Goal: Task Accomplishment & Management: Manage account settings

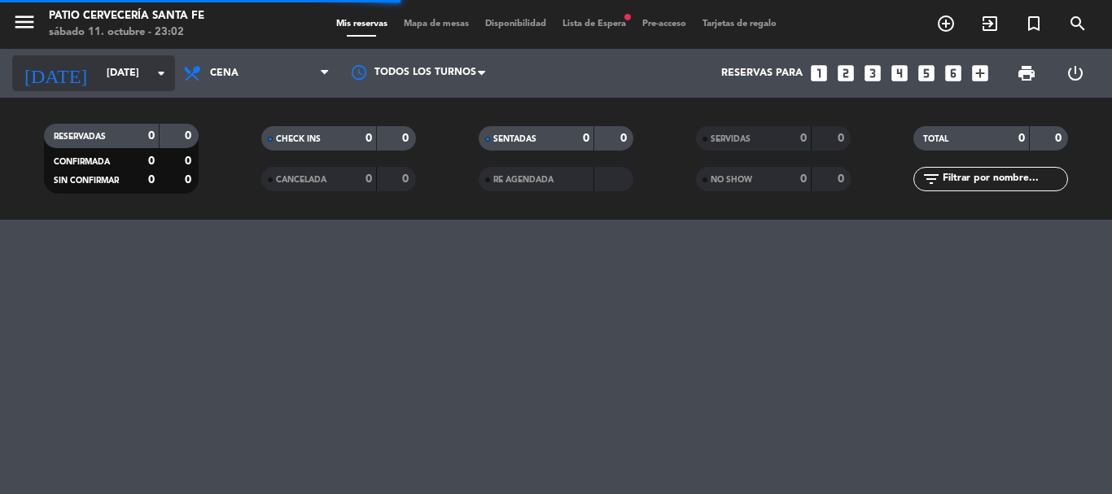
click at [135, 70] on input "[DATE]" at bounding box center [167, 73] width 138 height 28
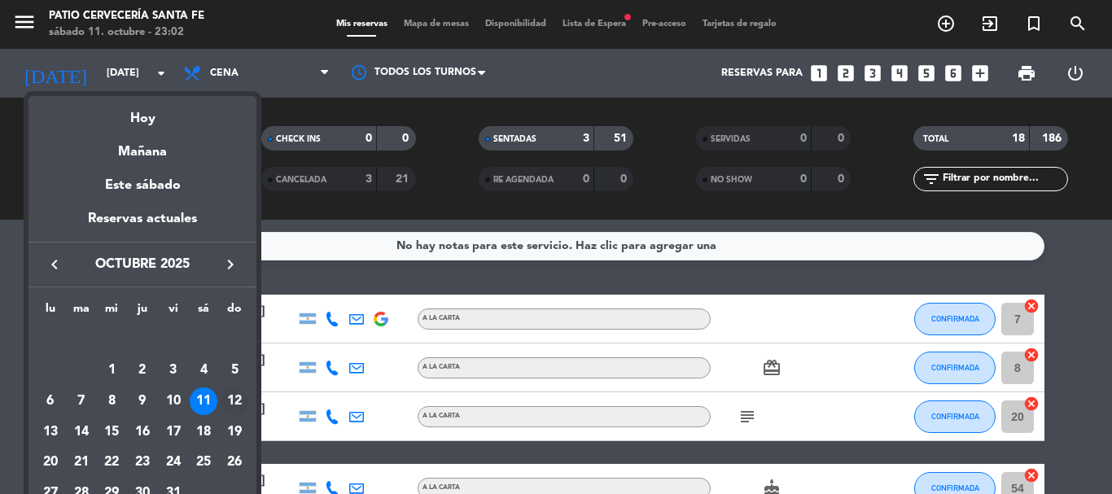
click at [231, 400] on div "12" at bounding box center [235, 401] width 28 height 28
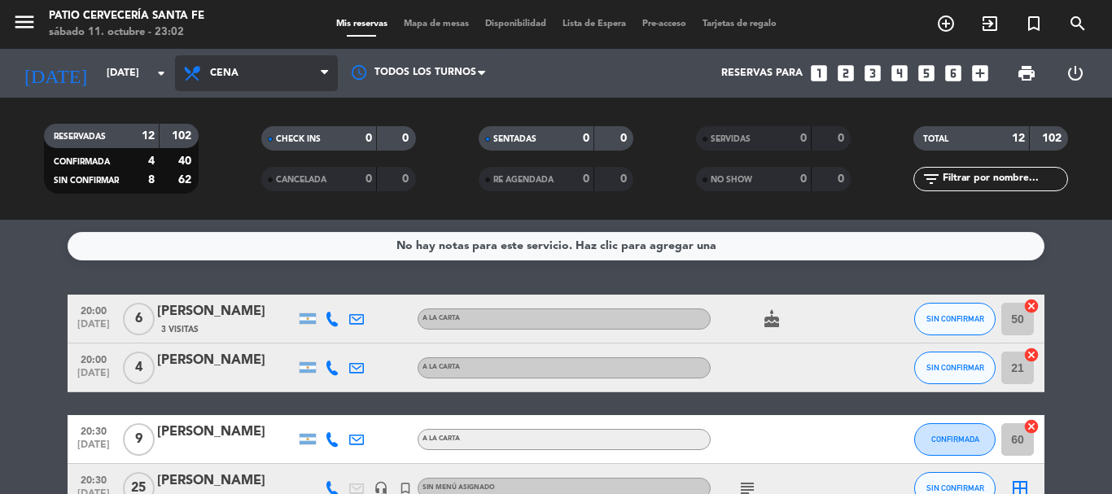
click at [271, 76] on span "Cena" at bounding box center [256, 73] width 163 height 36
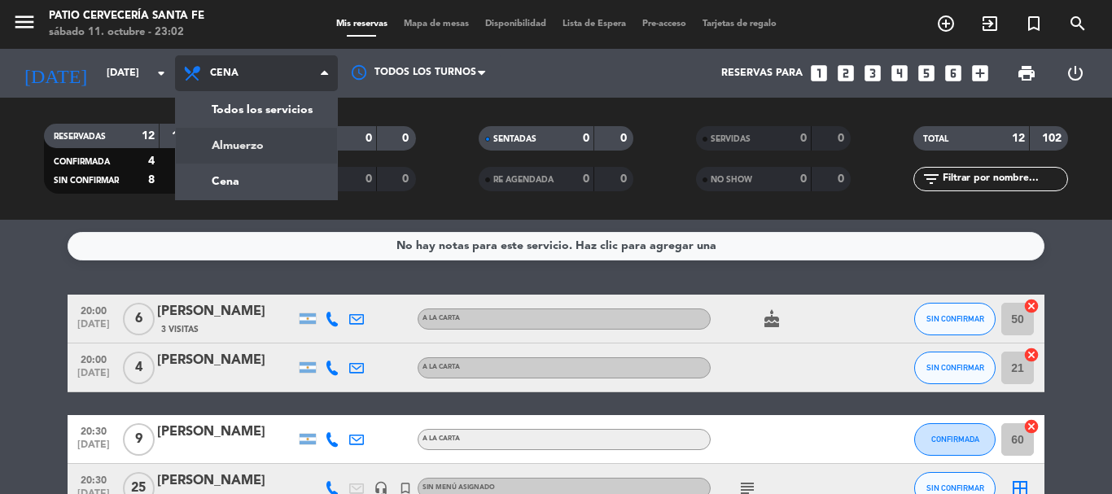
click at [272, 143] on div "menu Patio Cervecería Santa [PERSON_NAME][DATE] 11. octubre - 23:02 Mis reserva…" at bounding box center [556, 110] width 1112 height 220
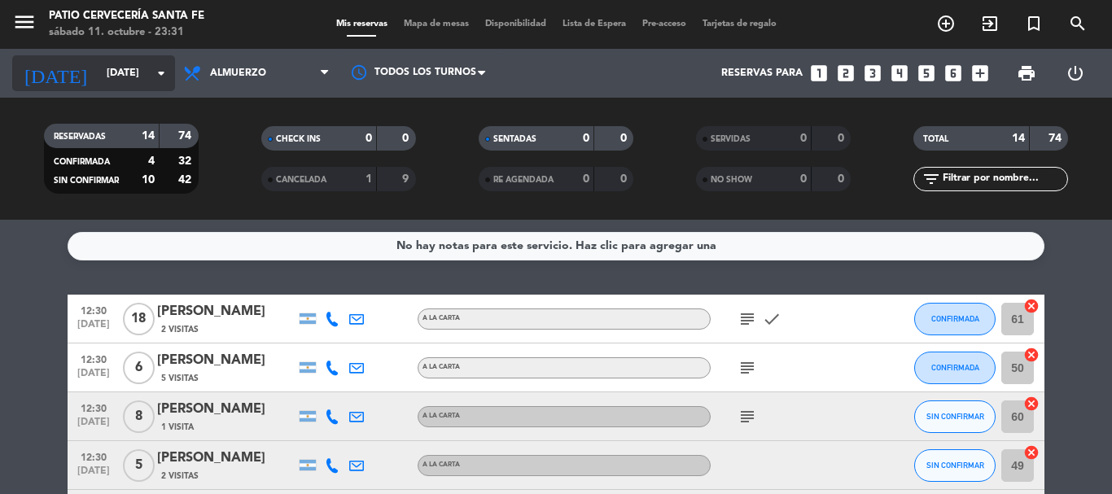
click at [133, 80] on input "[DATE]" at bounding box center [167, 73] width 138 height 28
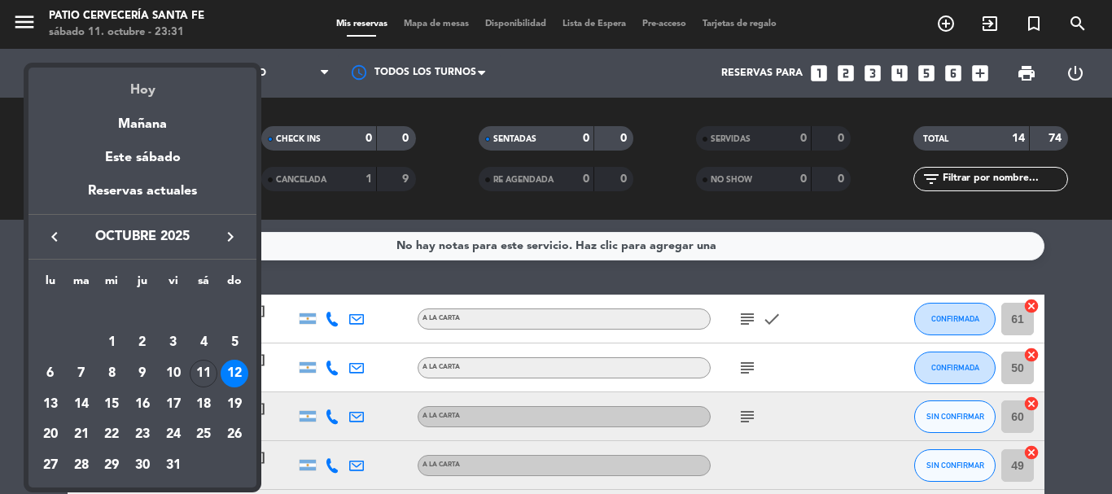
click at [133, 80] on div "Hoy" at bounding box center [142, 84] width 228 height 33
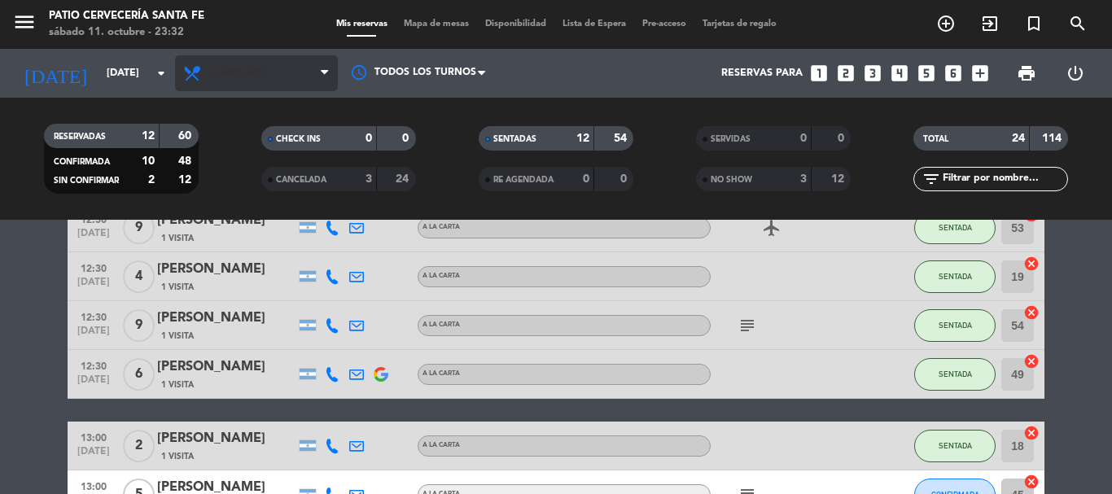
scroll to position [326, 0]
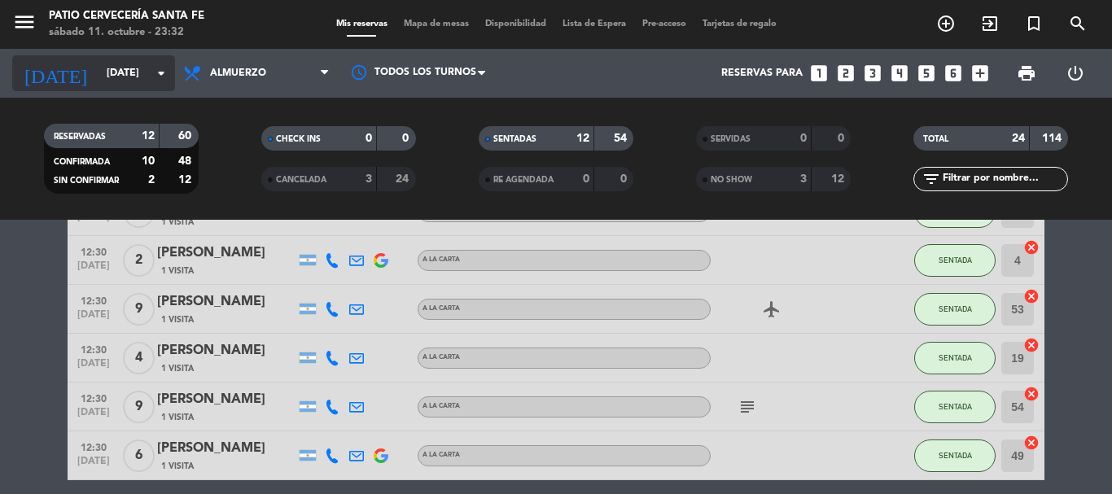
click at [134, 71] on input "[DATE]" at bounding box center [167, 73] width 138 height 28
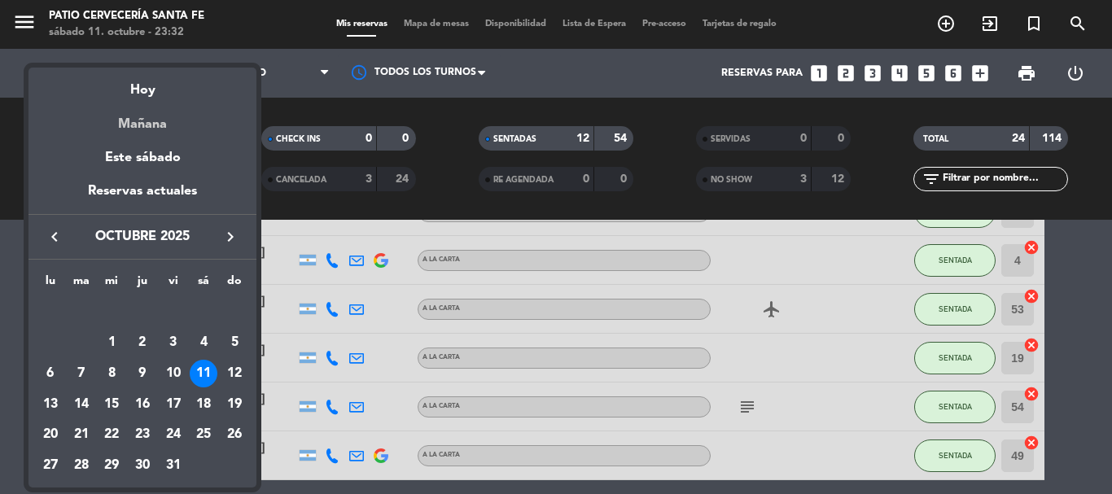
click at [151, 112] on div "Mañana" at bounding box center [142, 118] width 228 height 33
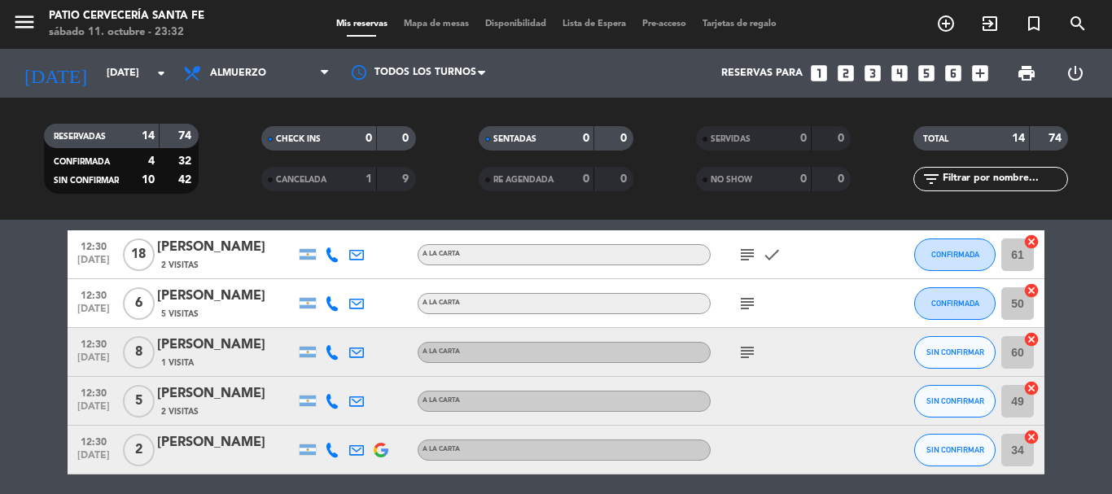
scroll to position [0, 0]
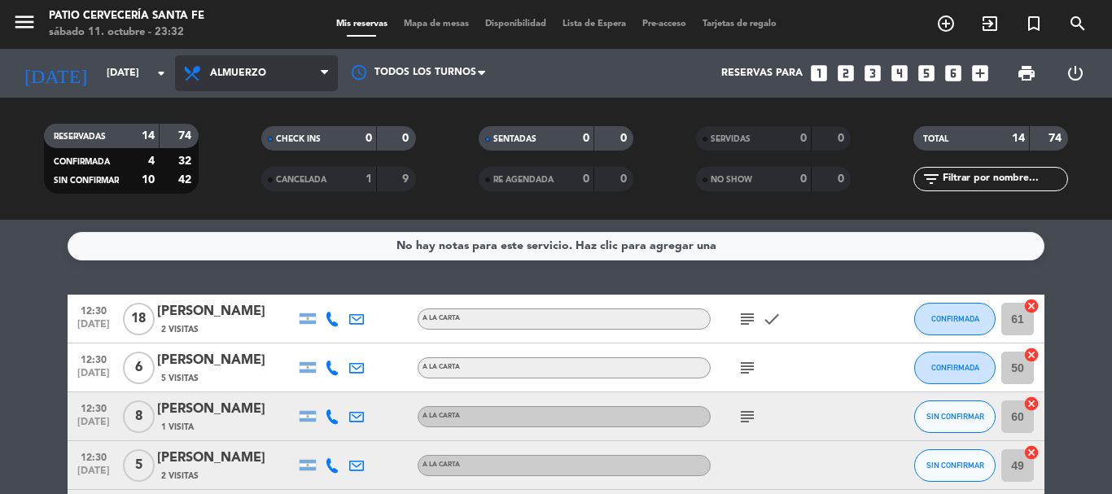
click at [195, 55] on span "Almuerzo" at bounding box center [256, 73] width 163 height 36
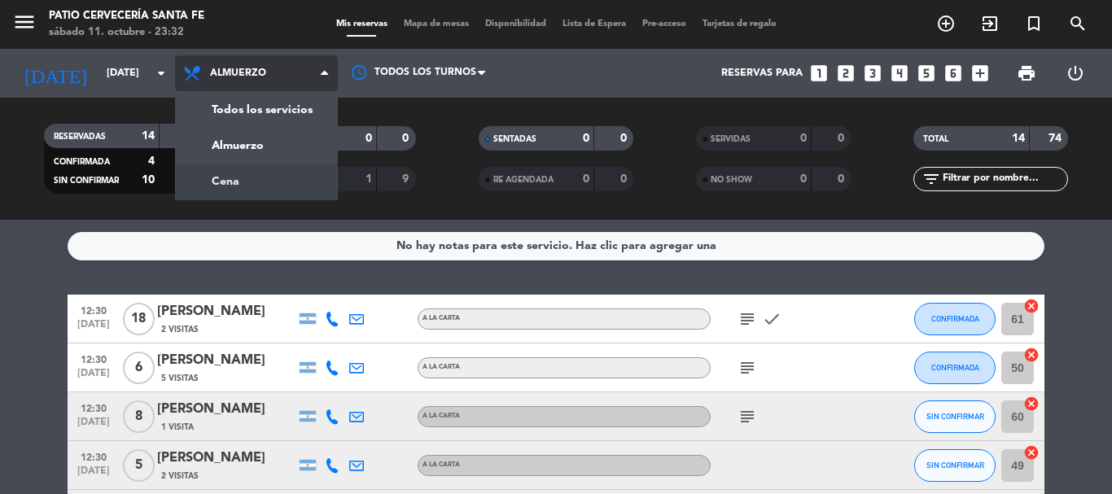
click at [225, 165] on div "menu Patio Cervecería Santa [PERSON_NAME][DATE] 11. octubre - 23:32 Mis reserva…" at bounding box center [556, 110] width 1112 height 220
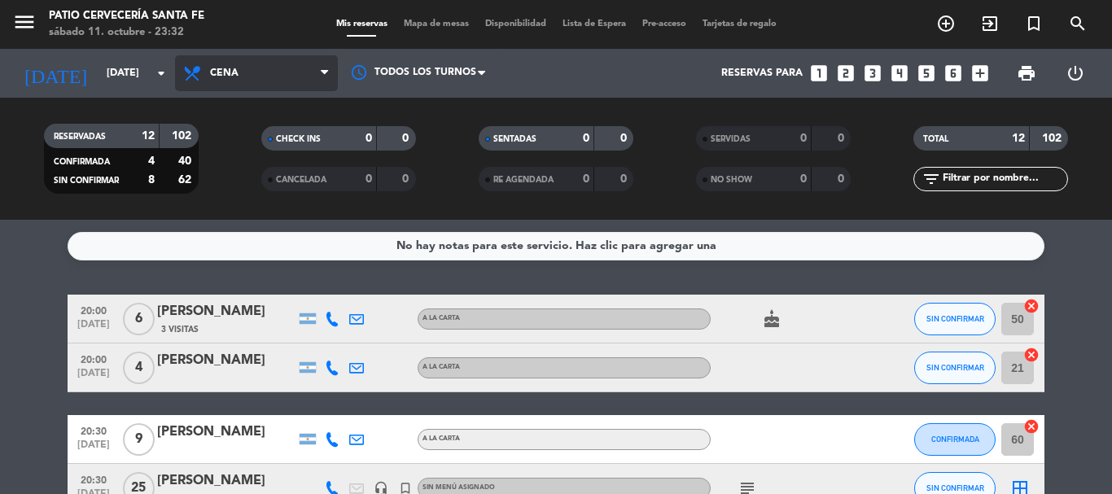
click at [225, 86] on span "Cena" at bounding box center [256, 73] width 163 height 36
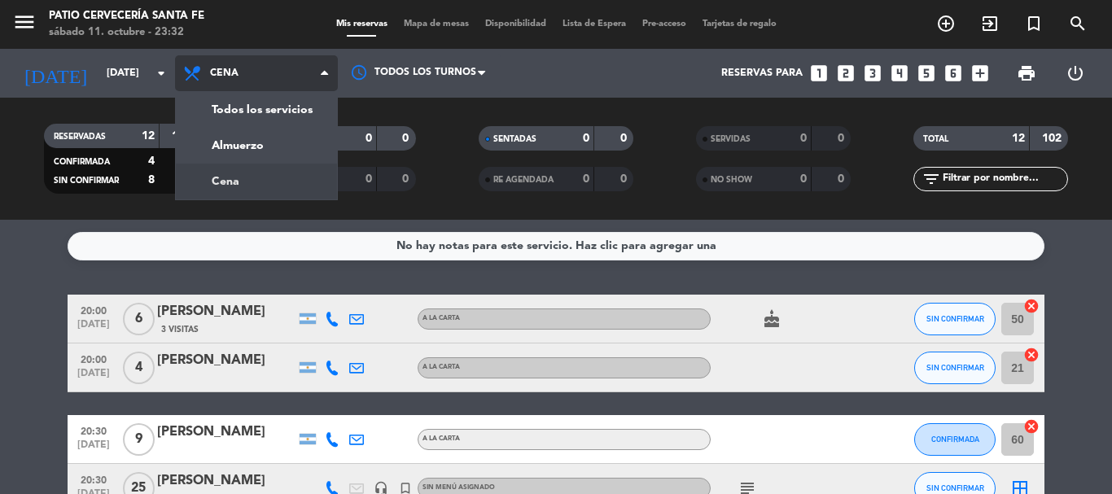
click at [217, 87] on span "Cena" at bounding box center [256, 73] width 163 height 36
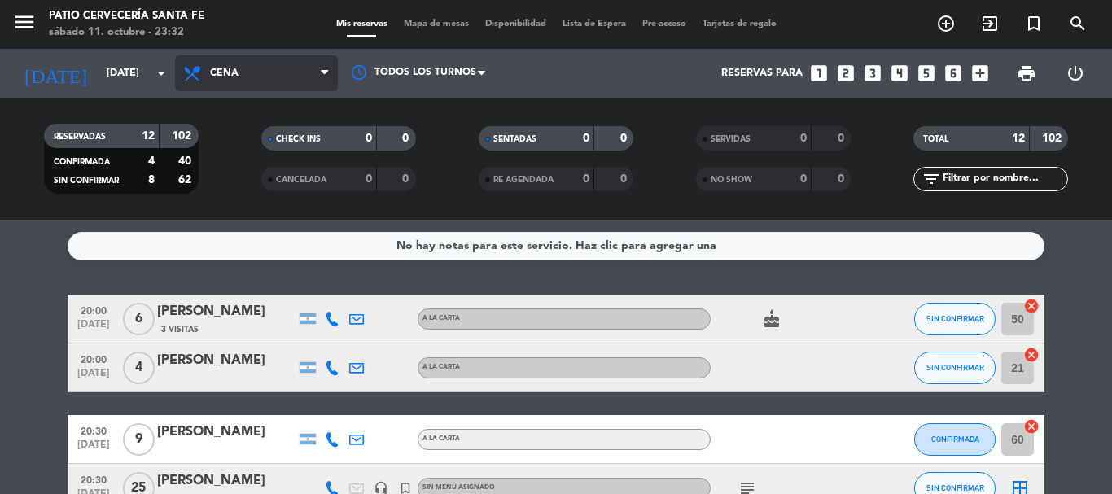
drag, startPoint x: 234, startPoint y: 75, endPoint x: 228, endPoint y: 98, distance: 23.7
click at [234, 77] on span "Cena" at bounding box center [224, 73] width 28 height 11
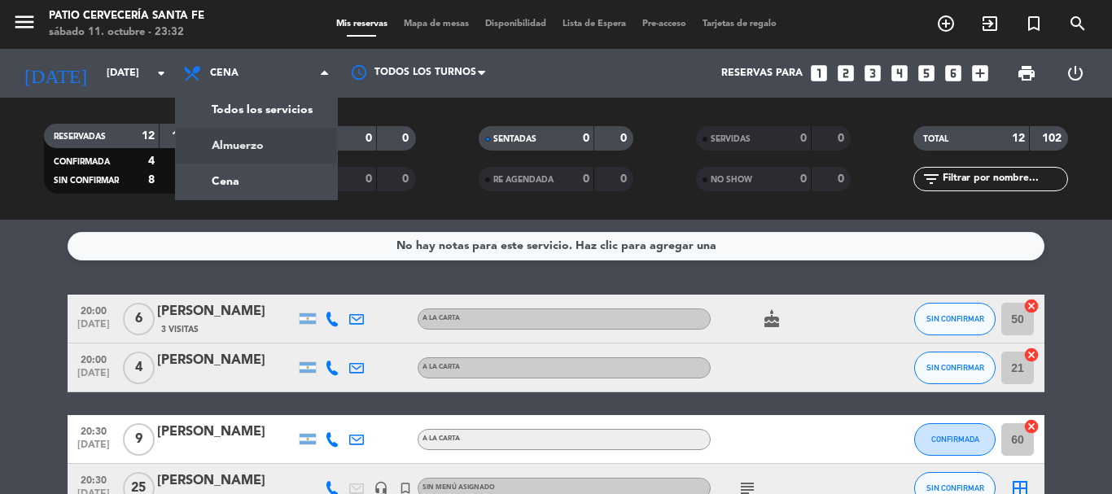
click at [230, 149] on div "menu Patio Cervecería Santa [PERSON_NAME][DATE] 11. octubre - 23:32 Mis reserva…" at bounding box center [556, 110] width 1112 height 220
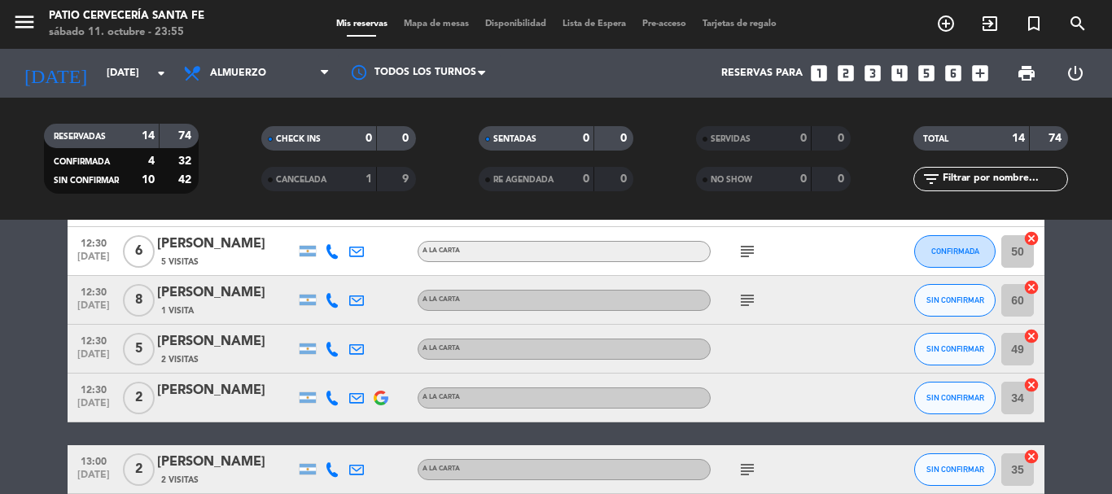
scroll to position [326, 0]
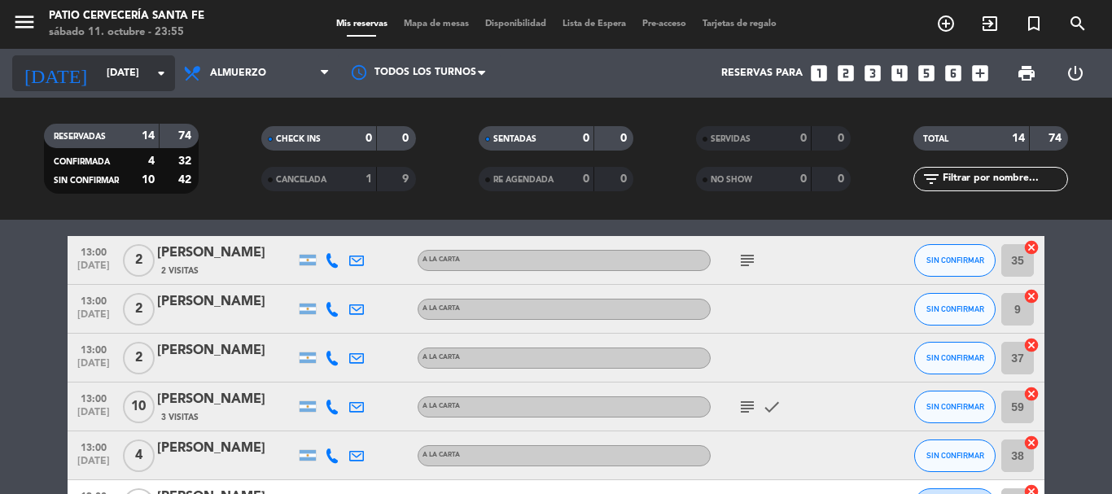
click at [164, 66] on icon "arrow_drop_down" at bounding box center [161, 73] width 20 height 20
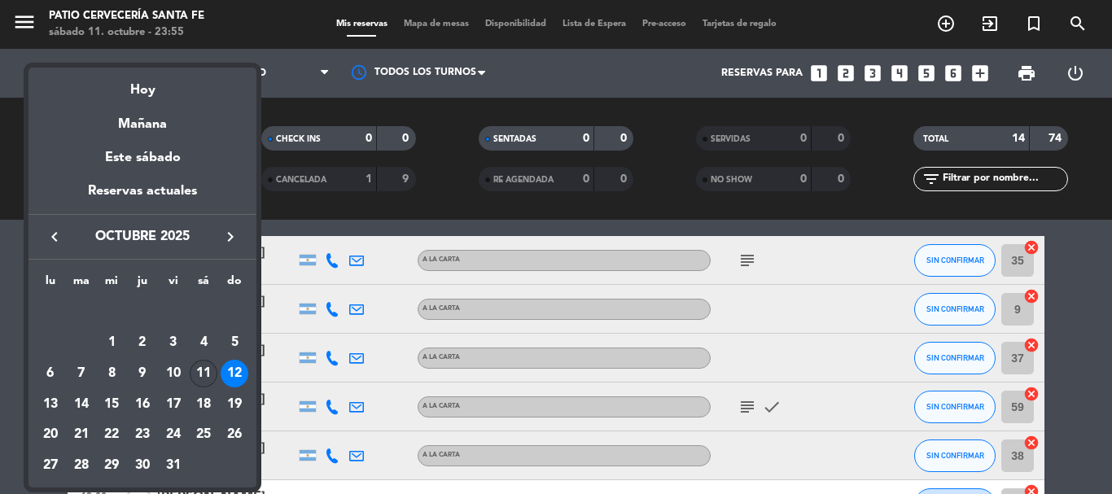
click at [204, 373] on div "11" at bounding box center [204, 374] width 28 height 28
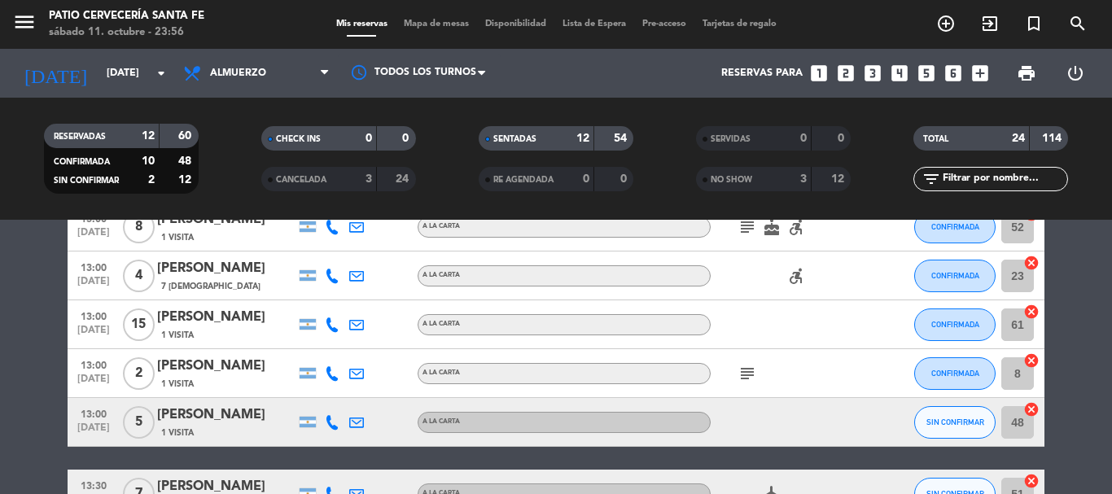
scroll to position [732, 0]
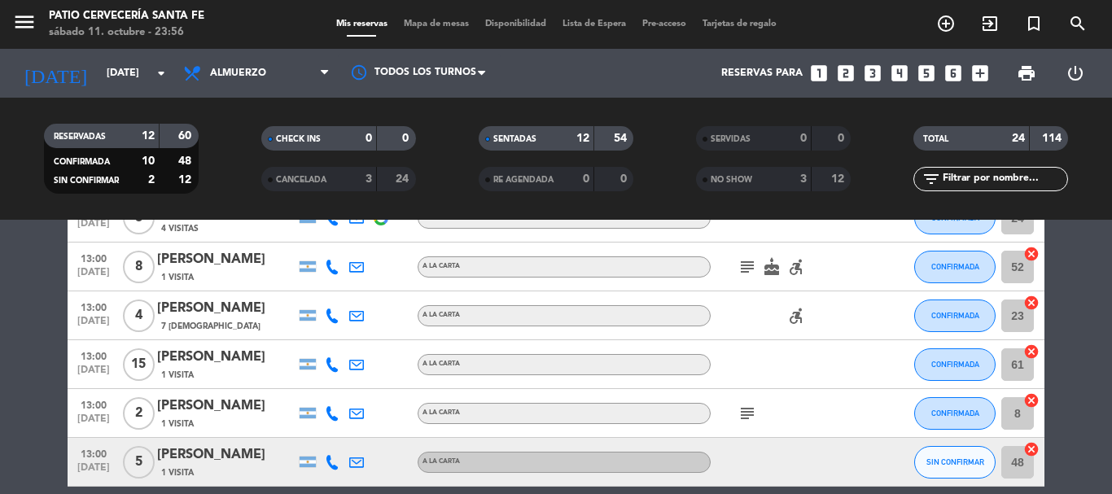
click at [221, 365] on div "[PERSON_NAME]" at bounding box center [226, 357] width 138 height 21
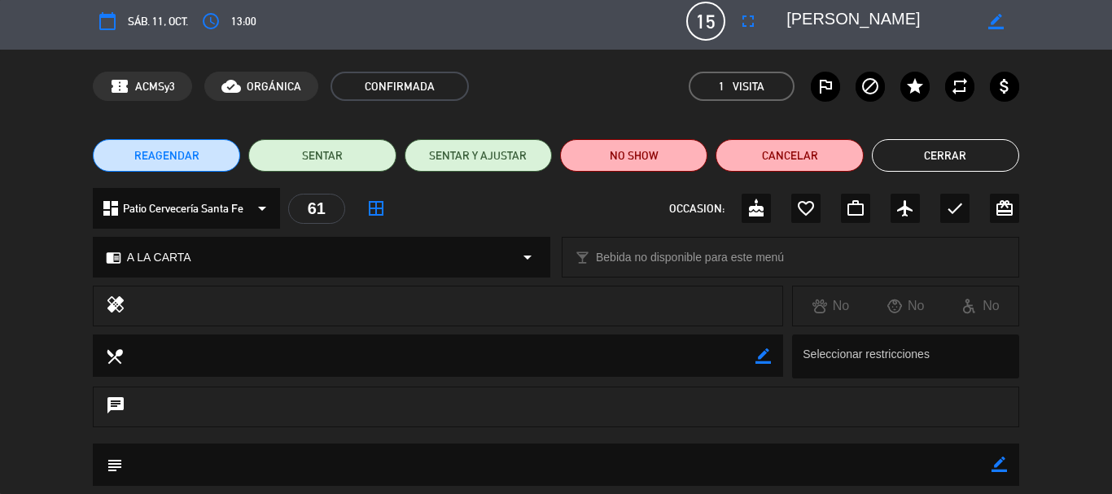
scroll to position [0, 0]
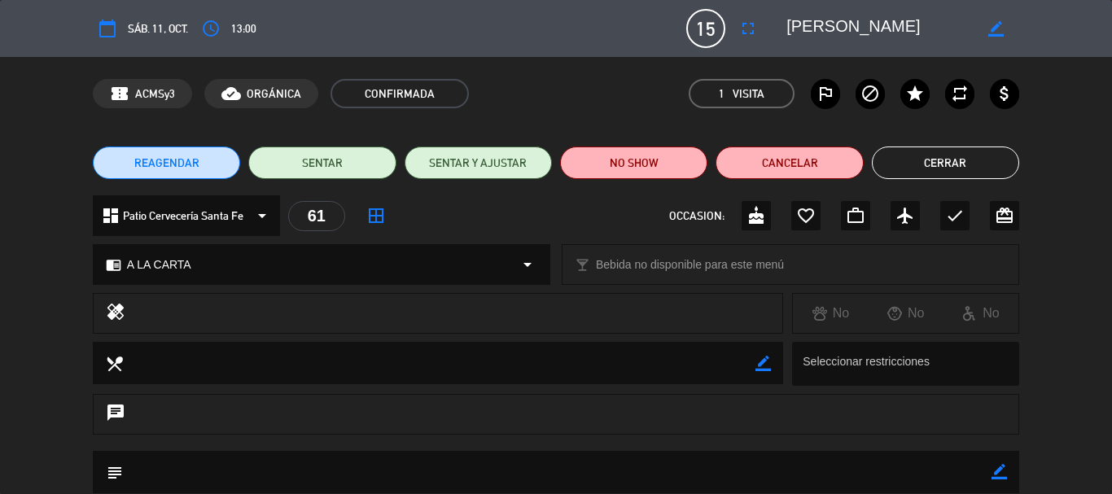
click at [938, 173] on button "Cerrar" at bounding box center [945, 162] width 147 height 33
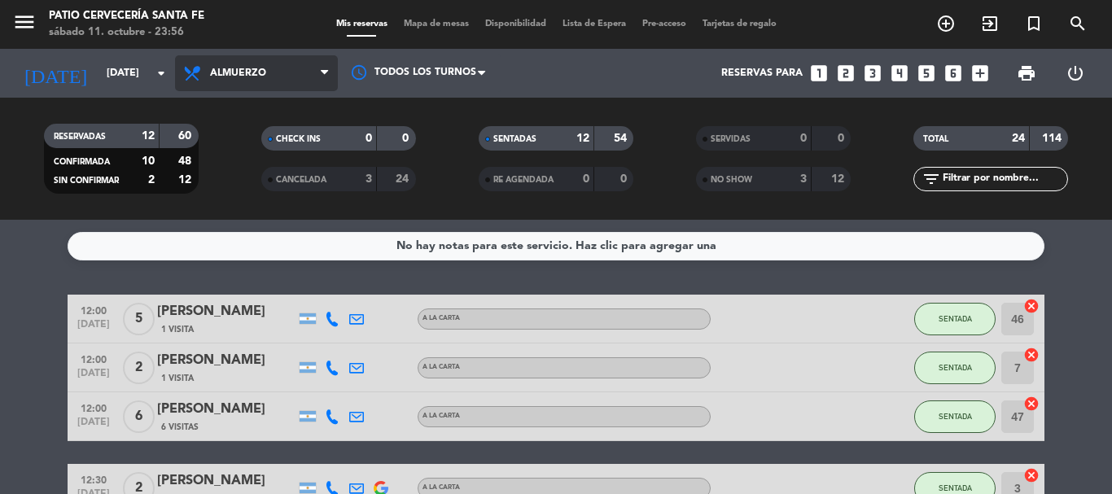
click at [266, 86] on span "Almuerzo" at bounding box center [256, 73] width 163 height 36
click at [250, 187] on div "menu Patio Cervecería Santa [PERSON_NAME][DATE] 11. octubre - 23:56 Mis reserva…" at bounding box center [556, 110] width 1112 height 220
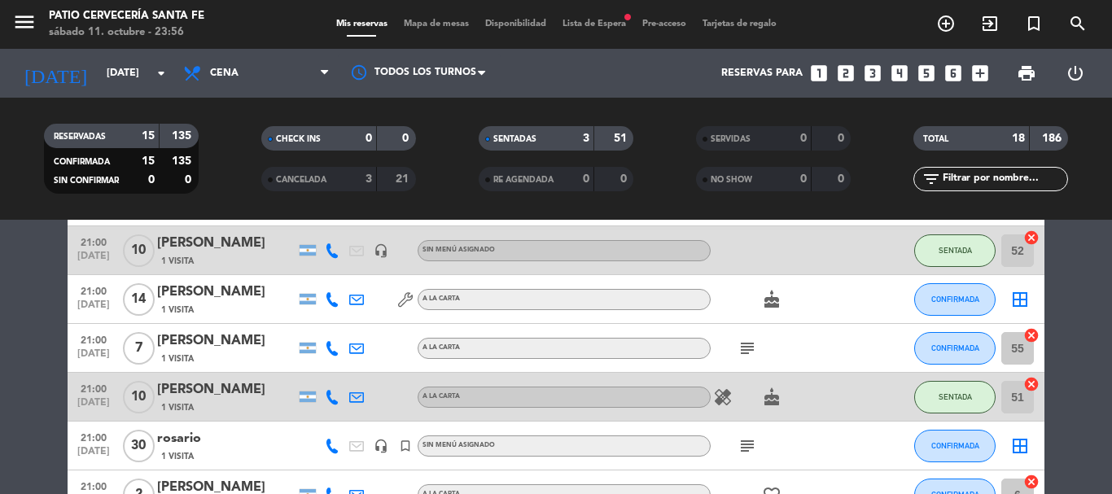
scroll to position [732, 0]
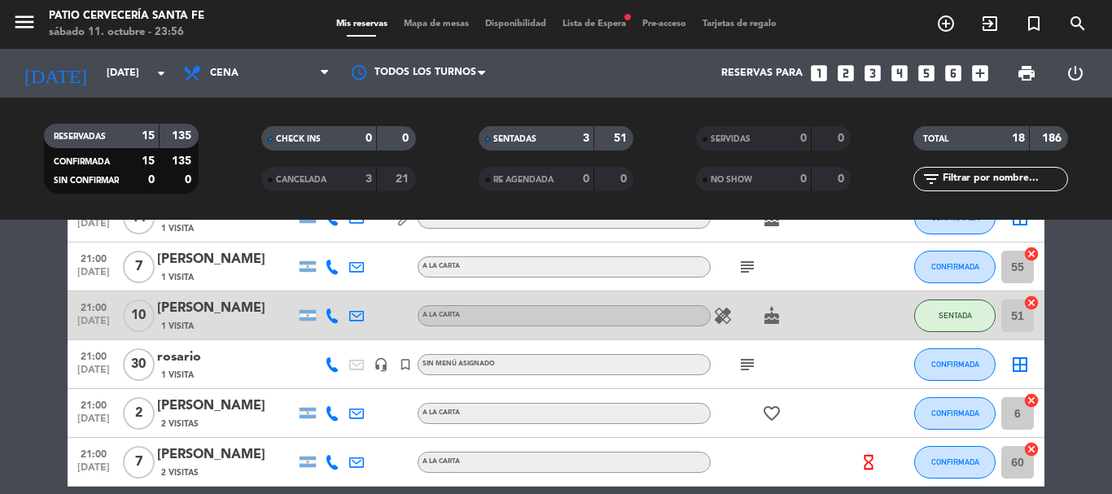
click at [751, 367] on icon "subject" at bounding box center [747, 365] width 20 height 20
click at [179, 353] on div "rosario" at bounding box center [226, 357] width 138 height 21
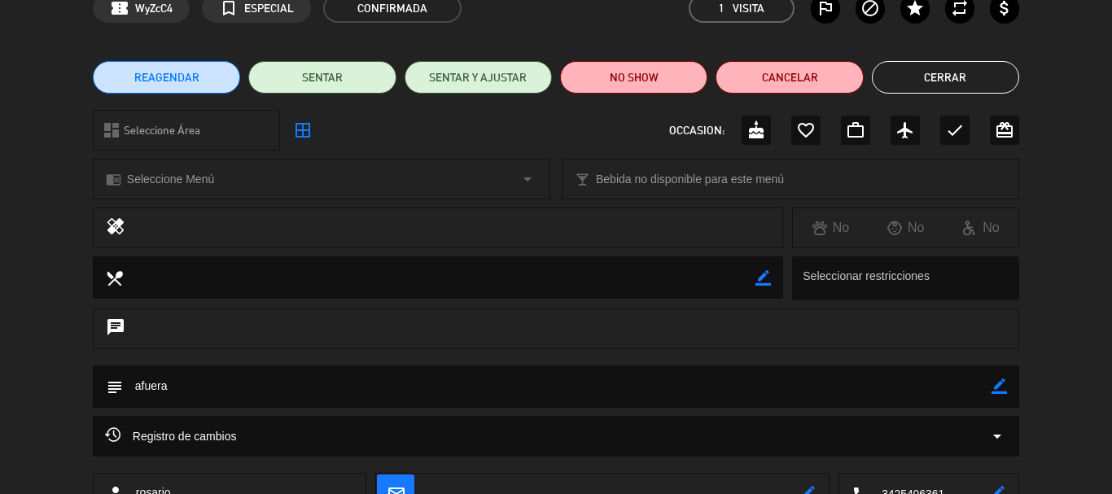
scroll to position [0, 0]
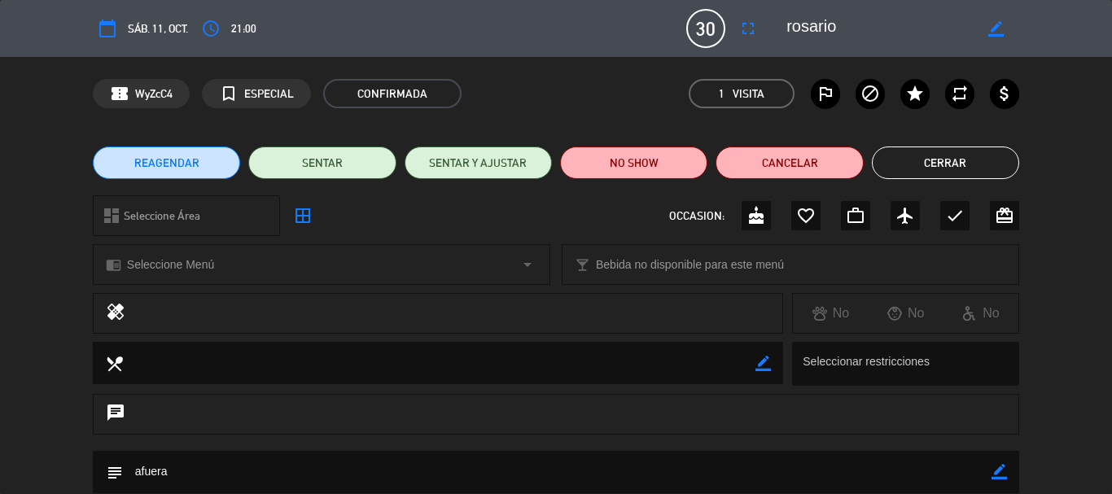
click at [968, 163] on button "Cerrar" at bounding box center [945, 162] width 147 height 33
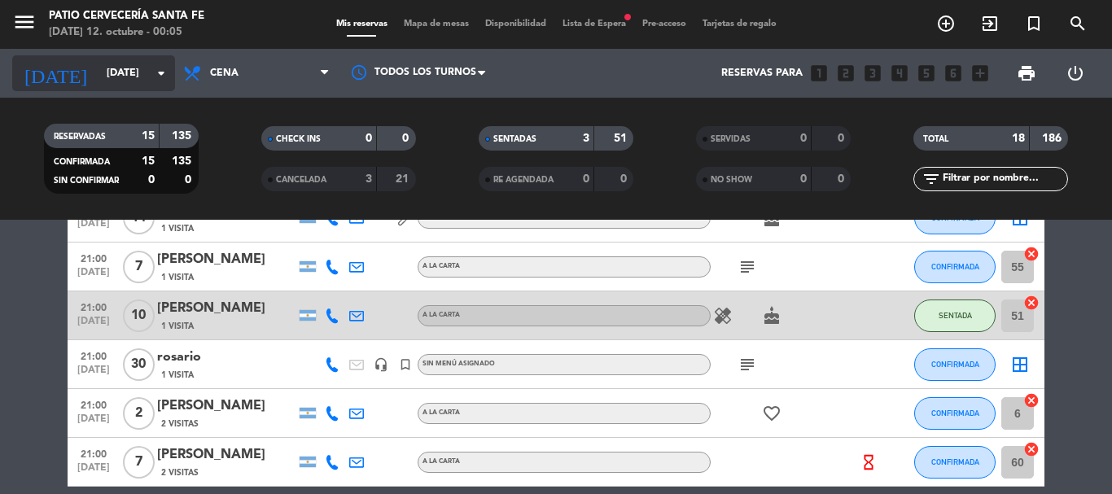
click at [160, 72] on icon "arrow_drop_down" at bounding box center [161, 73] width 20 height 20
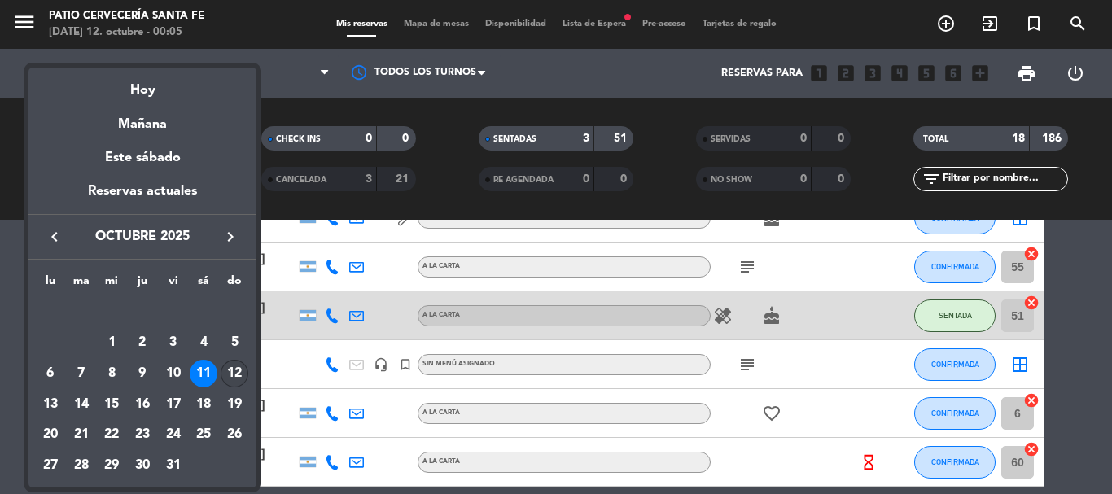
click at [238, 369] on div "12" at bounding box center [235, 374] width 28 height 28
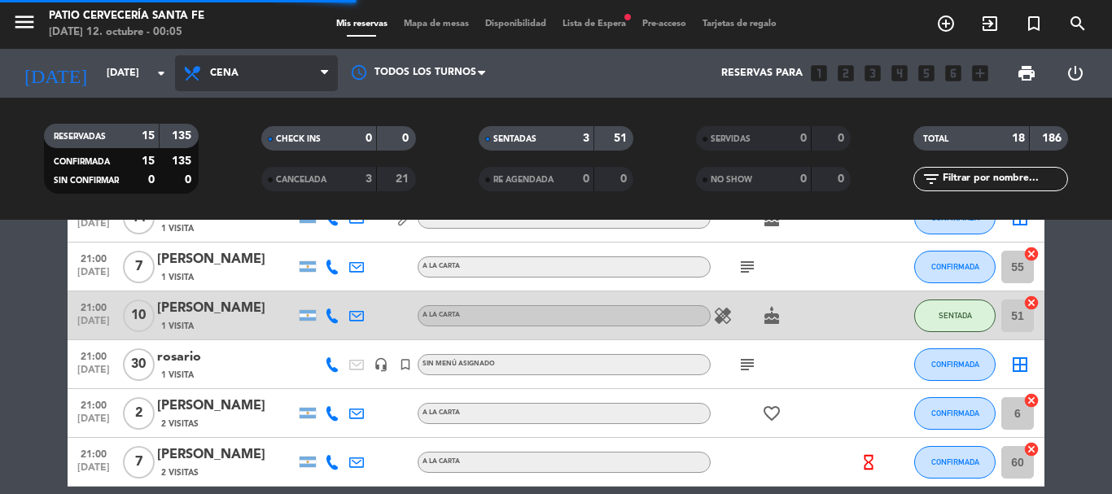
scroll to position [514, 0]
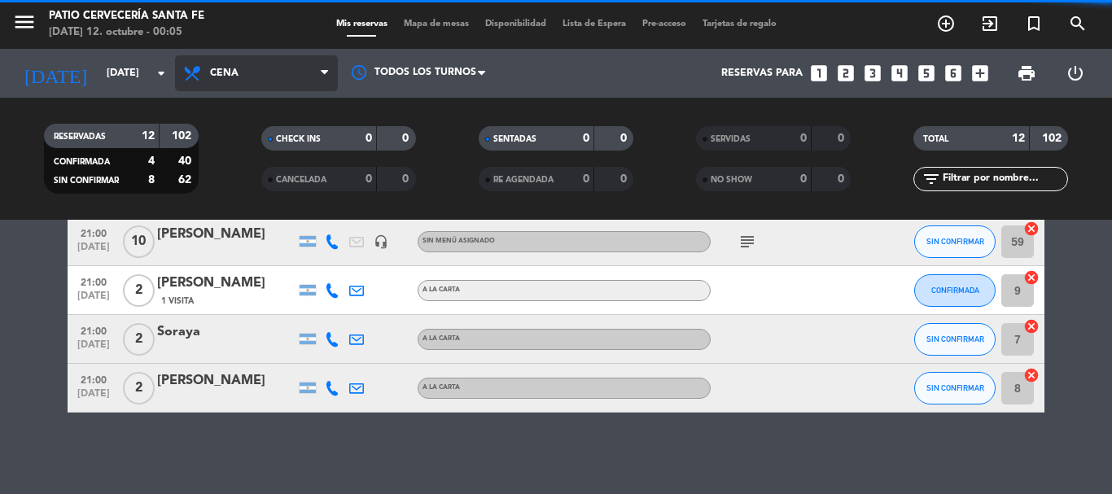
click at [239, 79] on span "Cena" at bounding box center [256, 73] width 163 height 36
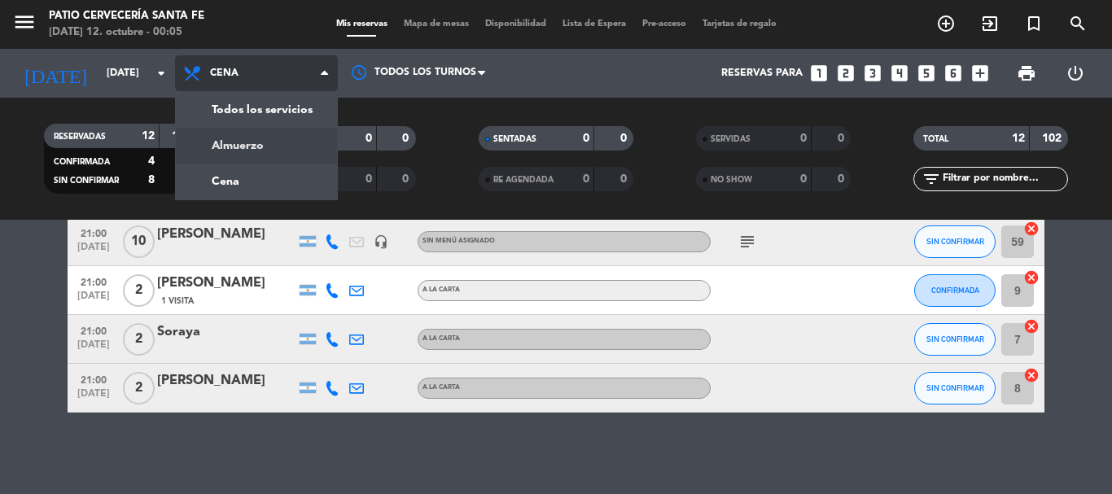
click at [230, 150] on div "menu Patio Cervecería Santa [PERSON_NAME][DATE] 12. octubre - 00:05 Mis reserva…" at bounding box center [556, 110] width 1112 height 220
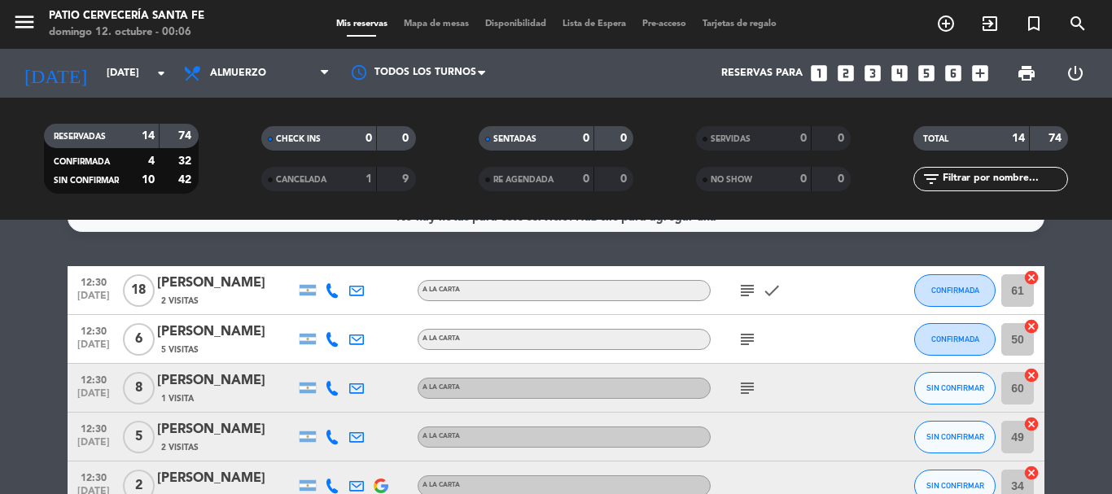
scroll to position [0, 0]
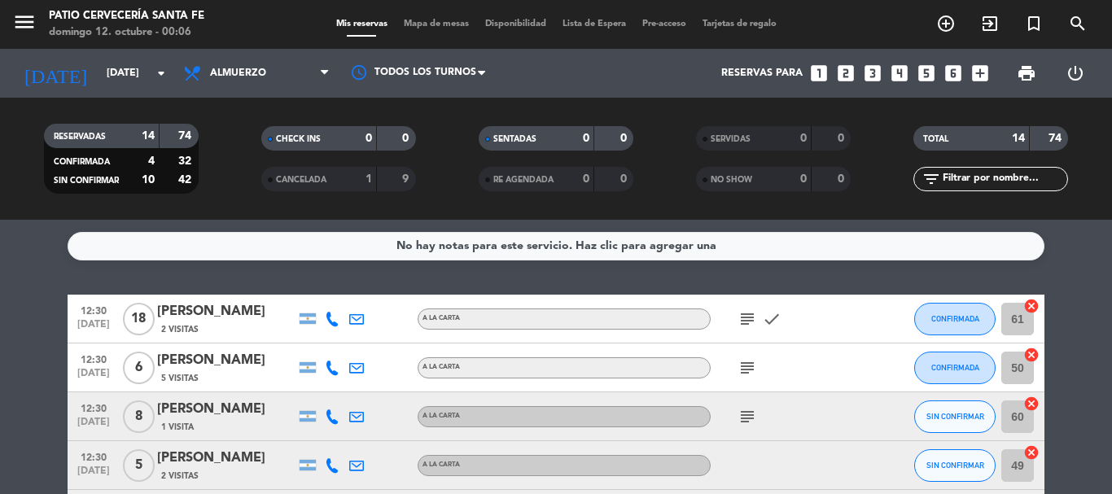
click at [745, 314] on icon "subject" at bounding box center [747, 319] width 20 height 20
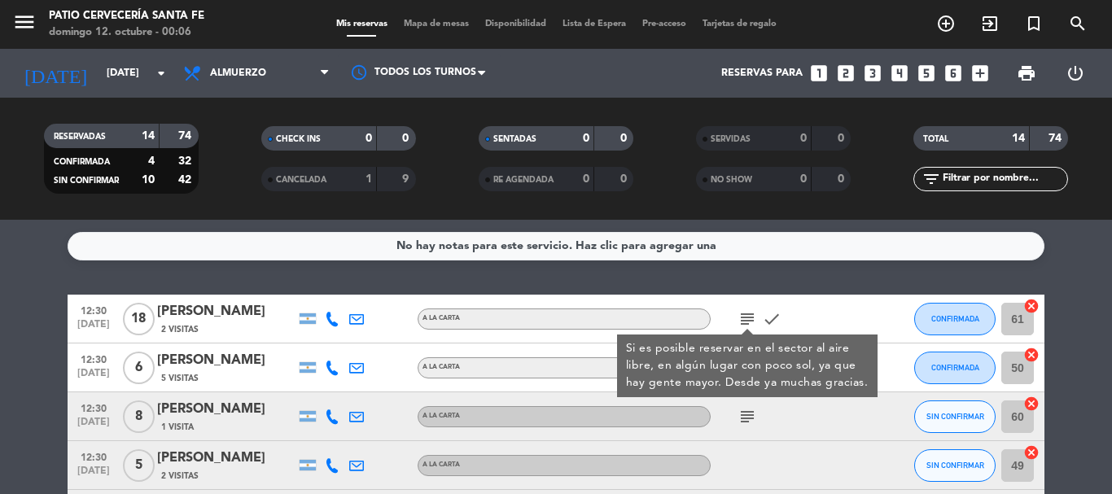
click at [859, 316] on div at bounding box center [879, 319] width 44 height 48
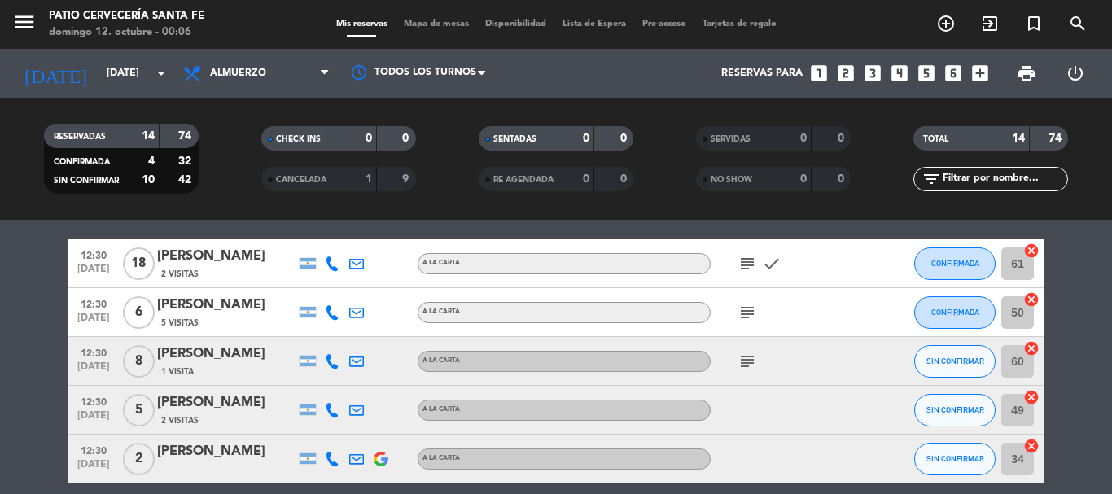
scroll to position [81, 0]
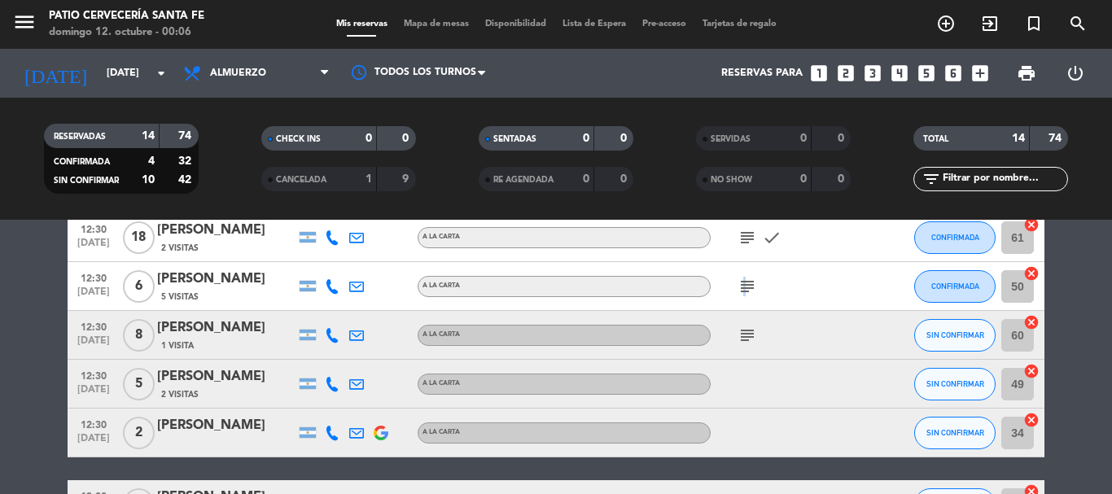
click at [742, 286] on icon "subject" at bounding box center [747, 287] width 20 height 20
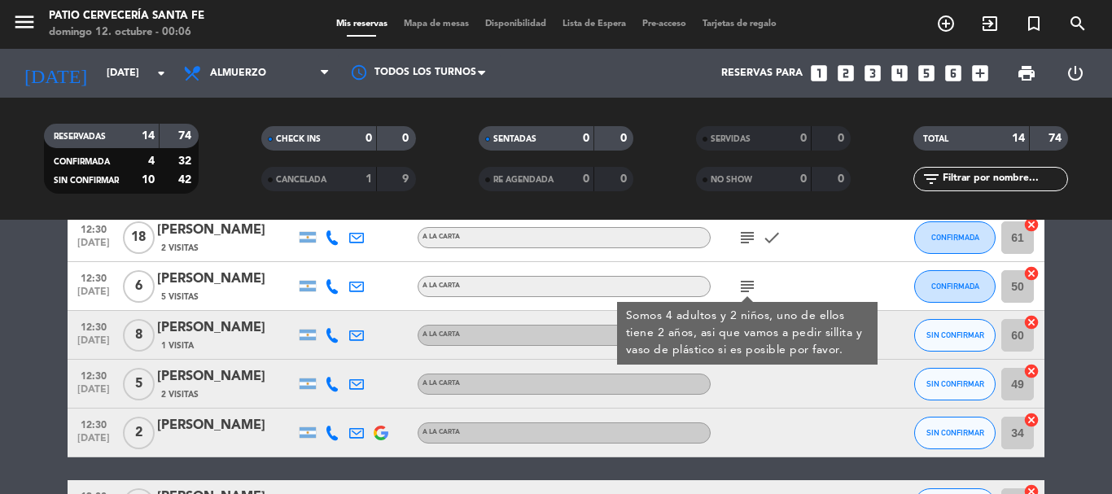
click at [778, 278] on div "subject Somos 4 adultos y 2 niños, uno de ellos tiene 2 años, asi que vamos a p…" at bounding box center [783, 286] width 146 height 48
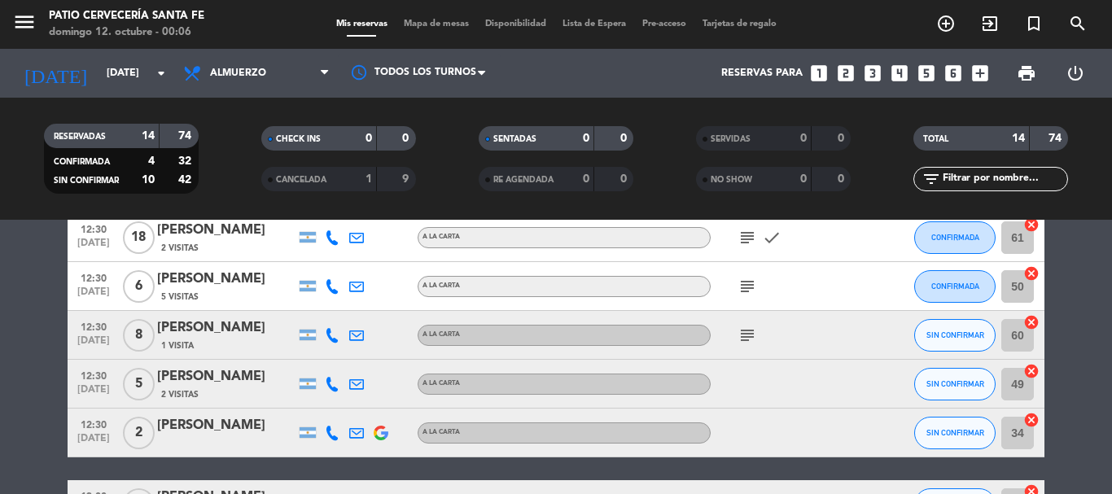
click at [752, 334] on icon "subject" at bounding box center [747, 336] width 20 height 20
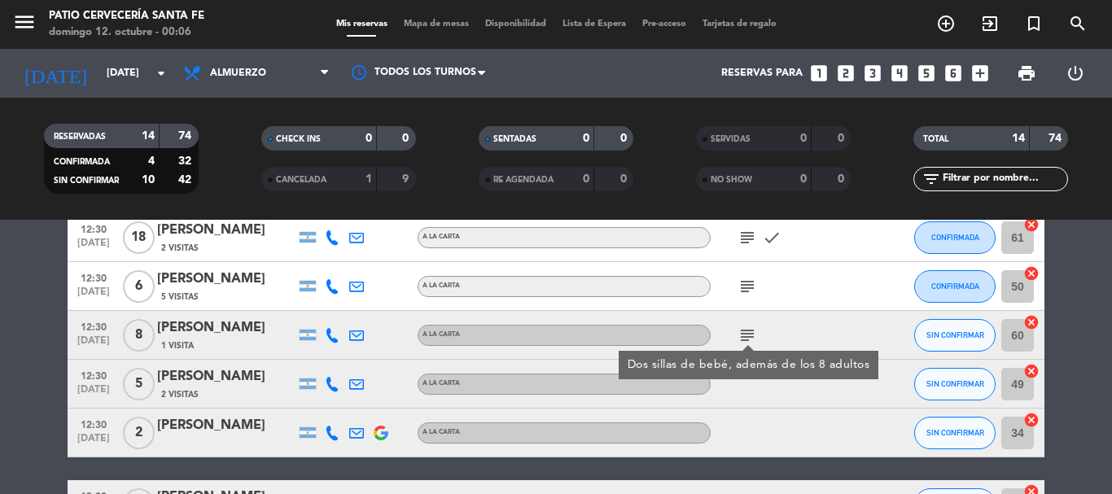
click at [800, 326] on div "subject Dos sillas de bebé, además de los 8 adultos" at bounding box center [783, 335] width 146 height 48
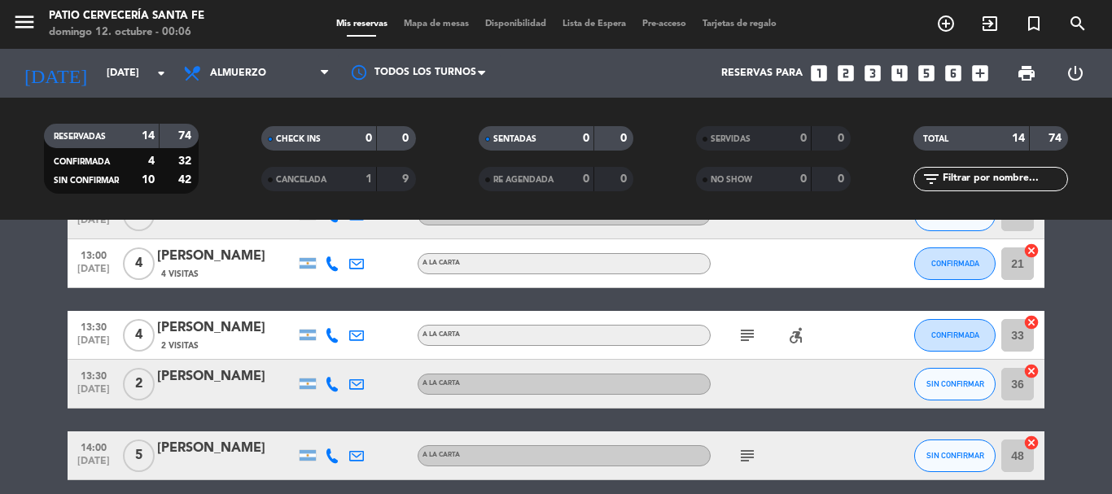
scroll to position [570, 0]
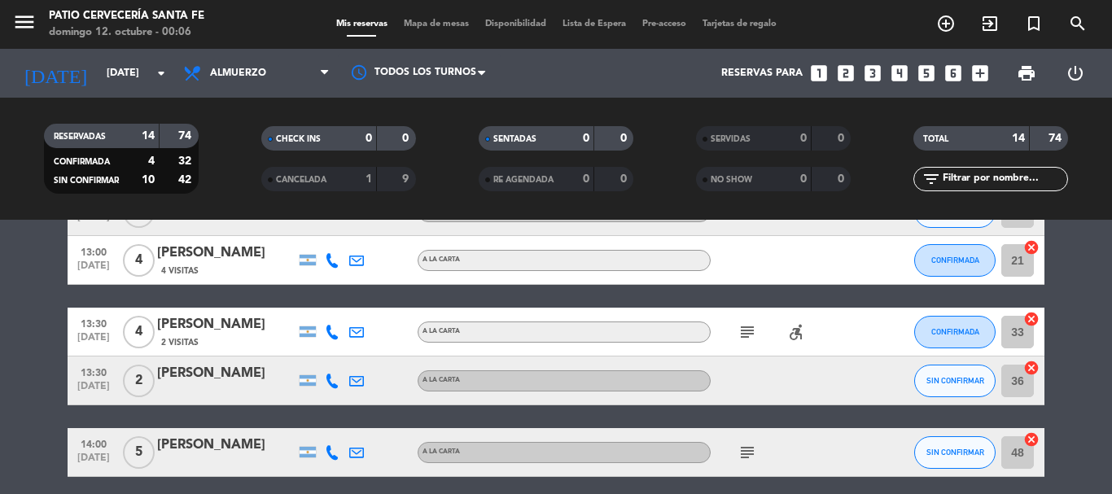
click at [745, 334] on icon "subject" at bounding box center [747, 332] width 20 height 20
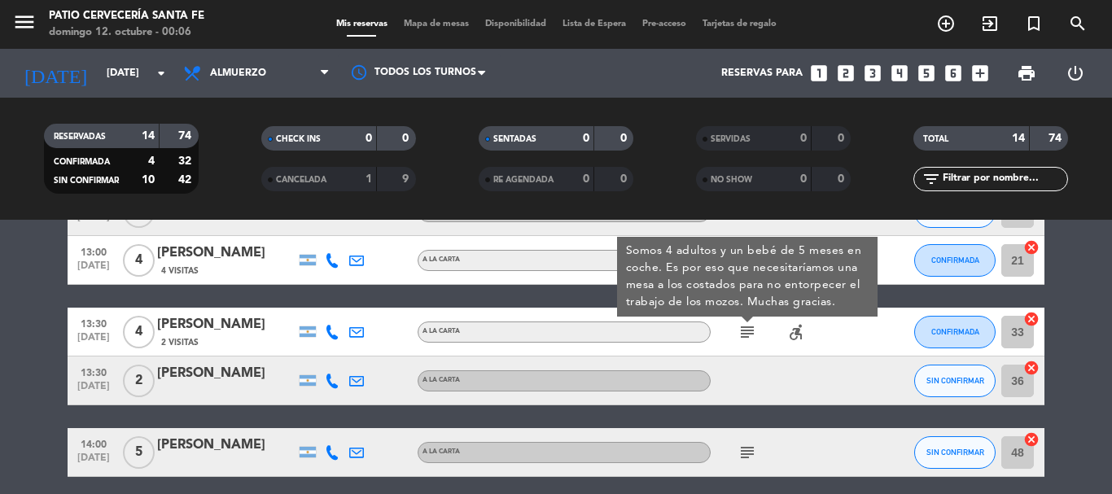
click at [761, 355] on div "subject Somos 4 adultos y un bebé de 5 meses en coche. Es por eso que necesitar…" at bounding box center [783, 332] width 146 height 48
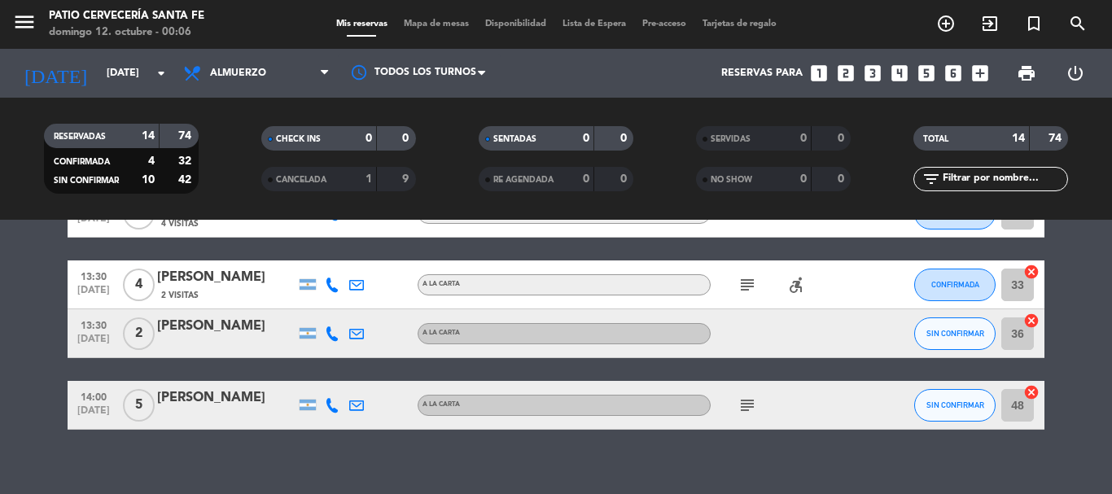
scroll to position [634, 0]
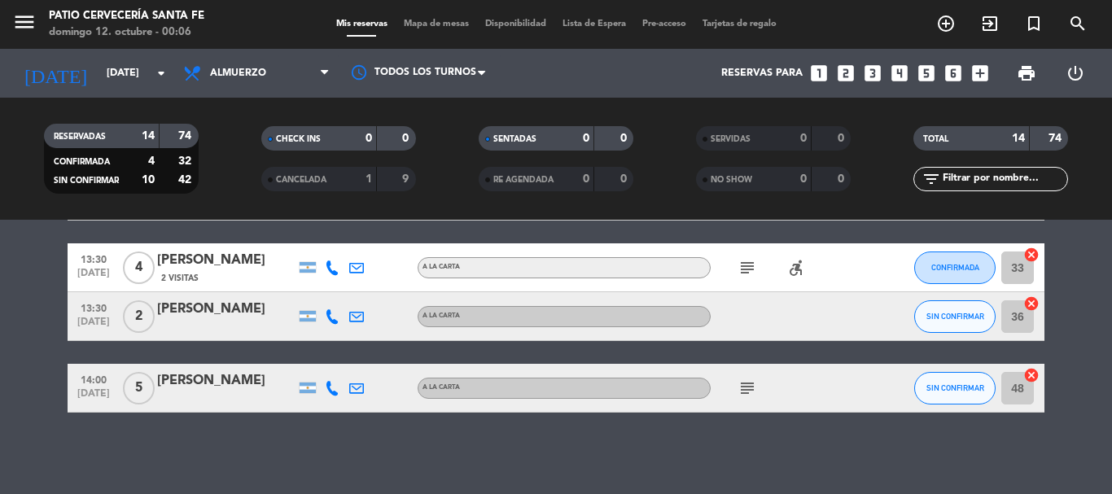
click at [733, 388] on div "subject" at bounding box center [783, 388] width 146 height 48
click at [737, 387] on icon "subject" at bounding box center [747, 388] width 20 height 20
click at [762, 387] on div "subject Si se puede adentro por favor" at bounding box center [783, 388] width 146 height 48
click at [935, 390] on span "SIN CONFIRMAR" at bounding box center [955, 387] width 58 height 9
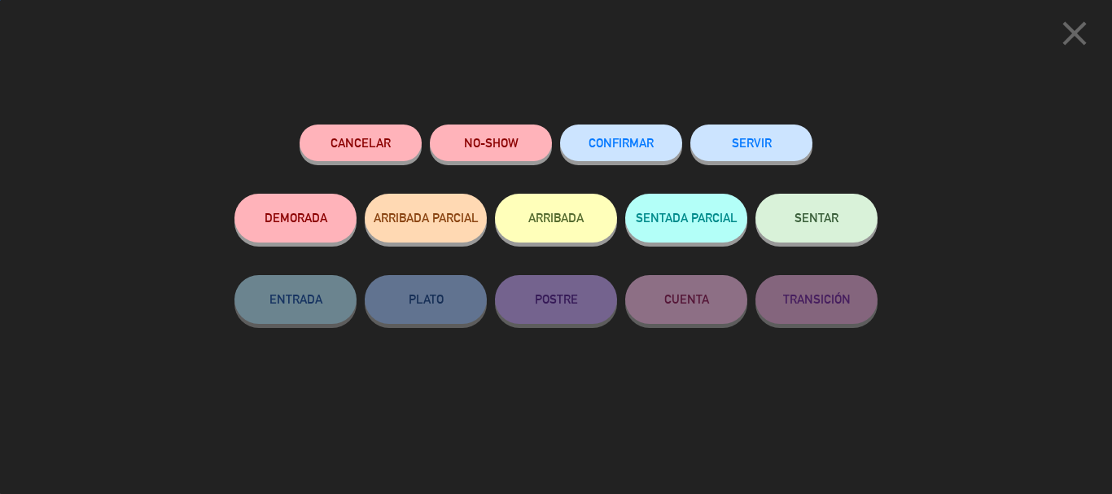
click at [612, 135] on button "CONFIRMAR" at bounding box center [621, 143] width 122 height 37
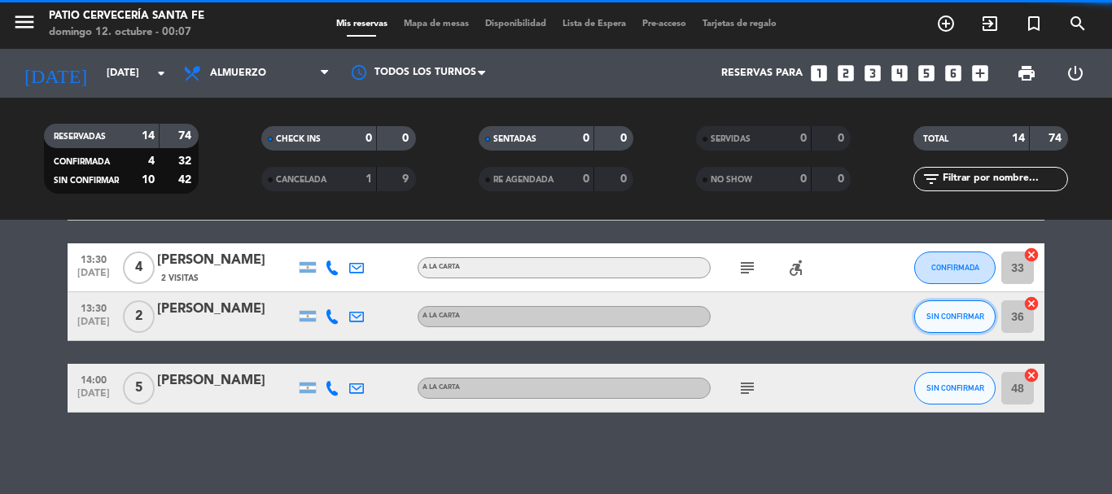
click at [964, 317] on span "SIN CONFIRMAR" at bounding box center [955, 316] width 58 height 9
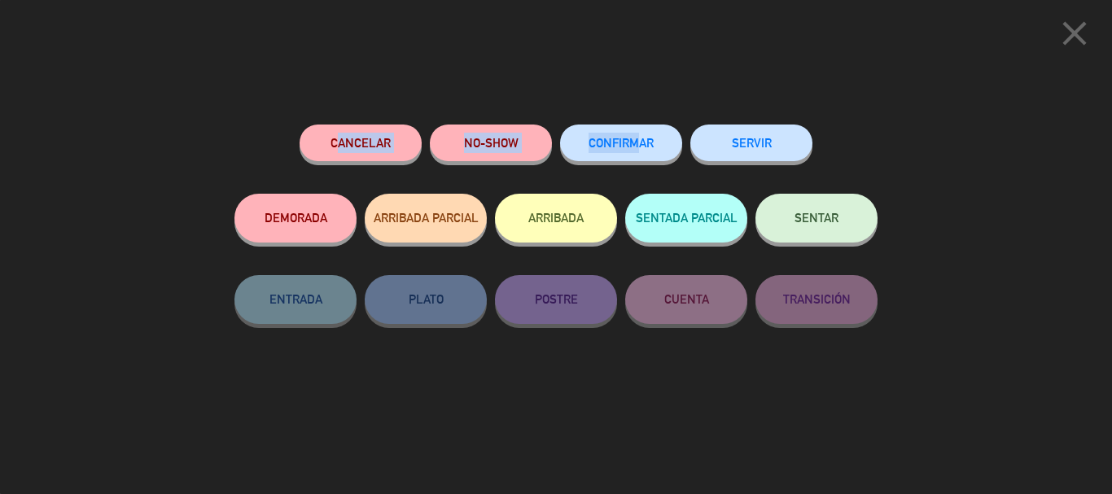
click at [626, 126] on div "Cancelar NO-SHOW CONFIRMAR SERVIR DEMORADA ARRIBADA PARCIAL ARRIBADA SENTADA PA…" at bounding box center [556, 303] width 666 height 381
click at [664, 138] on button "CONFIRMAR" at bounding box center [621, 143] width 122 height 37
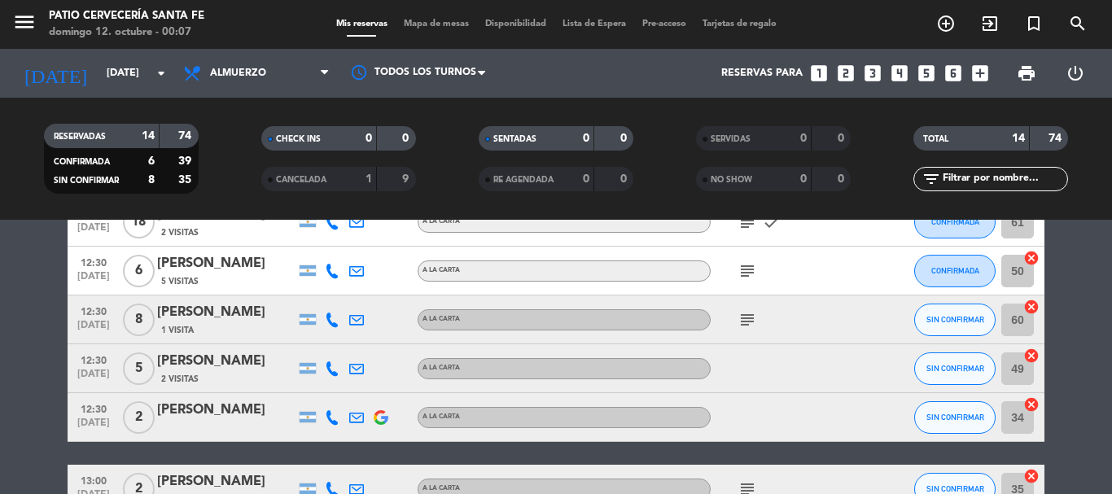
scroll to position [0, 0]
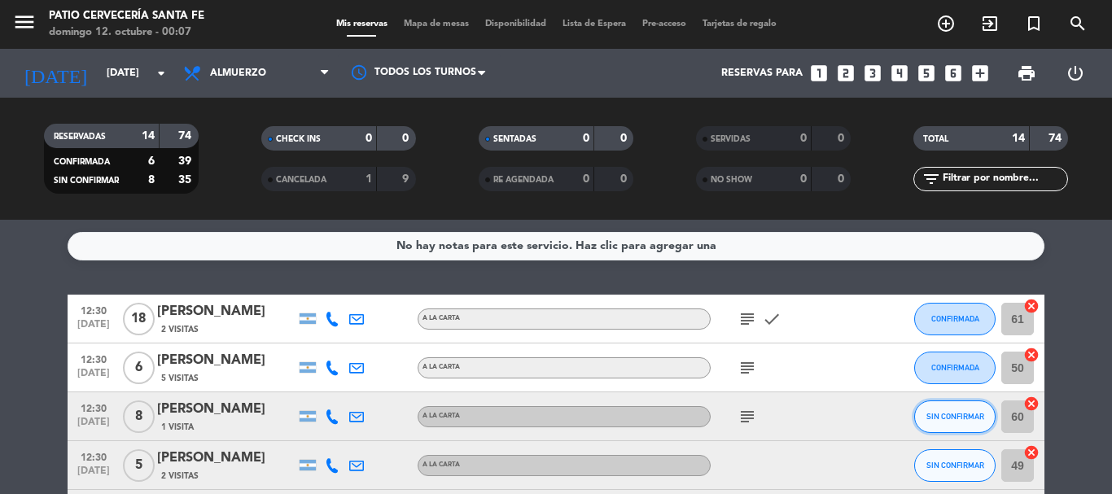
click at [955, 424] on button "SIN CONFIRMAR" at bounding box center [954, 416] width 81 height 33
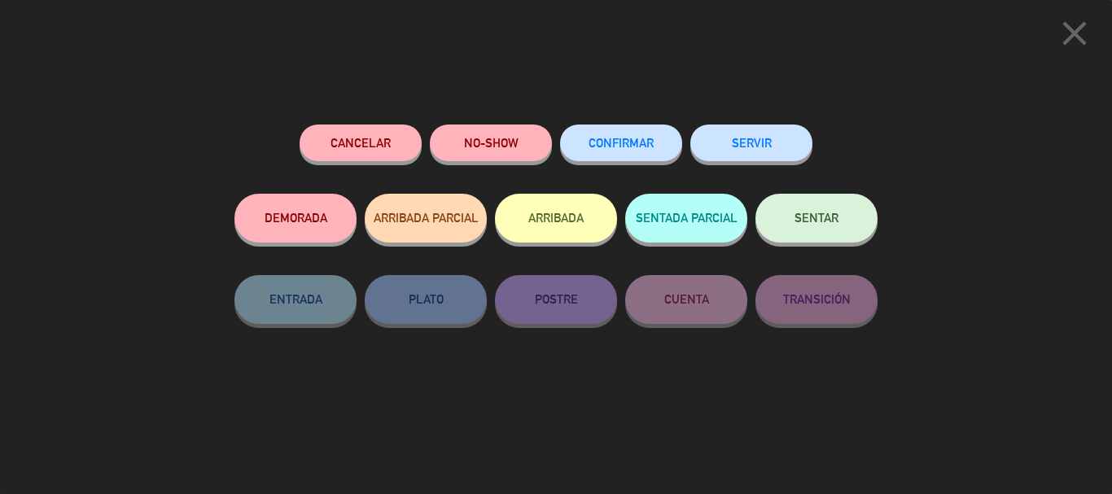
click at [653, 152] on button "CONFIRMAR" at bounding box center [621, 143] width 122 height 37
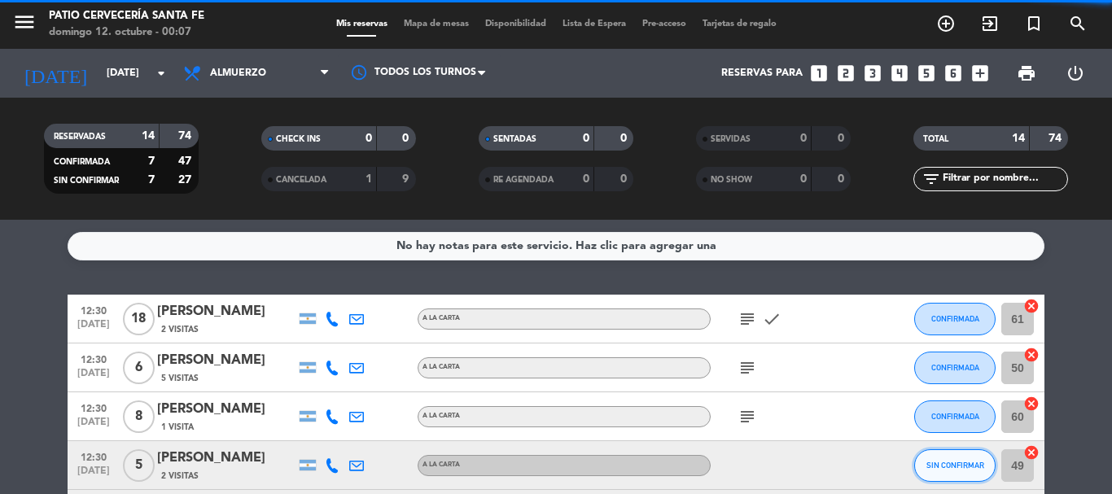
click at [956, 474] on button "SIN CONFIRMAR" at bounding box center [954, 465] width 81 height 33
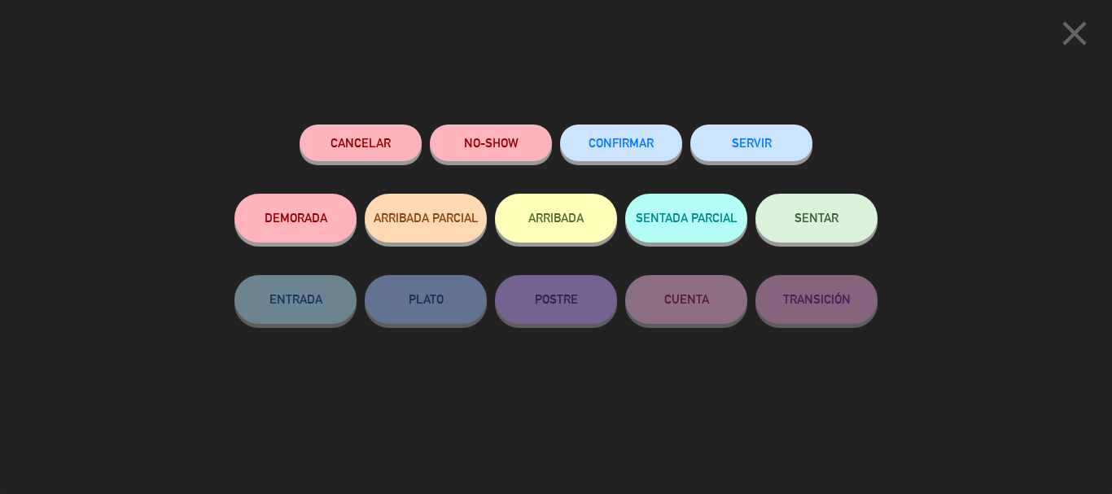
click at [659, 147] on button "CONFIRMAR" at bounding box center [621, 143] width 122 height 37
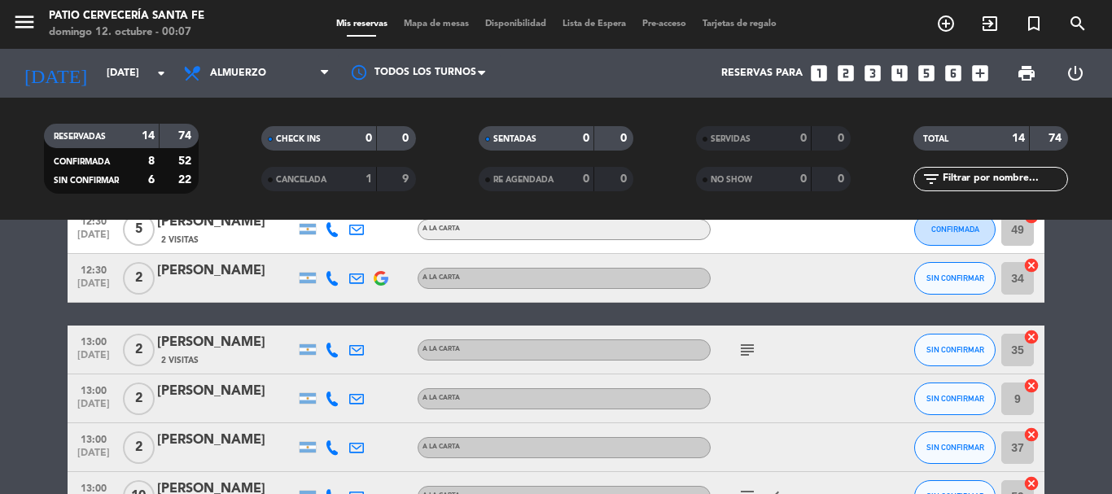
scroll to position [244, 0]
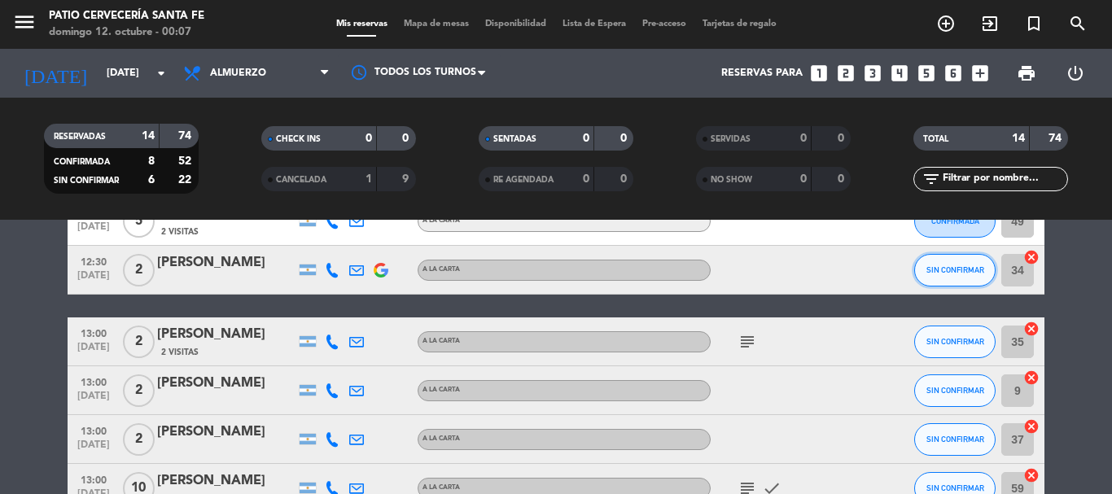
click at [942, 271] on span "SIN CONFIRMAR" at bounding box center [955, 269] width 58 height 9
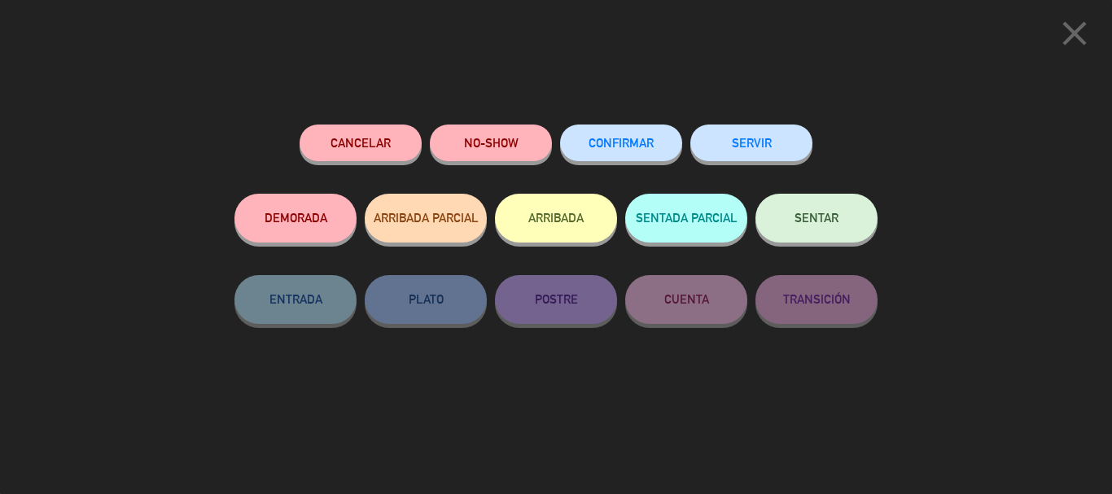
click at [623, 154] on button "CONFIRMAR" at bounding box center [621, 143] width 122 height 37
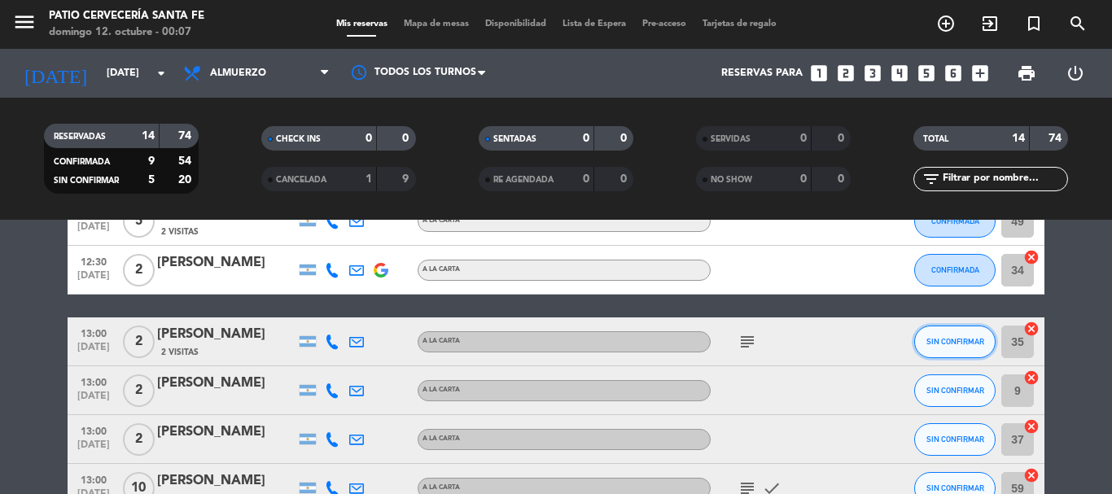
click at [952, 343] on span "SIN CONFIRMAR" at bounding box center [955, 341] width 58 height 9
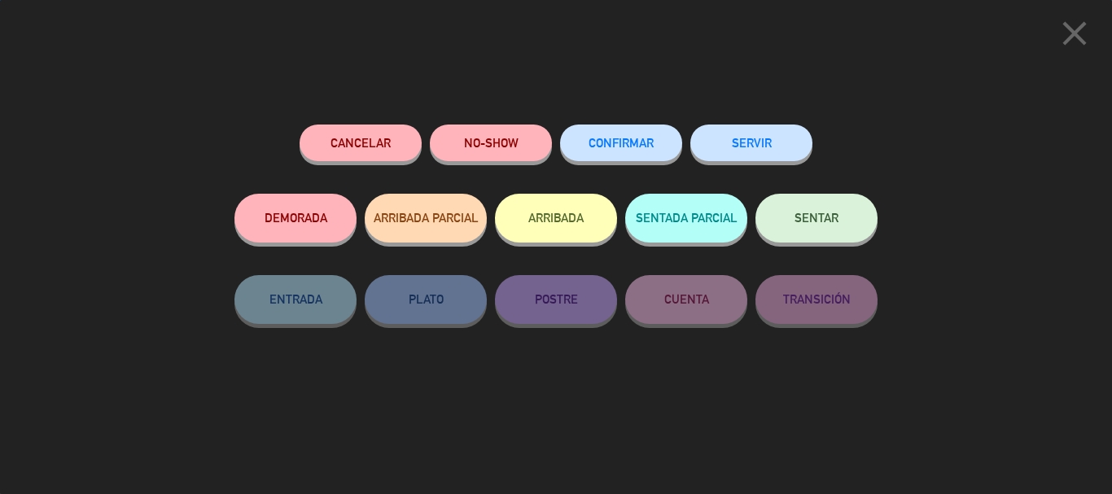
click at [608, 129] on button "CONFIRMAR" at bounding box center [621, 143] width 122 height 37
click at [638, 146] on span "CONFIRMAR" at bounding box center [620, 143] width 65 height 14
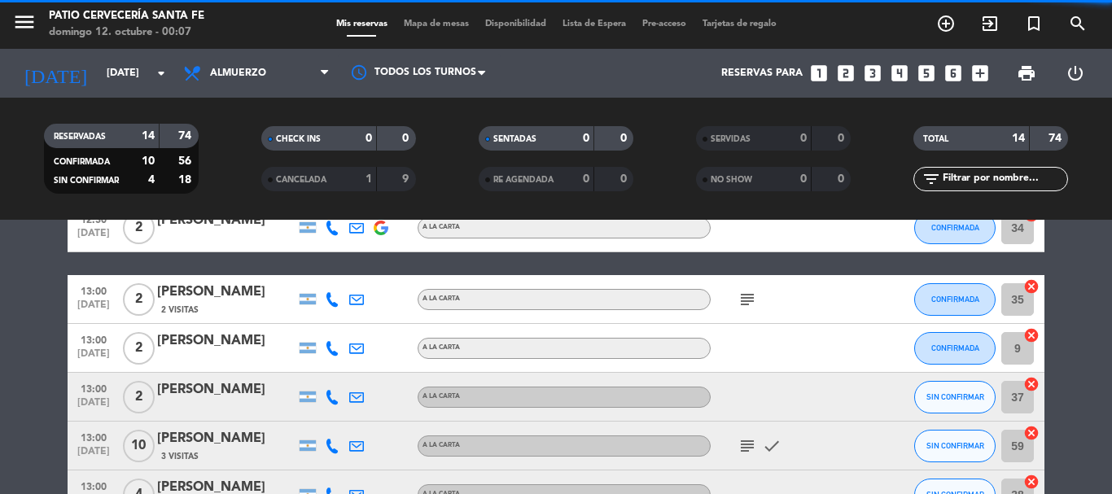
scroll to position [326, 0]
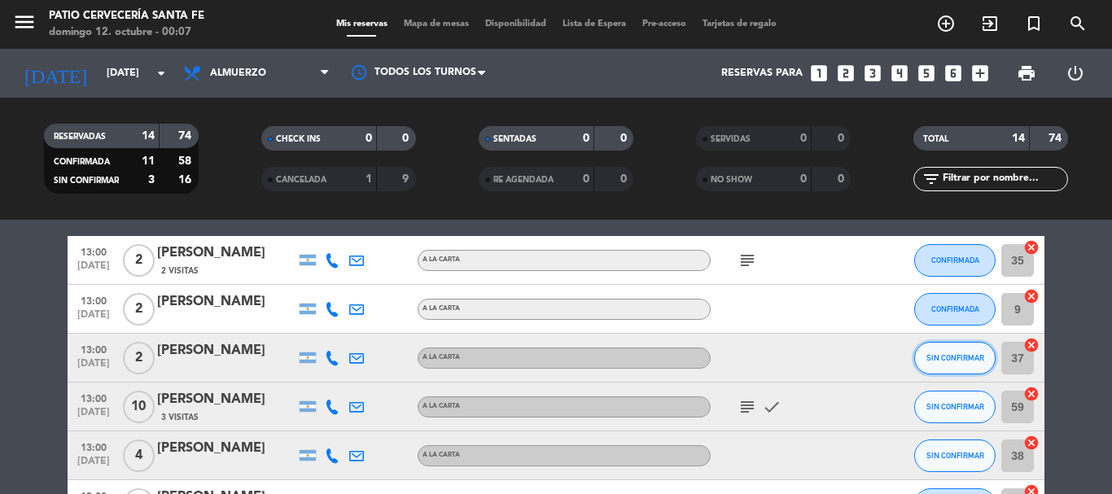
click at [949, 355] on span "SIN CONFIRMAR" at bounding box center [955, 357] width 58 height 9
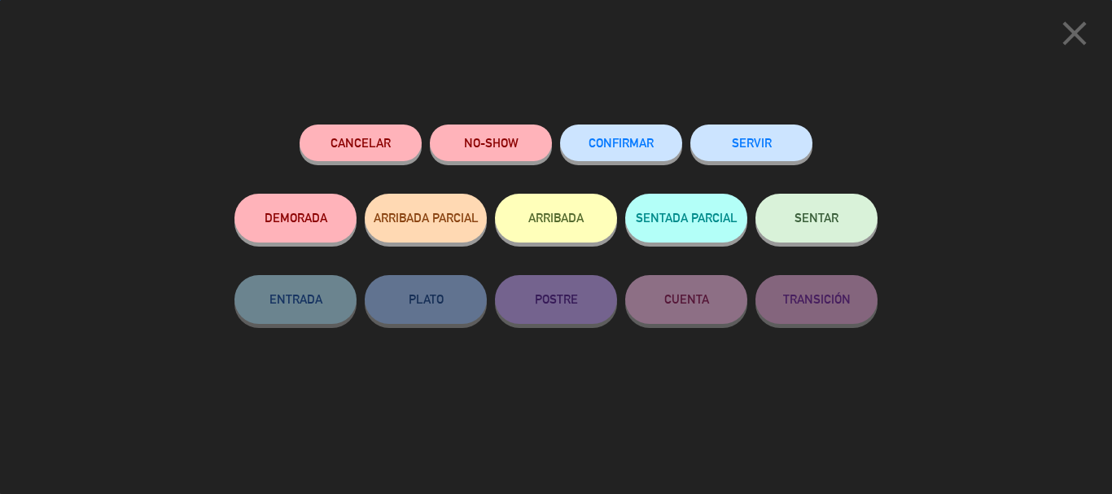
drag, startPoint x: 628, startPoint y: 133, endPoint x: 662, endPoint y: 164, distance: 46.6
click at [628, 133] on button "CONFIRMAR" at bounding box center [621, 143] width 122 height 37
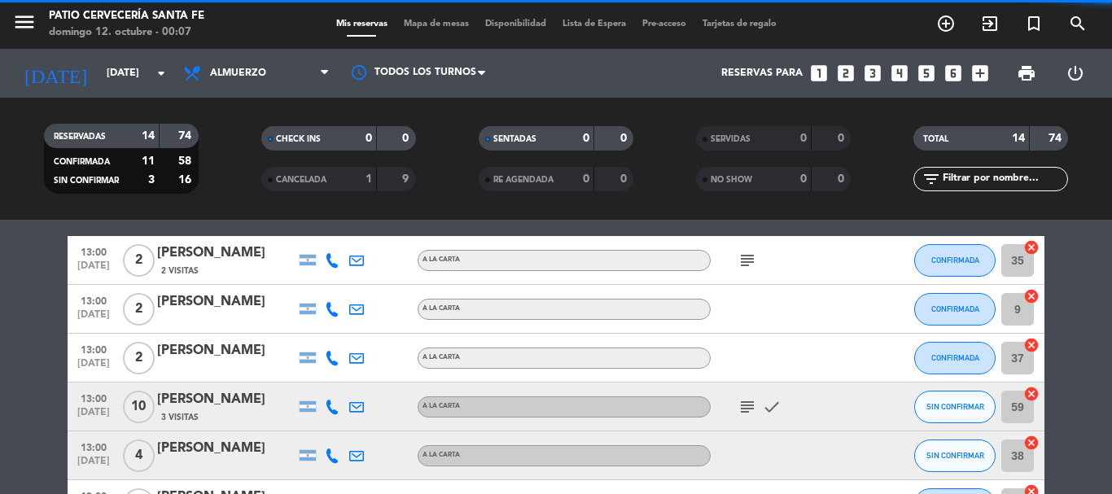
scroll to position [488, 0]
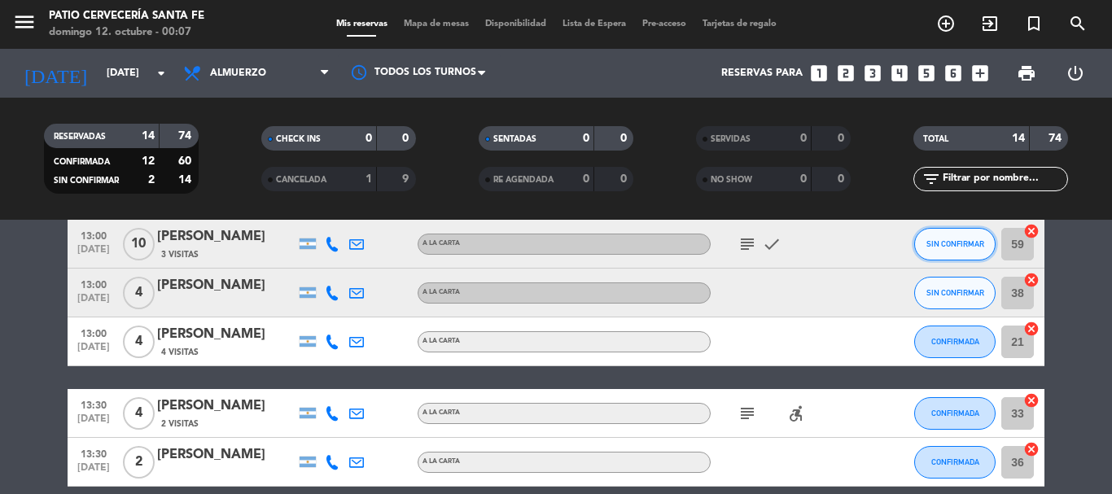
click at [960, 247] on span "SIN CONFIRMAR" at bounding box center [955, 243] width 58 height 9
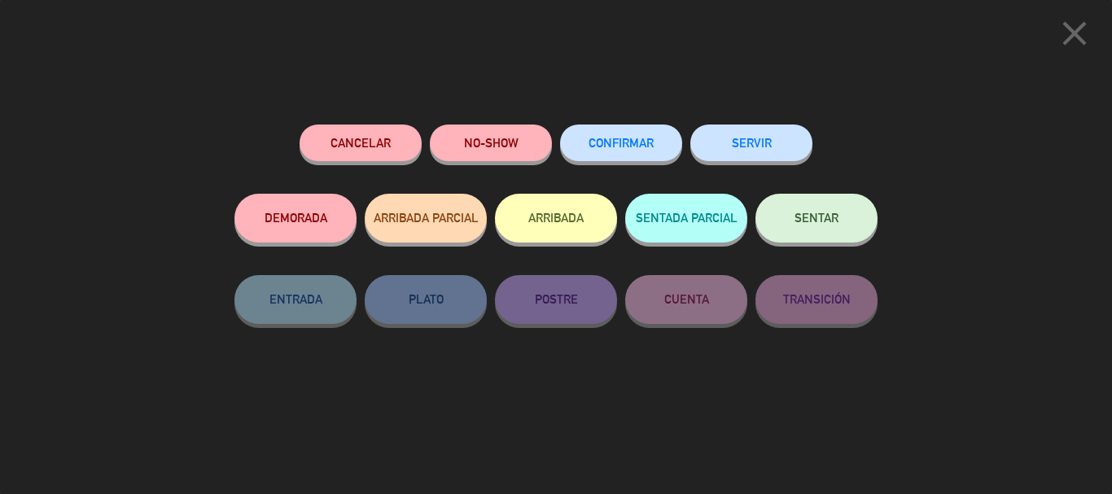
click at [668, 143] on button "CONFIRMAR" at bounding box center [621, 143] width 122 height 37
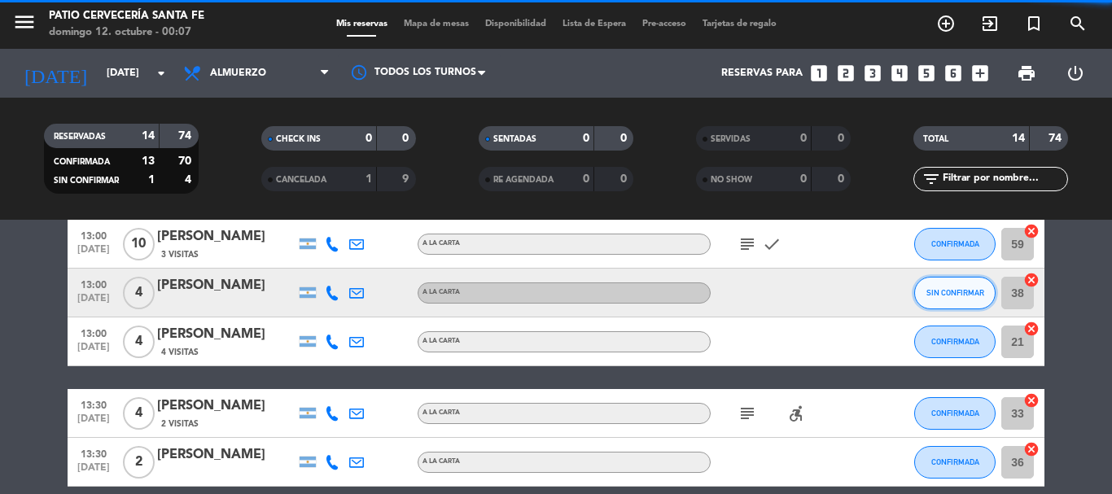
click at [957, 291] on span "SIN CONFIRMAR" at bounding box center [955, 292] width 58 height 9
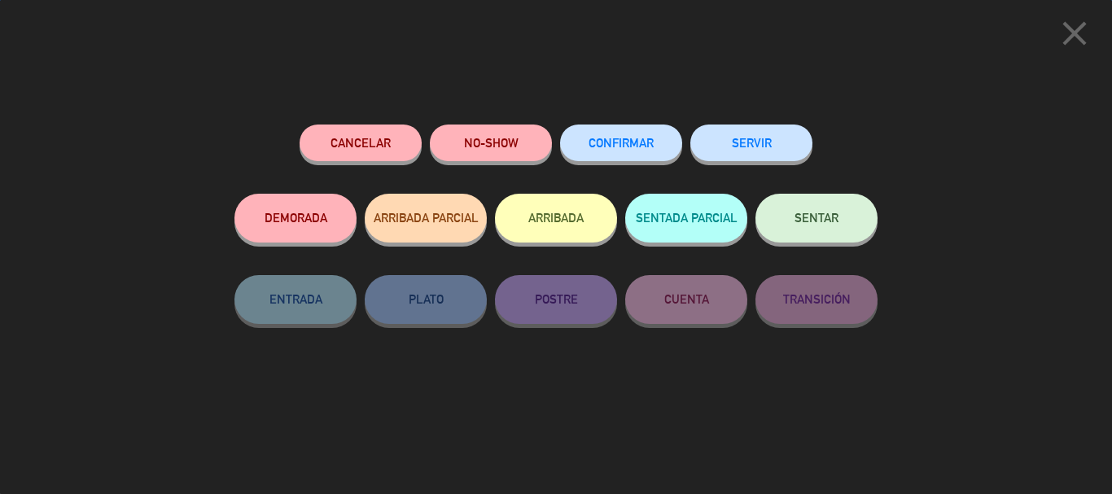
click at [615, 142] on span "CONFIRMAR" at bounding box center [620, 143] width 65 height 14
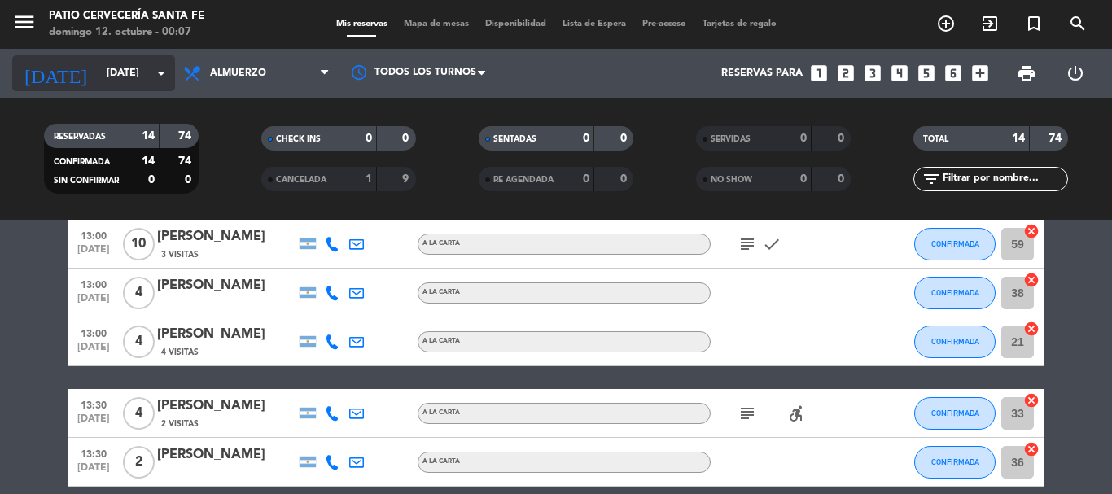
click at [161, 72] on icon "arrow_drop_down" at bounding box center [161, 73] width 20 height 20
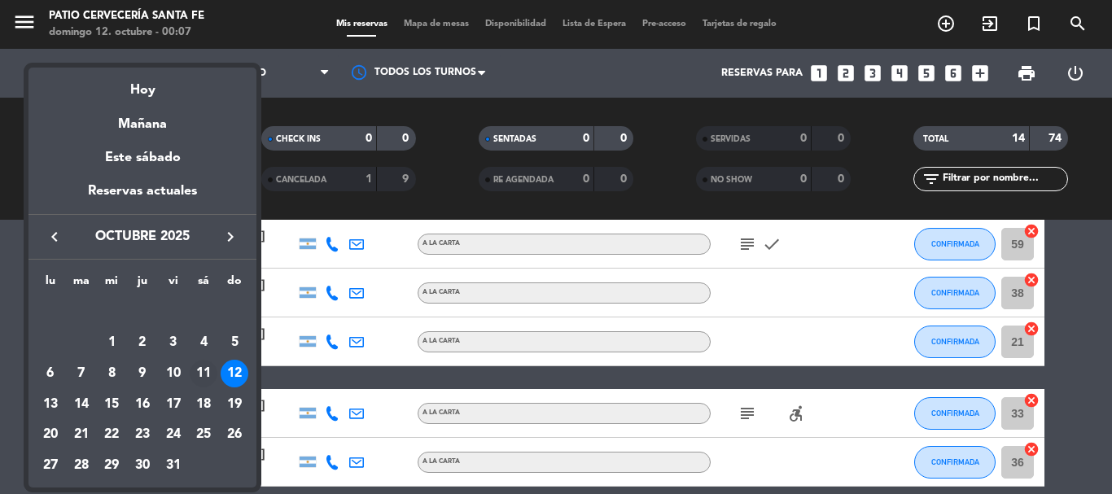
click at [212, 374] on div "11" at bounding box center [204, 374] width 28 height 28
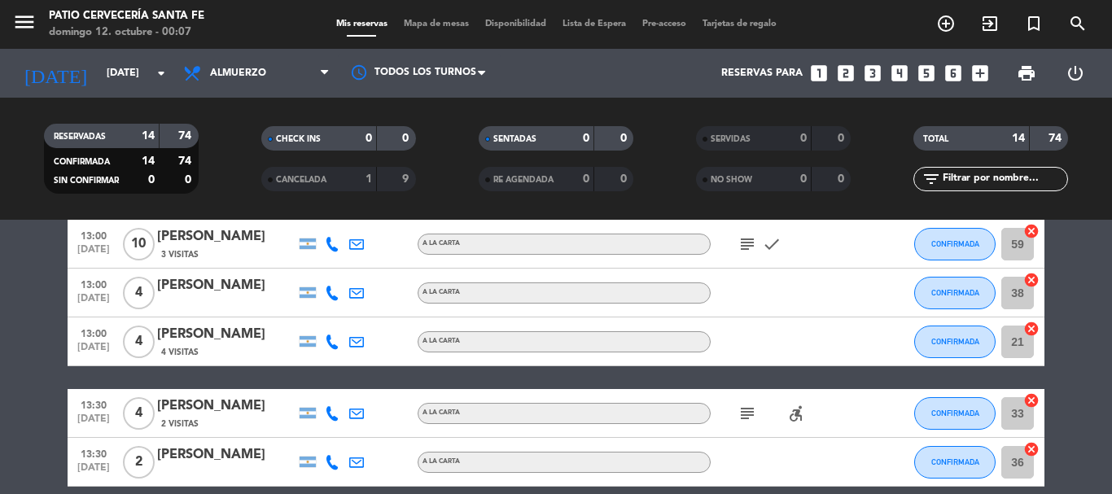
type input "[DATE]"
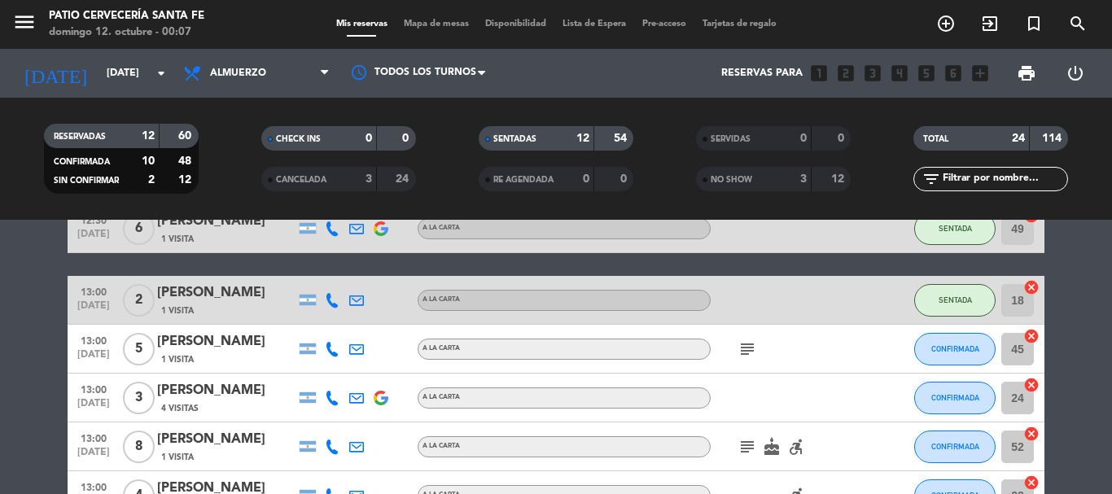
scroll to position [570, 0]
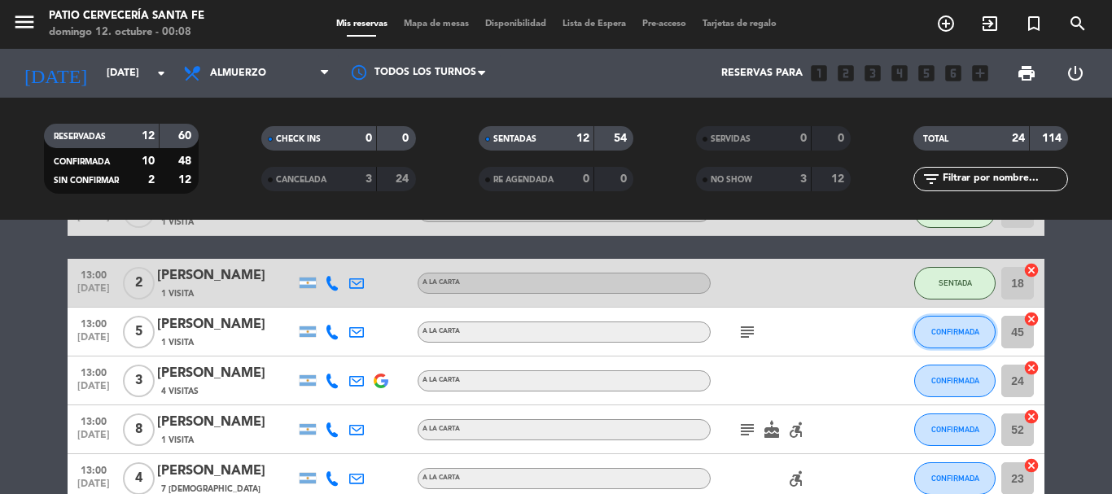
click at [943, 326] on button "CONFIRMADA" at bounding box center [954, 332] width 81 height 33
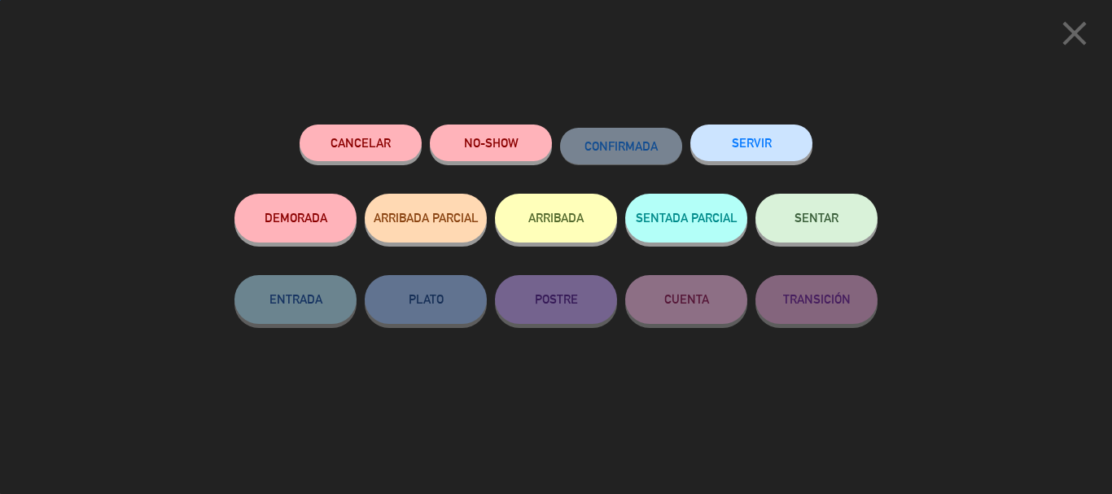
click at [839, 235] on button "SENTAR" at bounding box center [816, 218] width 122 height 49
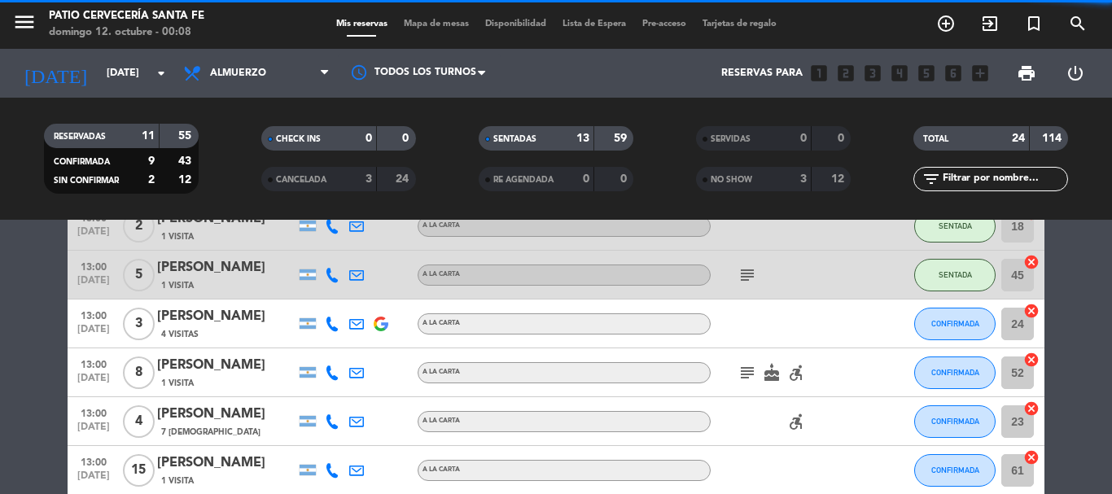
scroll to position [651, 0]
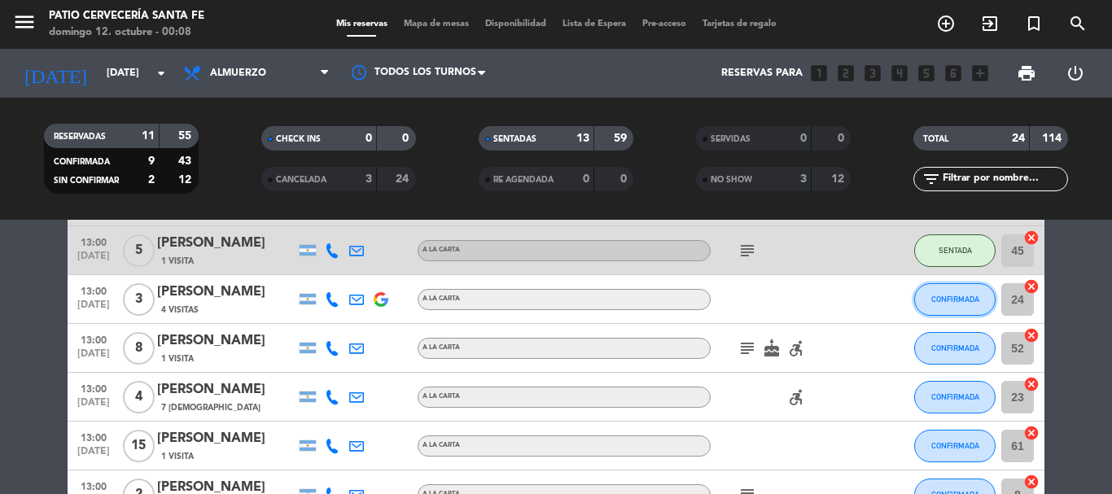
click at [942, 297] on span "CONFIRMADA" at bounding box center [955, 299] width 48 height 9
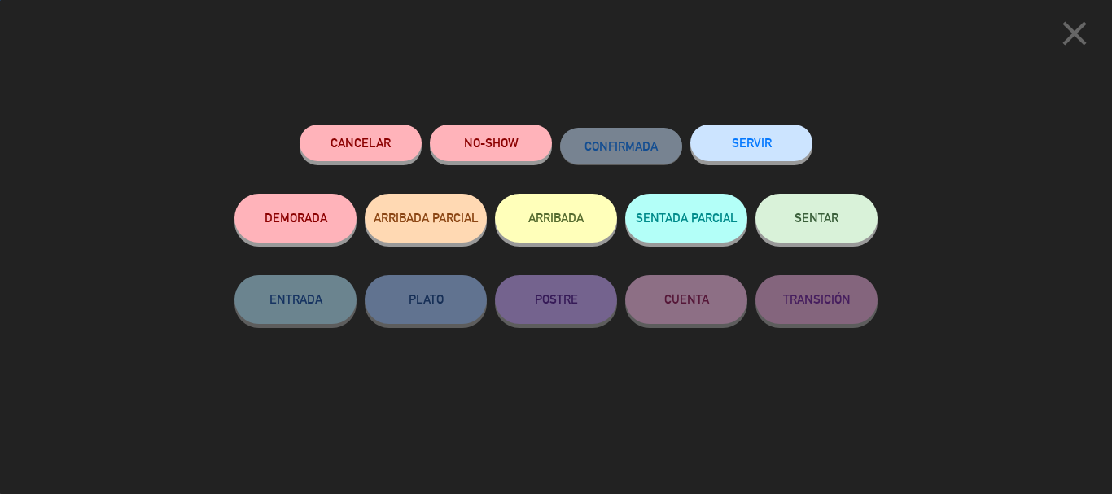
click at [497, 161] on div "NO-SHOW" at bounding box center [491, 159] width 122 height 69
click at [502, 154] on button "NO-SHOW" at bounding box center [491, 143] width 122 height 37
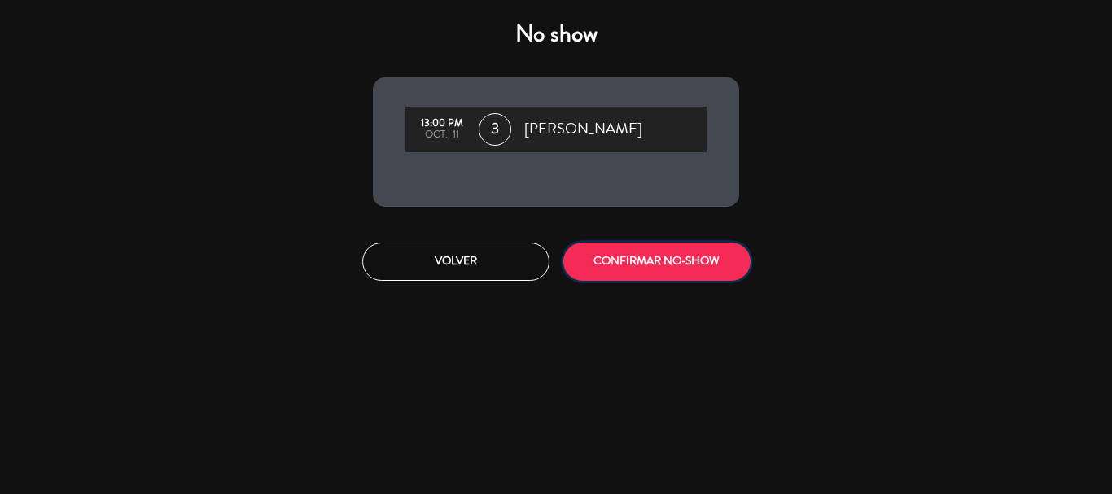
click at [638, 260] on button "CONFIRMAR NO-SHOW" at bounding box center [656, 262] width 187 height 38
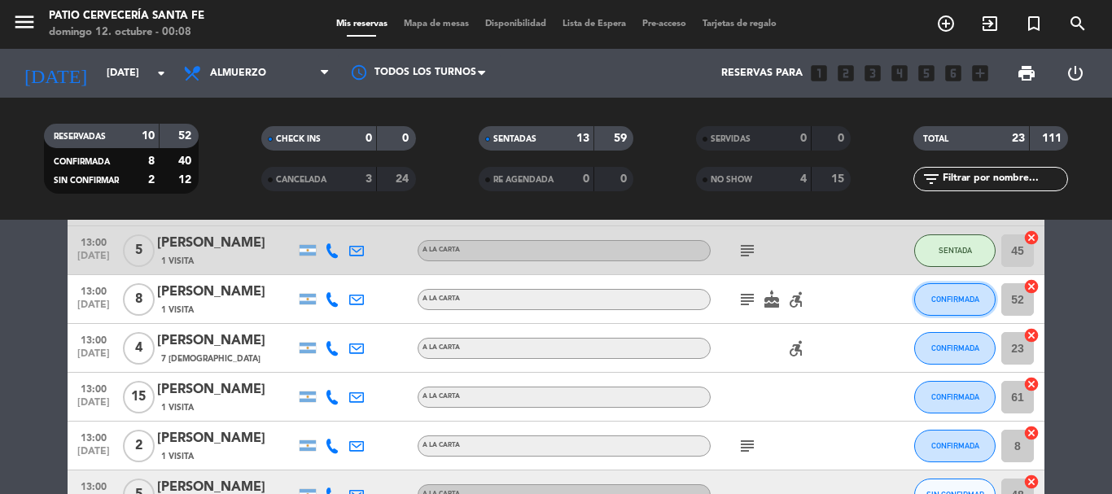
click at [955, 299] on span "CONFIRMADA" at bounding box center [955, 299] width 48 height 9
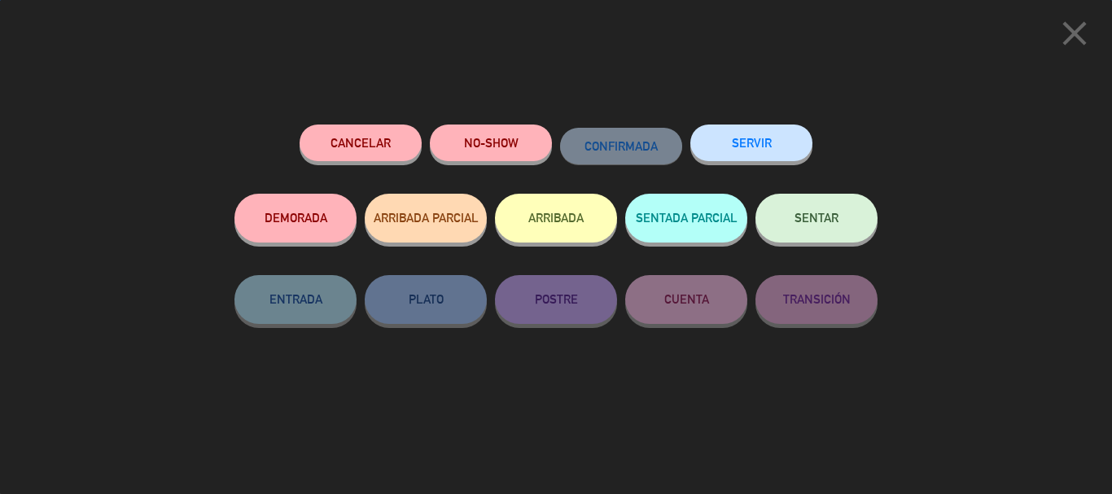
click at [803, 212] on button "SENTAR" at bounding box center [816, 218] width 122 height 49
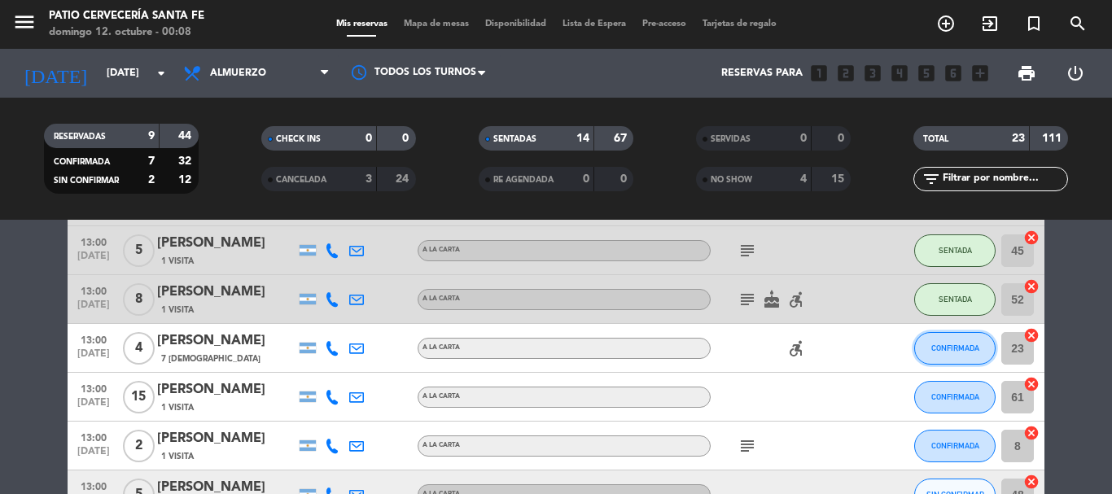
click at [942, 341] on button "CONFIRMADA" at bounding box center [954, 348] width 81 height 33
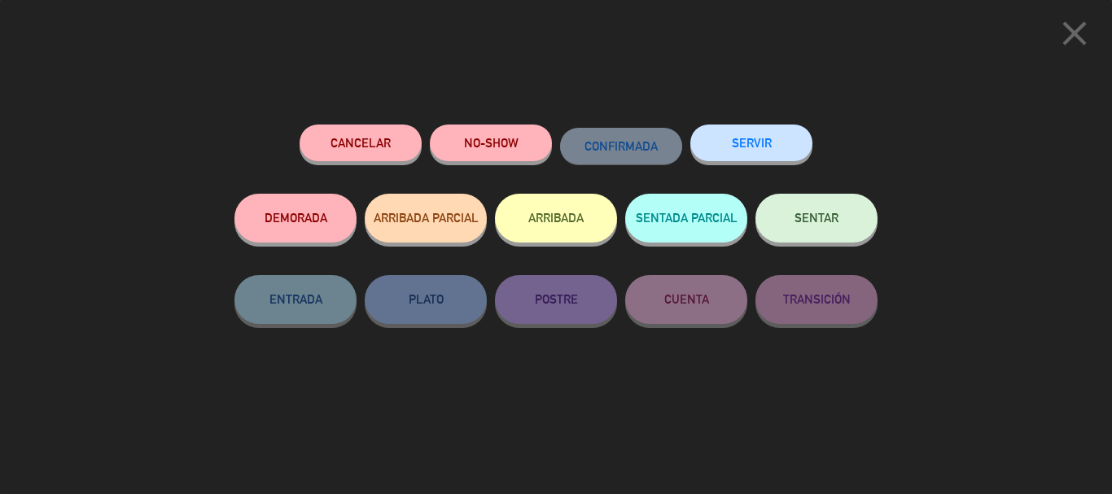
click at [803, 217] on span "SENTAR" at bounding box center [816, 218] width 44 height 14
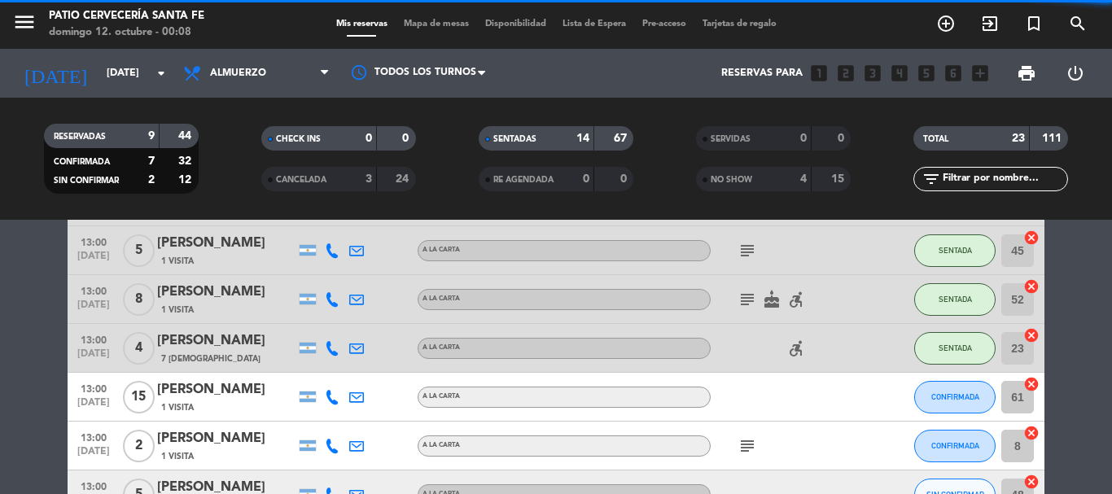
scroll to position [732, 0]
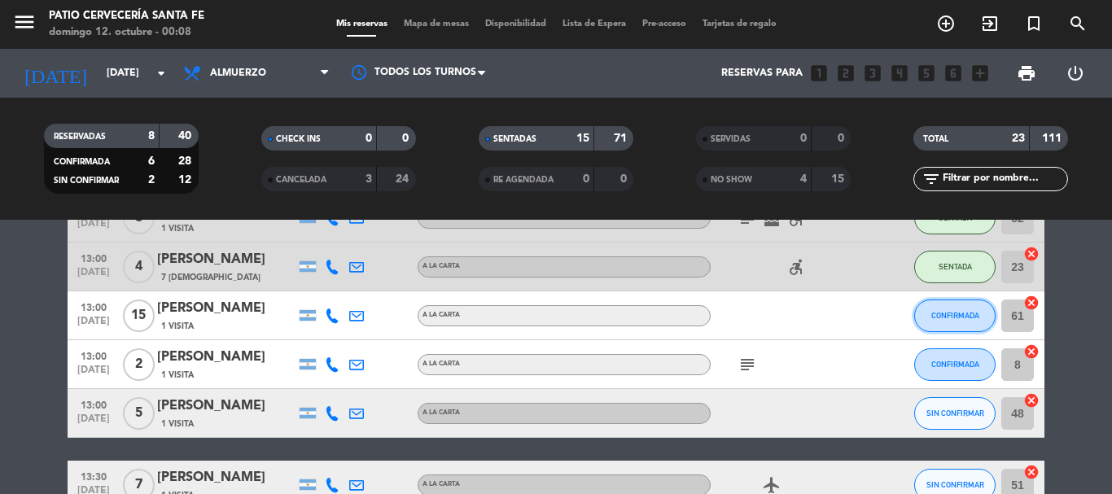
click at [940, 322] on button "CONFIRMADA" at bounding box center [954, 315] width 81 height 33
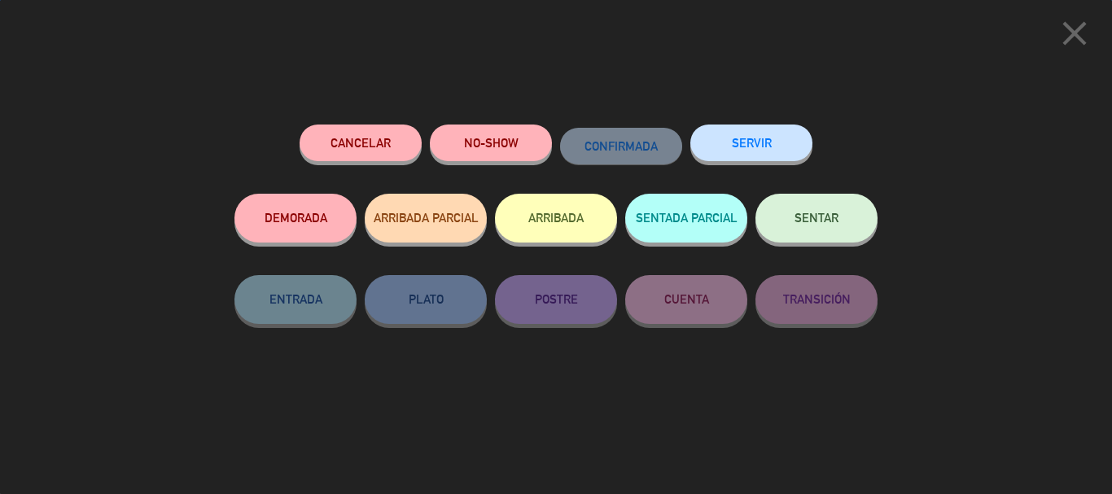
click at [802, 199] on button "SENTAR" at bounding box center [816, 218] width 122 height 49
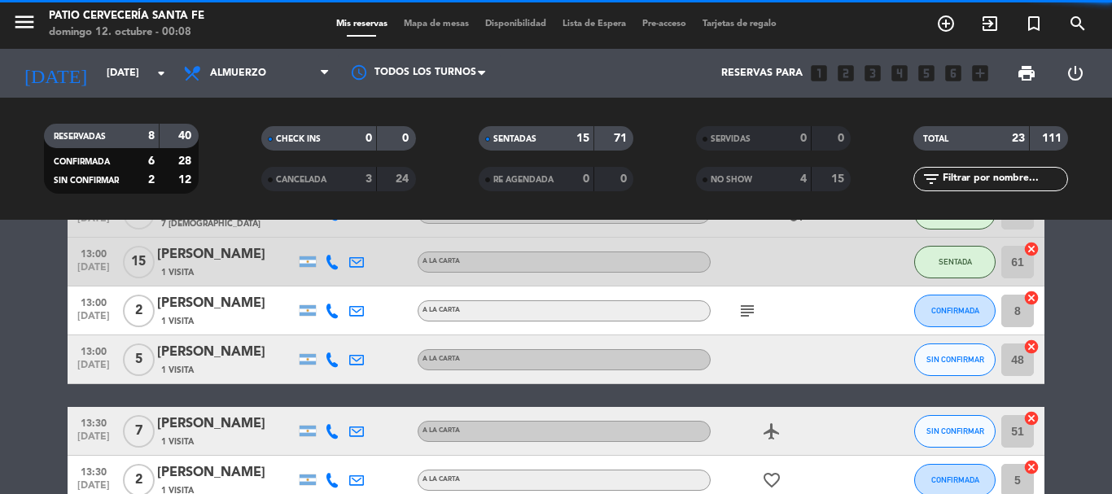
scroll to position [814, 0]
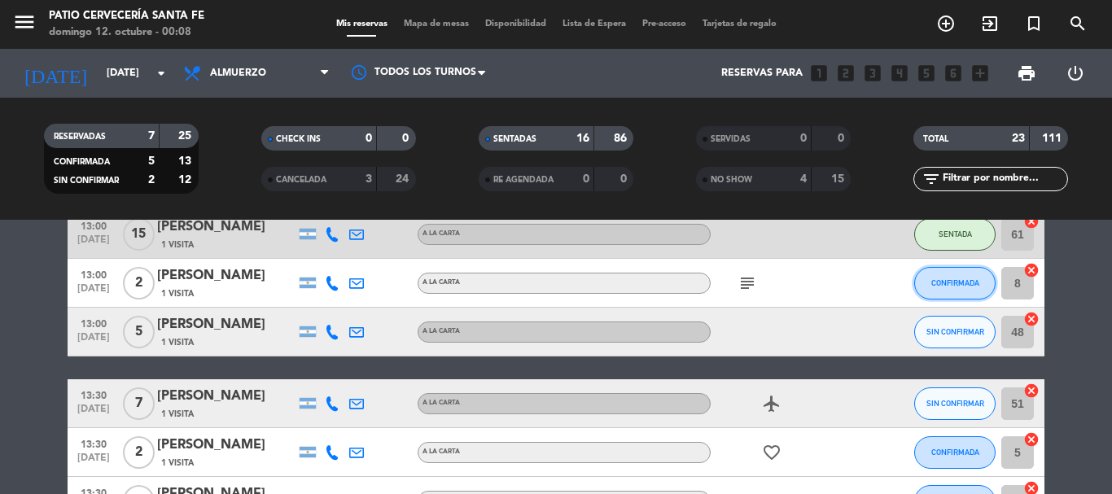
click at [946, 282] on span "CONFIRMADA" at bounding box center [955, 282] width 48 height 9
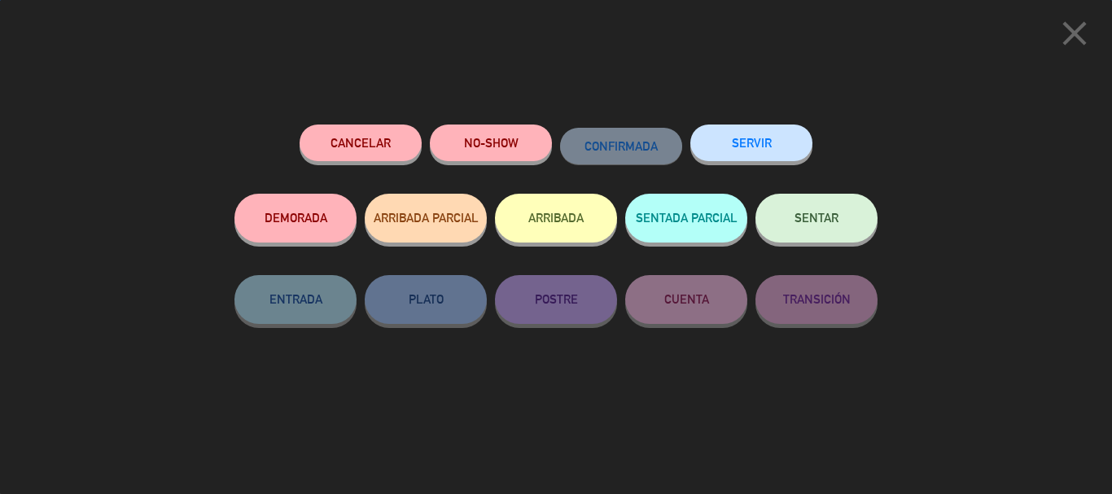
click at [828, 212] on button "SENTAR" at bounding box center [816, 218] width 122 height 49
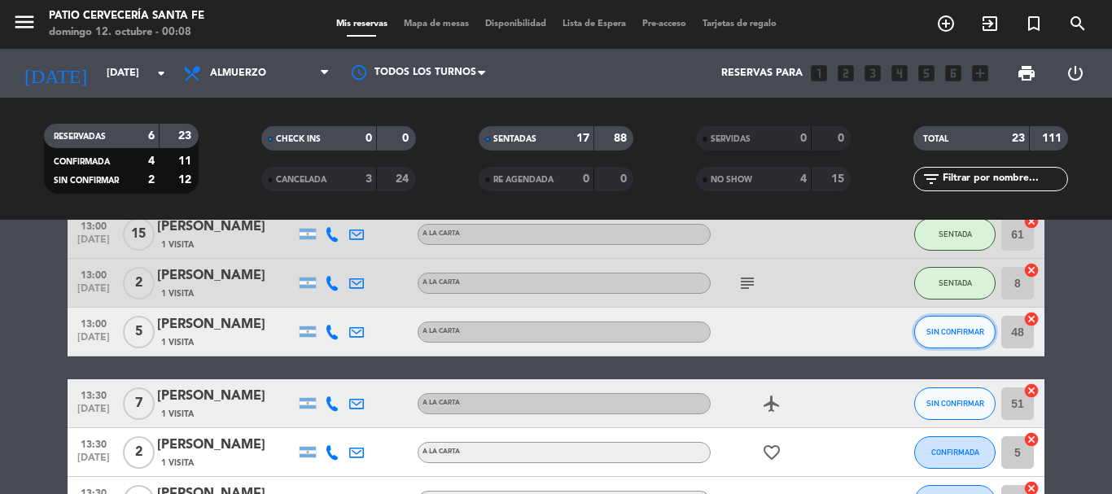
click at [939, 334] on span "SIN CONFIRMAR" at bounding box center [955, 331] width 58 height 9
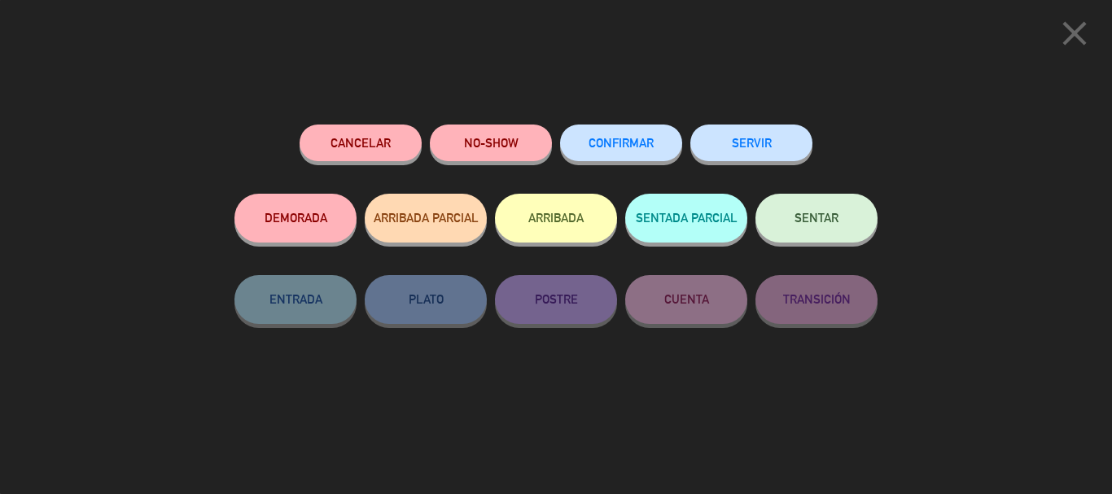
click at [527, 157] on button "NO-SHOW" at bounding box center [491, 143] width 122 height 37
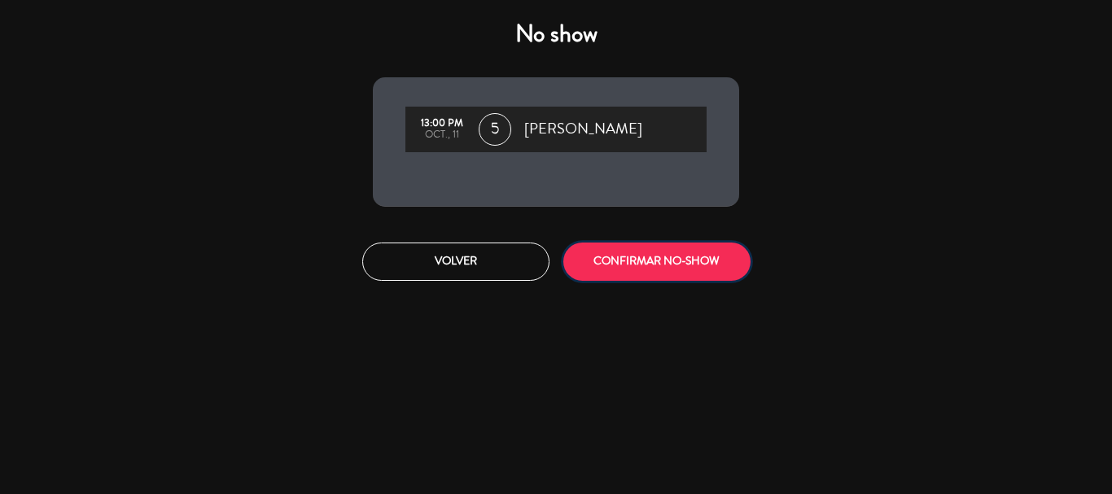
click at [643, 261] on button "CONFIRMAR NO-SHOW" at bounding box center [656, 262] width 187 height 38
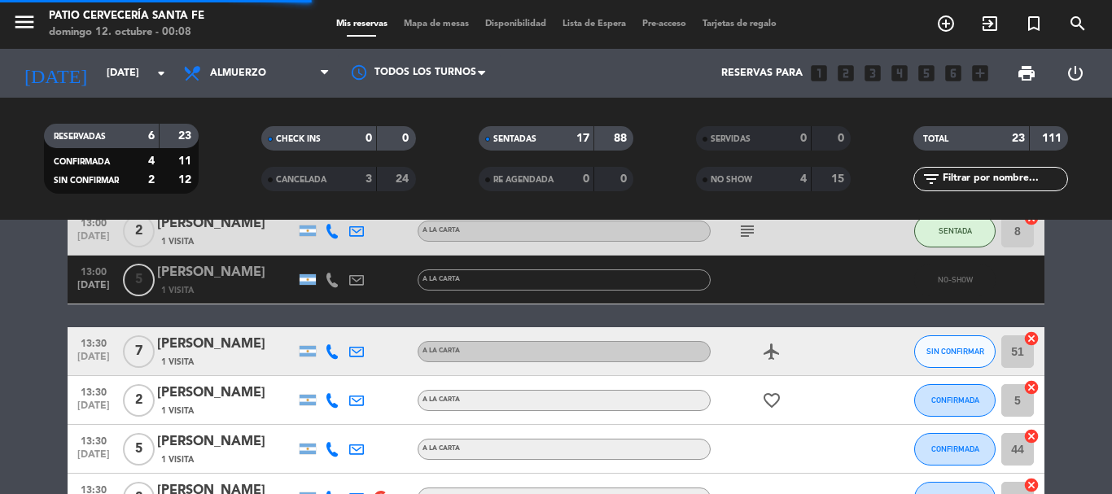
scroll to position [895, 0]
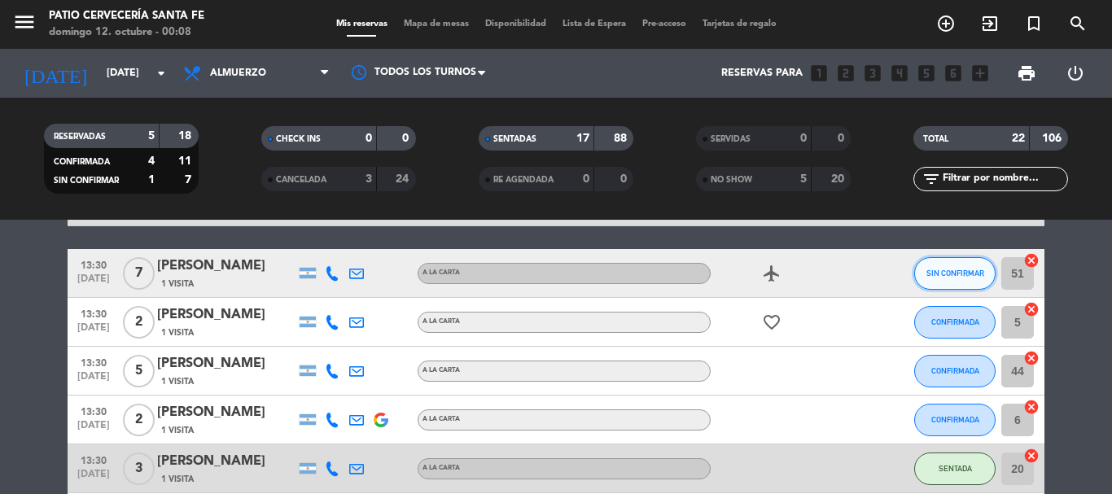
click at [958, 260] on button "SIN CONFIRMAR" at bounding box center [954, 273] width 81 height 33
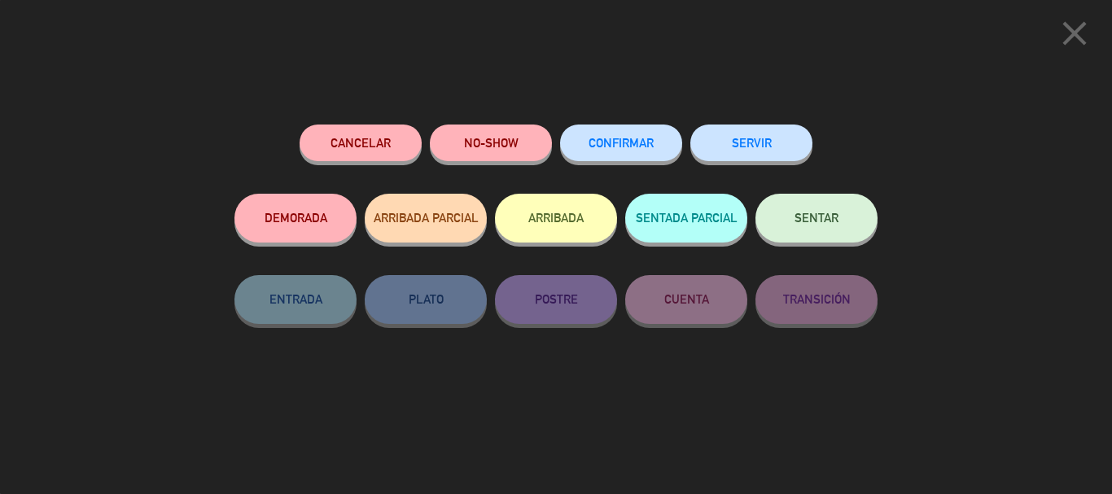
click at [806, 223] on span "SENTAR" at bounding box center [816, 218] width 44 height 14
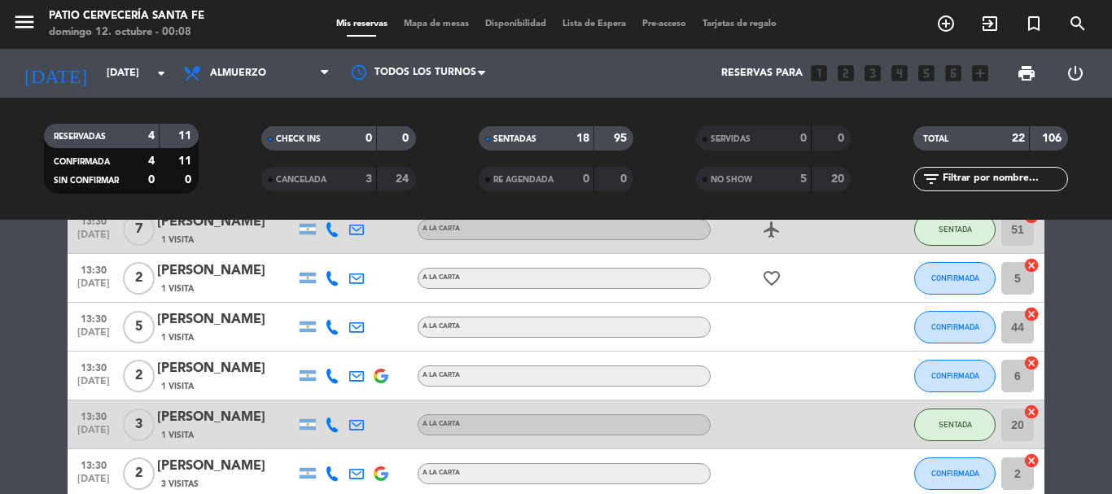
scroll to position [977, 0]
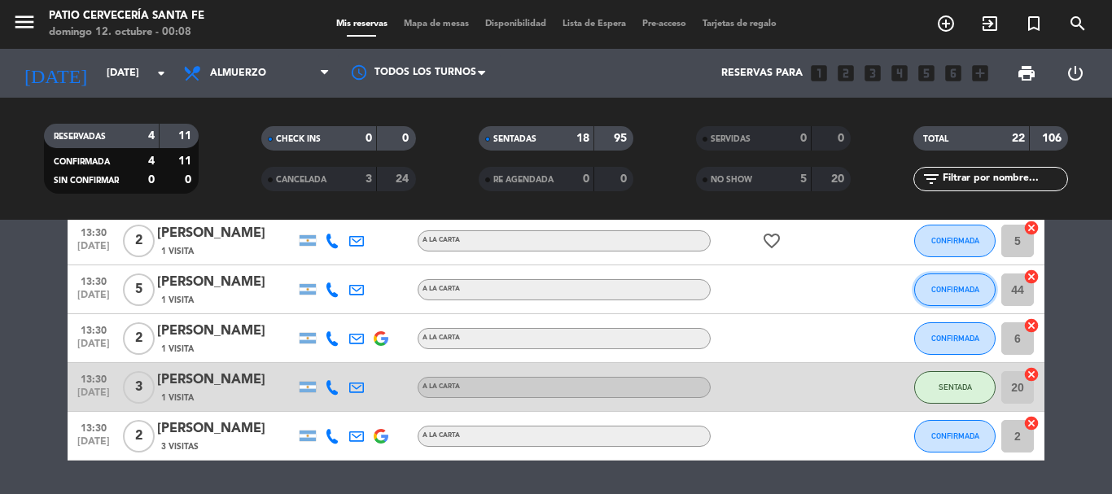
click at [949, 286] on span "CONFIRMADA" at bounding box center [955, 289] width 48 height 9
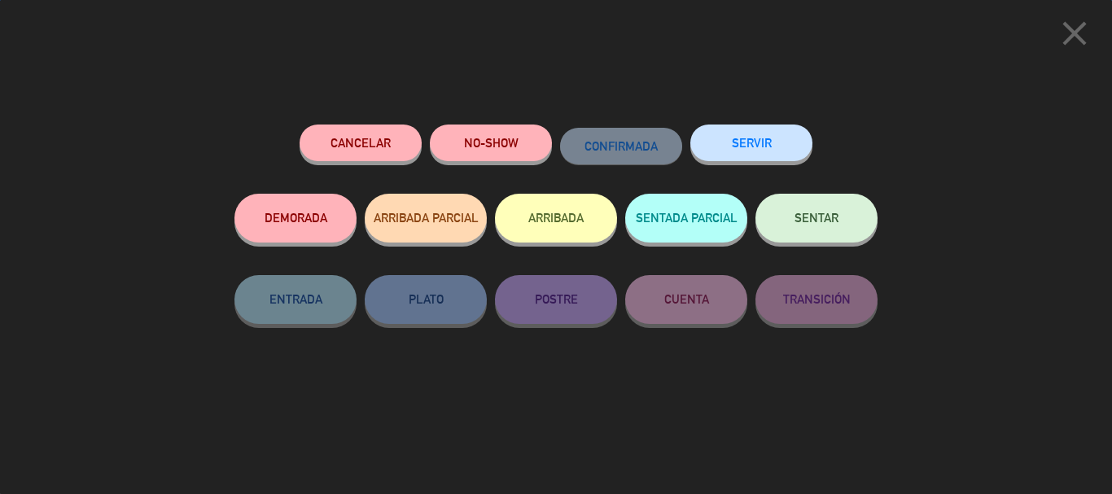
click at [500, 155] on button "NO-SHOW" at bounding box center [491, 143] width 122 height 37
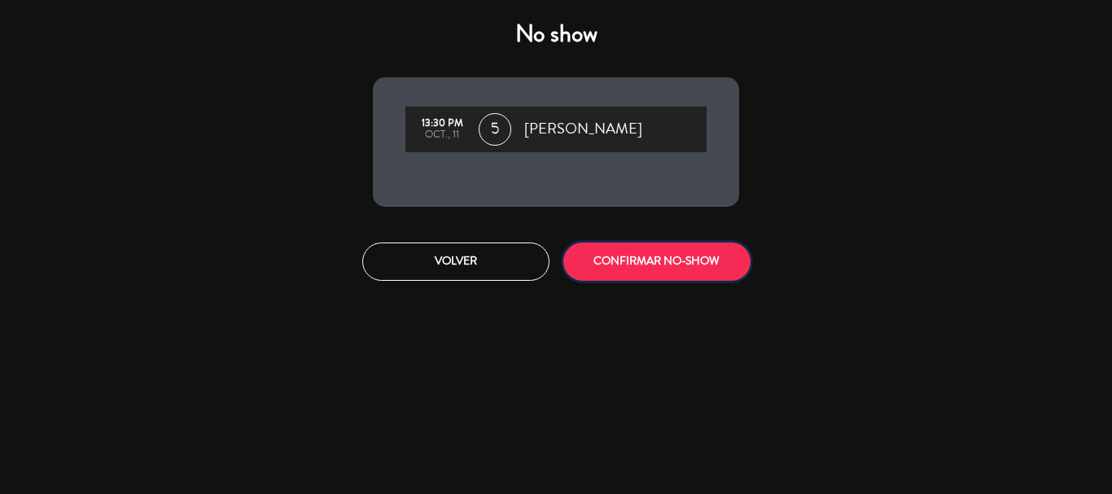
click at [621, 262] on button "CONFIRMAR NO-SHOW" at bounding box center [656, 262] width 187 height 38
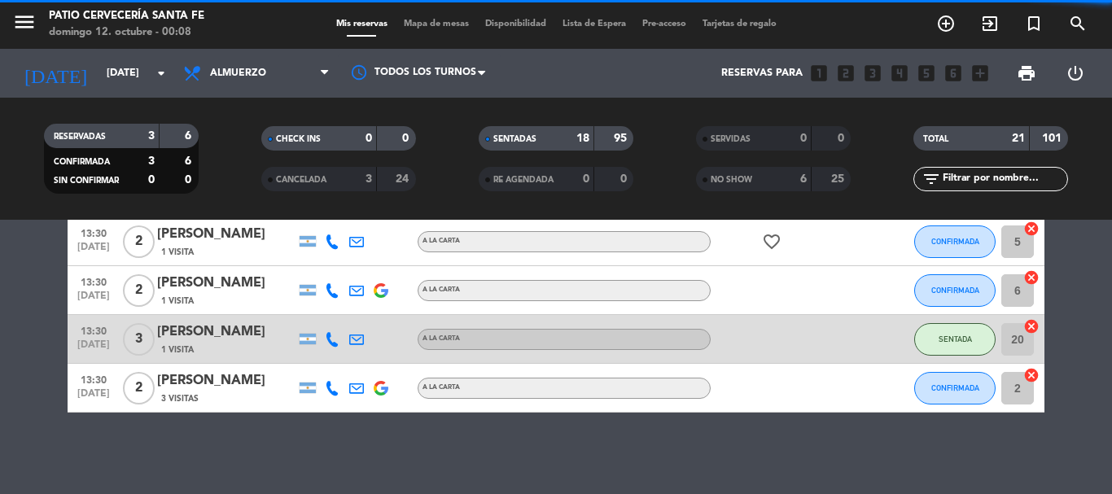
scroll to position [976, 0]
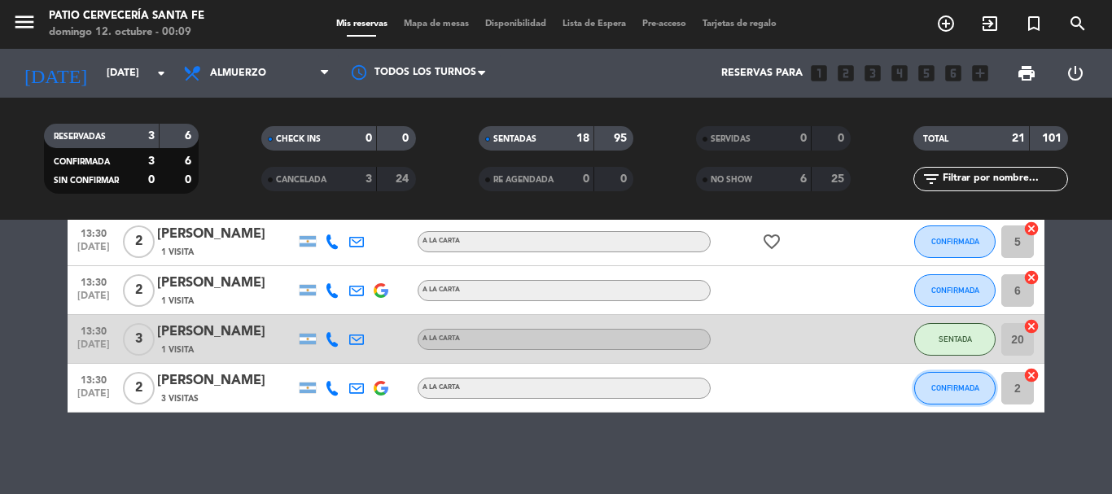
click at [950, 386] on span "CONFIRMADA" at bounding box center [955, 387] width 48 height 9
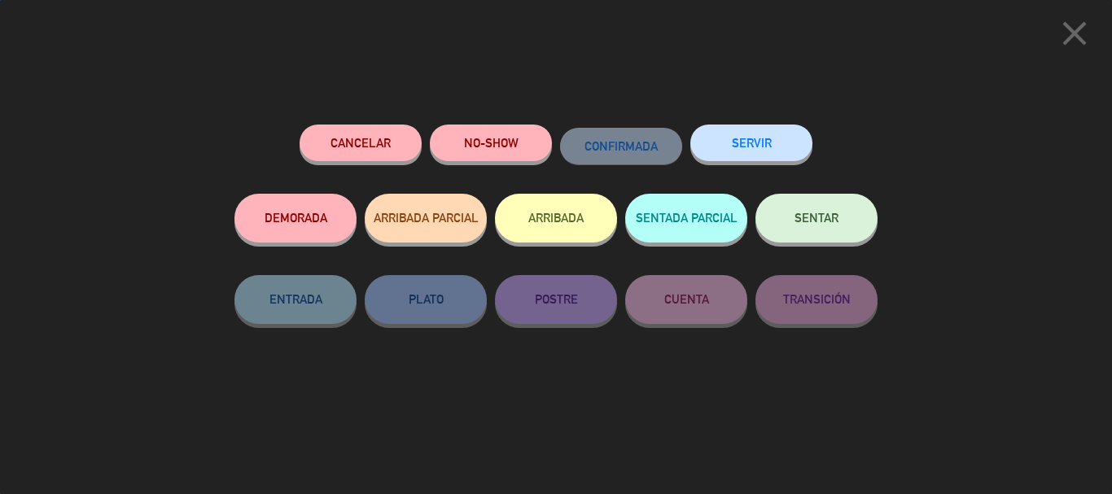
click at [502, 154] on button "NO-SHOW" at bounding box center [491, 143] width 122 height 37
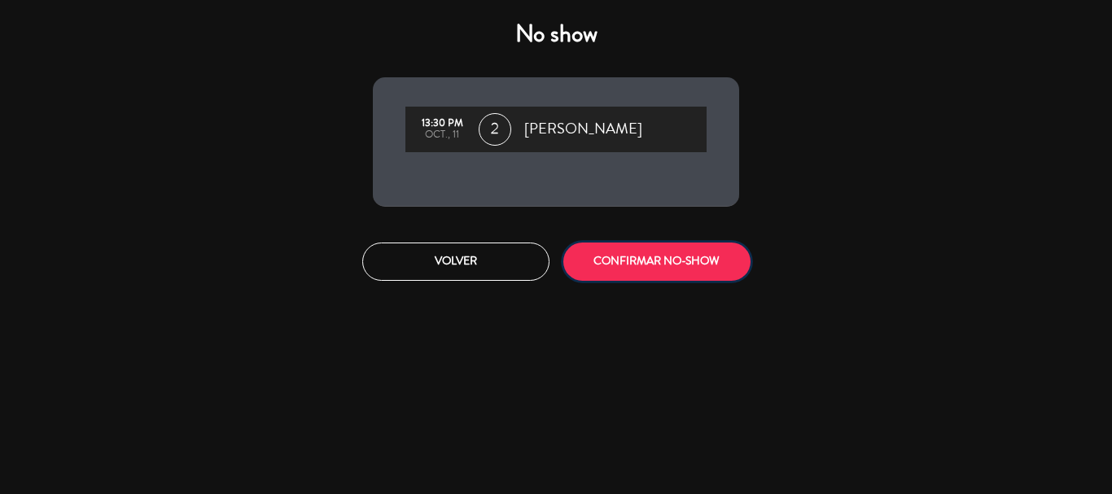
click at [595, 265] on button "CONFIRMAR NO-SHOW" at bounding box center [656, 262] width 187 height 38
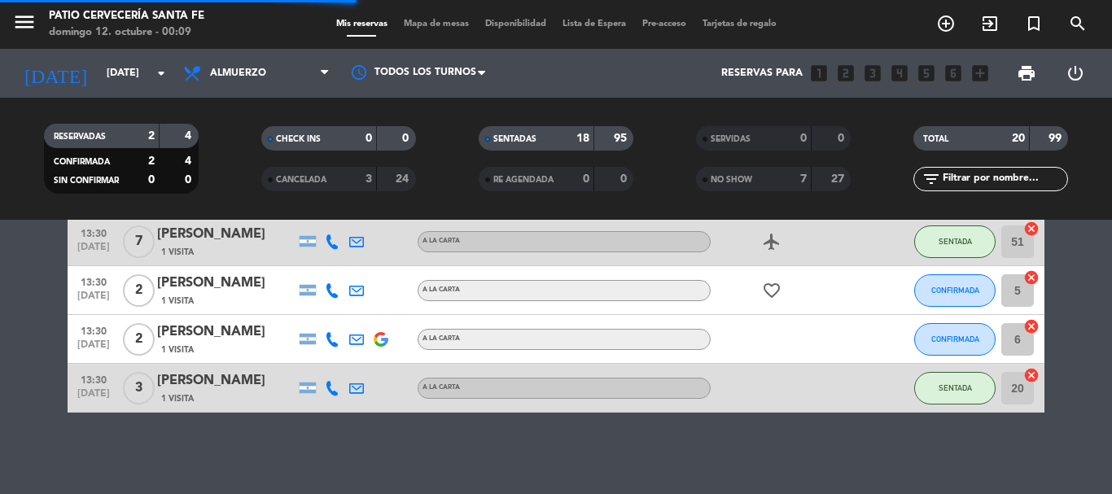
scroll to position [846, 0]
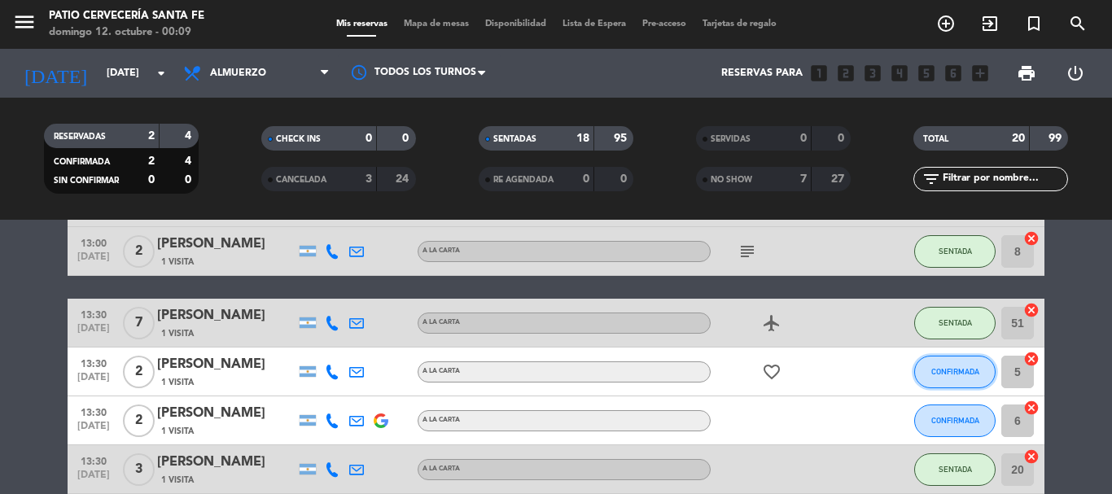
click at [944, 361] on button "CONFIRMADA" at bounding box center [954, 372] width 81 height 33
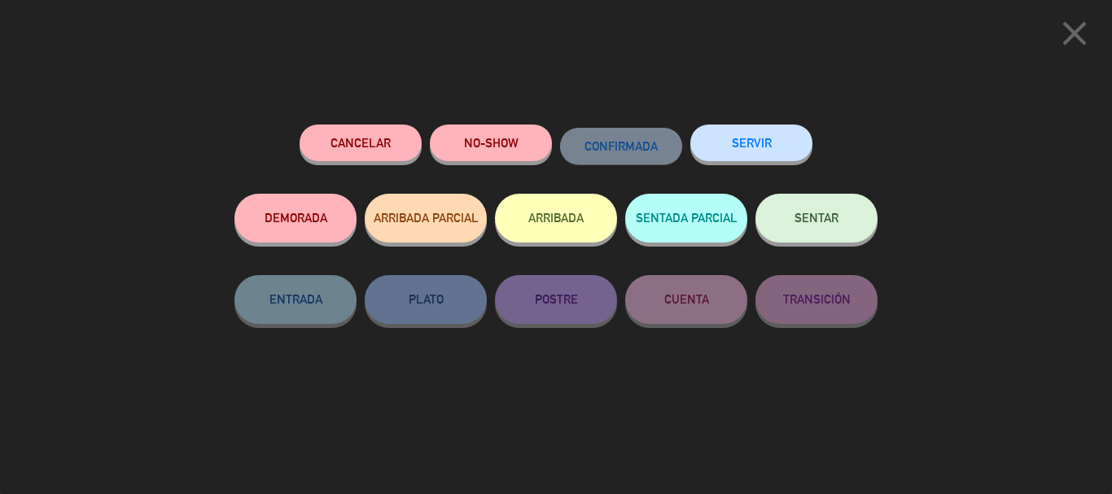
click at [806, 212] on button "SENTAR" at bounding box center [816, 218] width 122 height 49
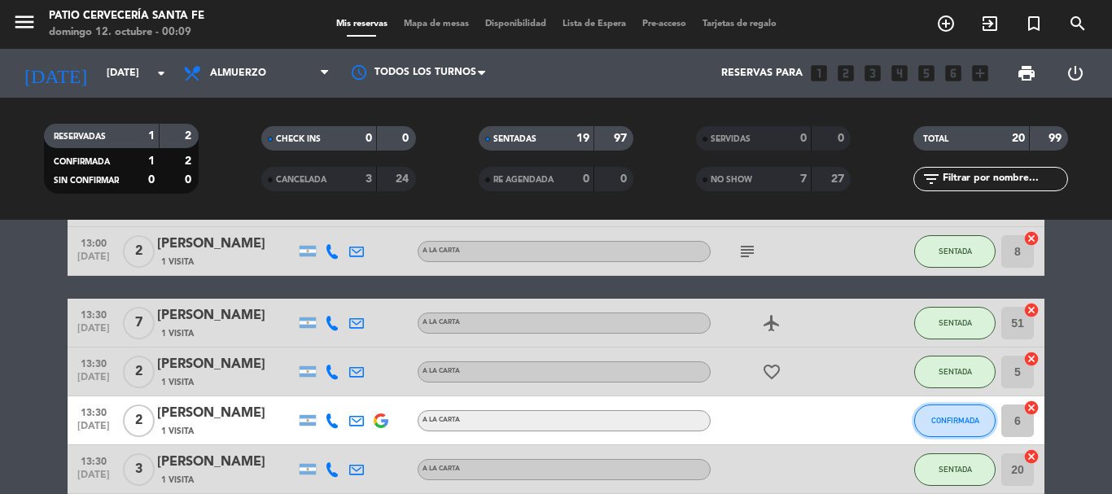
click at [964, 427] on button "CONFIRMADA" at bounding box center [954, 420] width 81 height 33
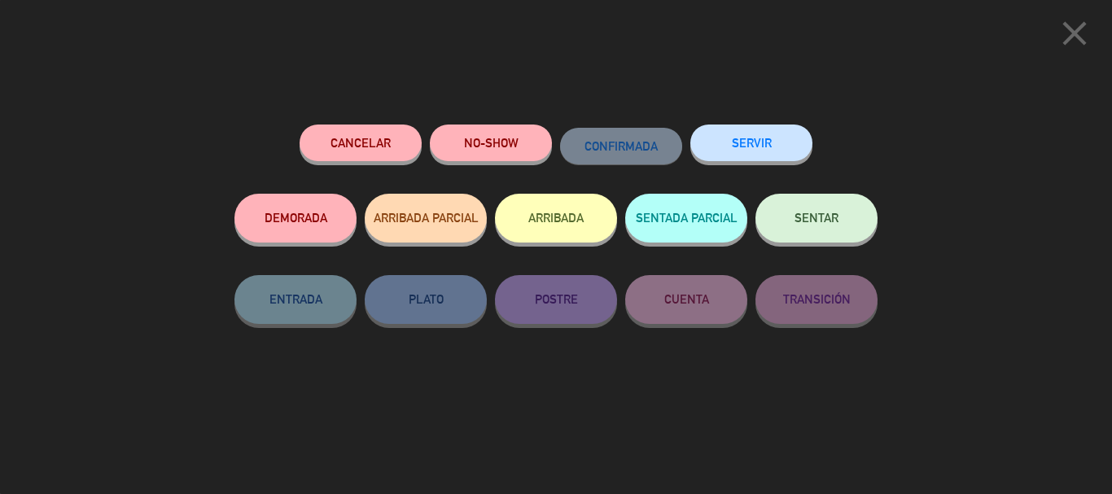
click at [832, 220] on span "SENTAR" at bounding box center [816, 218] width 44 height 14
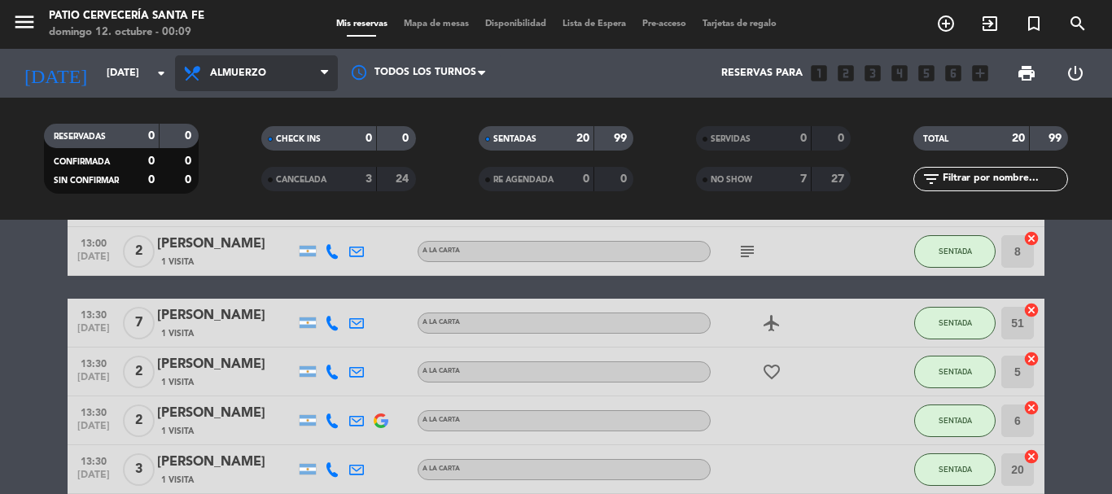
click at [286, 72] on span "Almuerzo" at bounding box center [256, 73] width 163 height 36
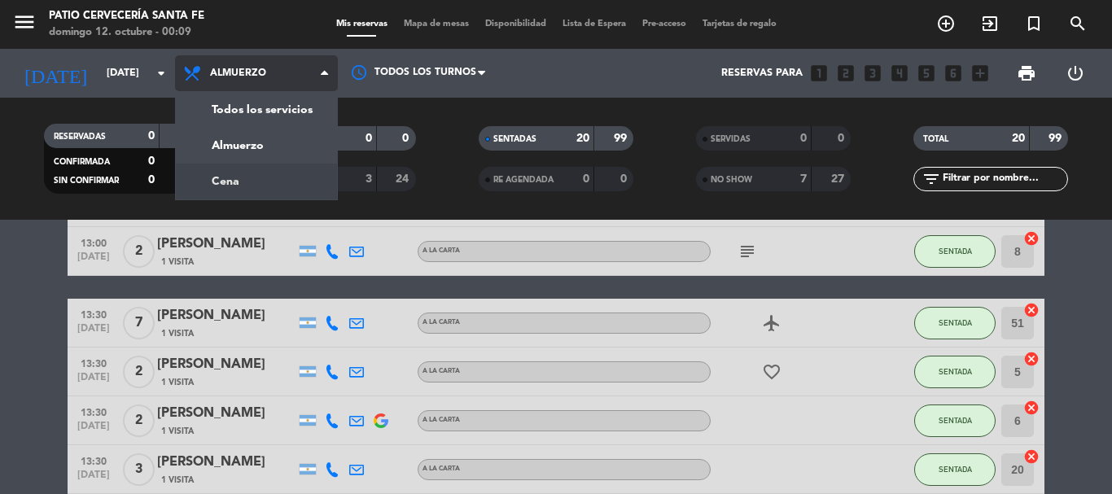
click at [279, 184] on div "menu Patio Cervecería Santa [PERSON_NAME][DATE] 12. octubre - 00:09 Mis reserva…" at bounding box center [556, 110] width 1112 height 220
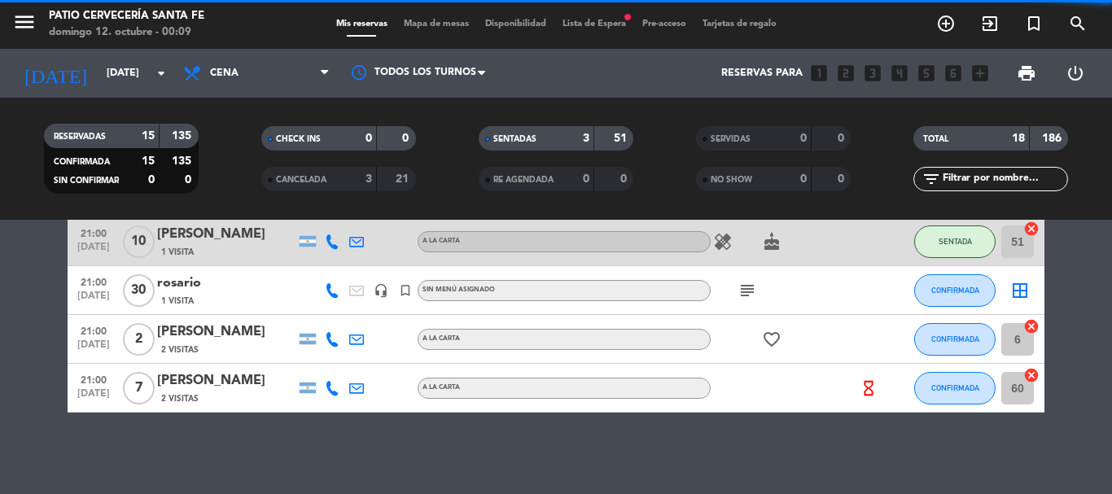
scroll to position [807, 0]
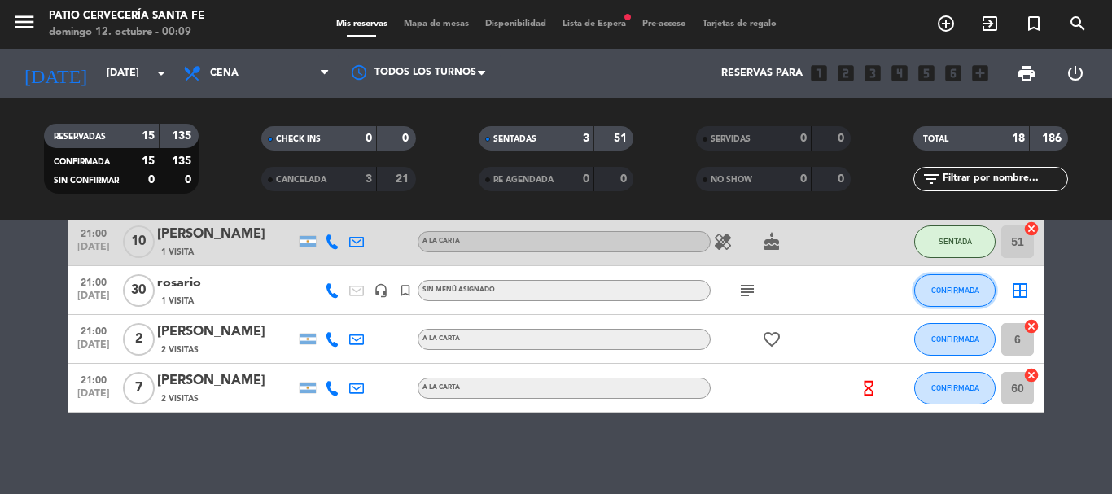
click at [953, 284] on button "CONFIRMADA" at bounding box center [954, 290] width 81 height 33
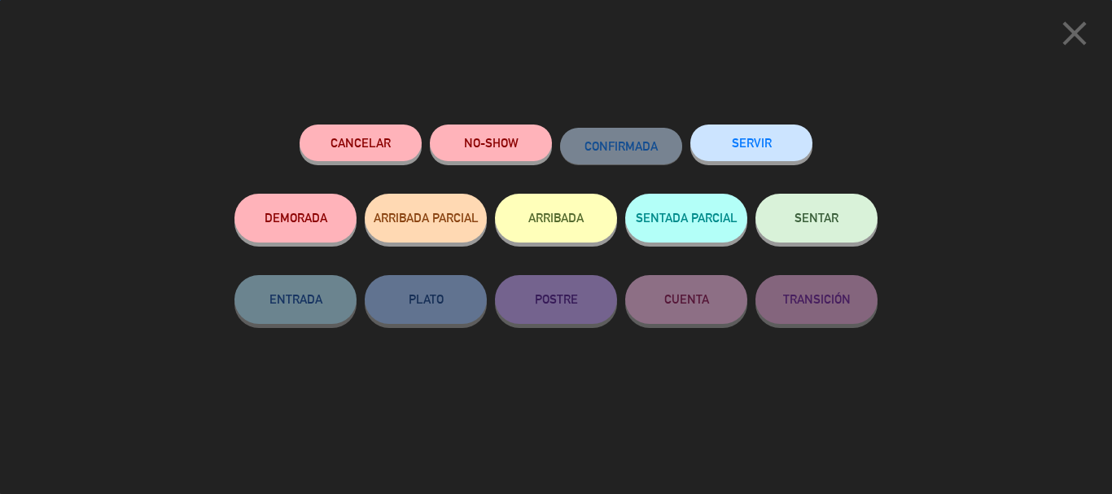
click at [791, 228] on button "SENTAR" at bounding box center [816, 218] width 122 height 49
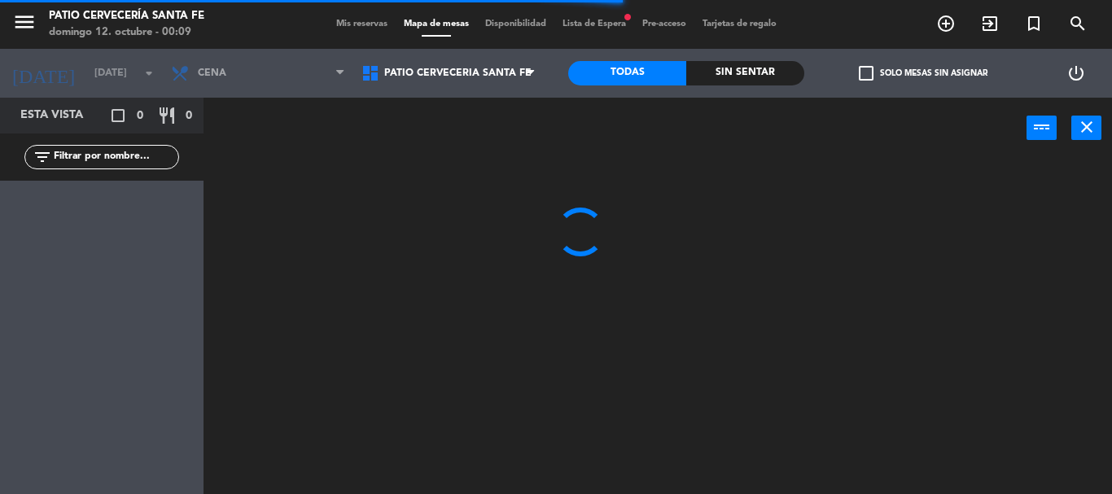
click at [357, 23] on span "Mis reservas" at bounding box center [362, 24] width 68 height 9
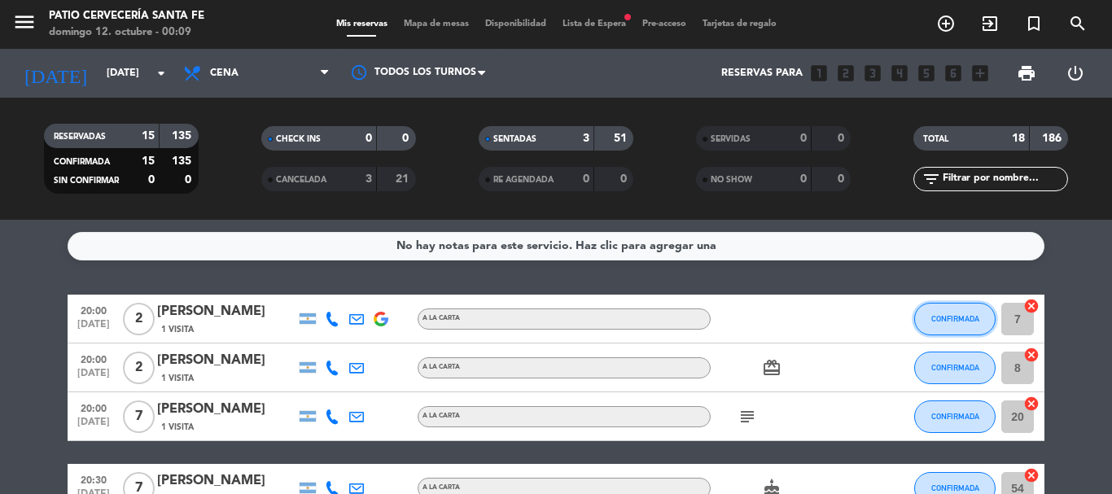
click at [969, 321] on span "CONFIRMADA" at bounding box center [955, 318] width 48 height 9
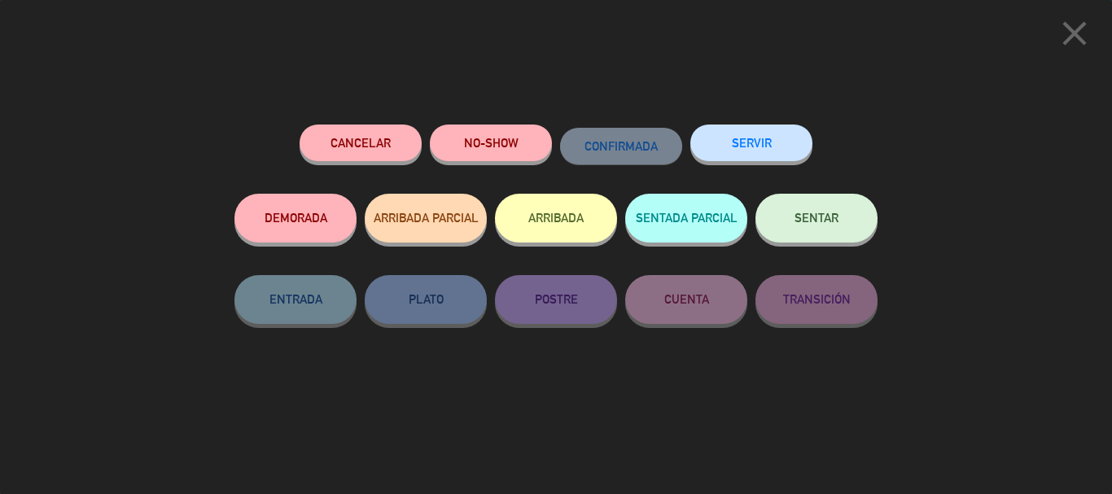
click at [786, 203] on button "SENTAR" at bounding box center [816, 218] width 122 height 49
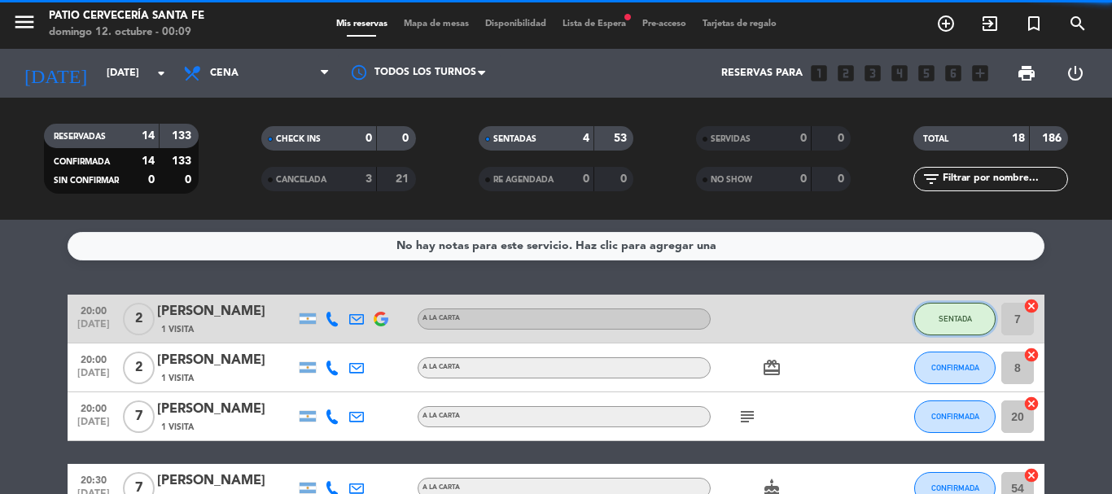
click at [948, 320] on span "SENTADA" at bounding box center [954, 318] width 33 height 9
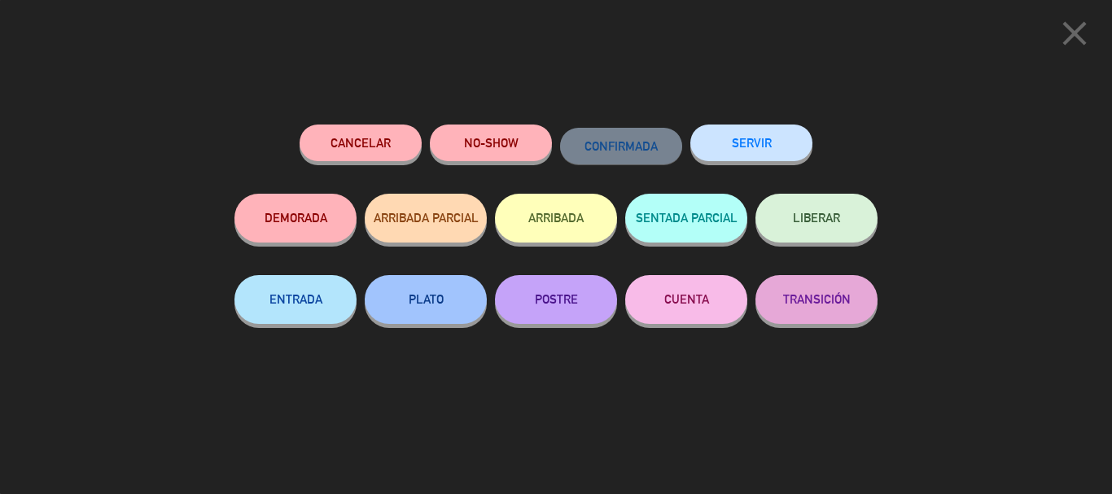
click at [1073, 23] on icon "close" at bounding box center [1074, 33] width 41 height 41
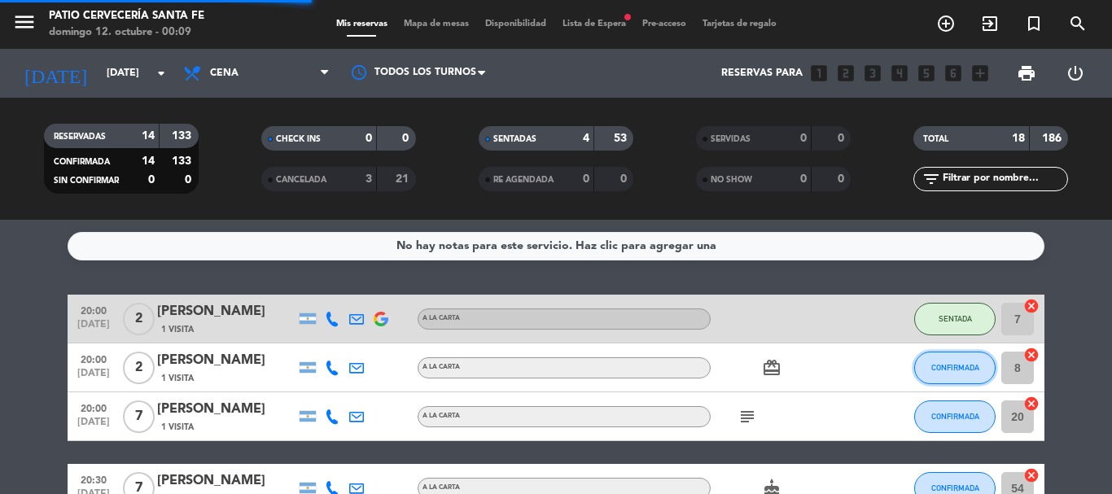
click at [961, 367] on span "CONFIRMADA" at bounding box center [955, 367] width 48 height 9
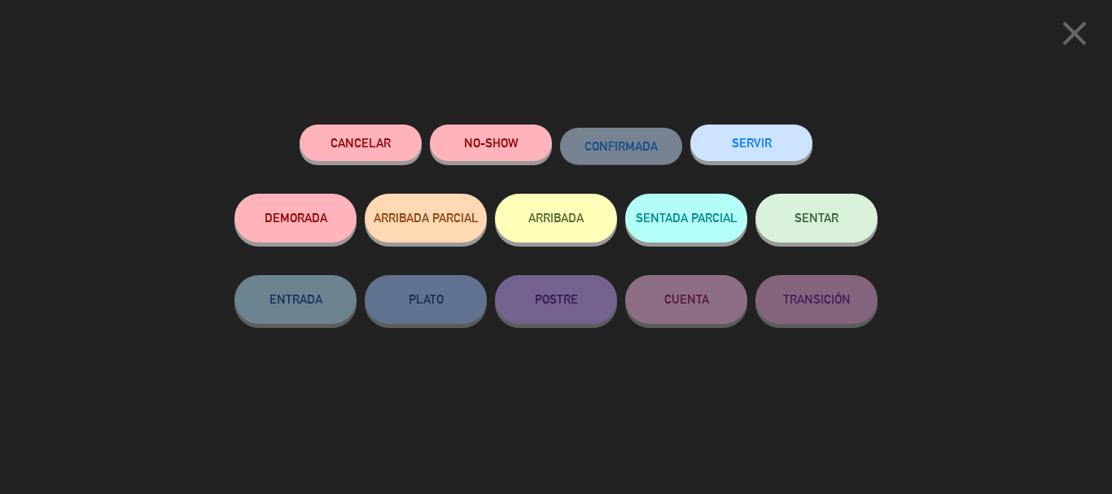
click at [842, 230] on button "SENTAR" at bounding box center [816, 218] width 122 height 49
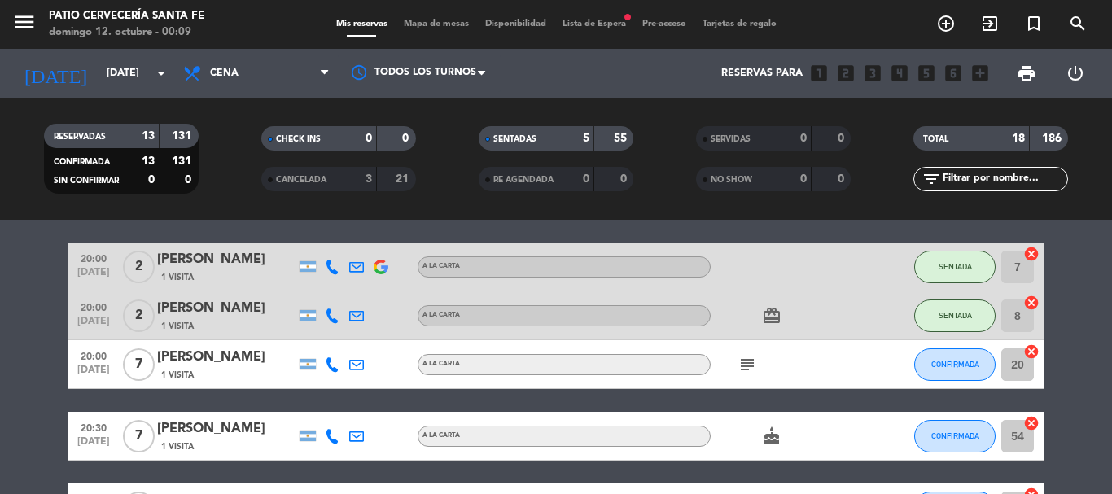
scroll to position [81, 0]
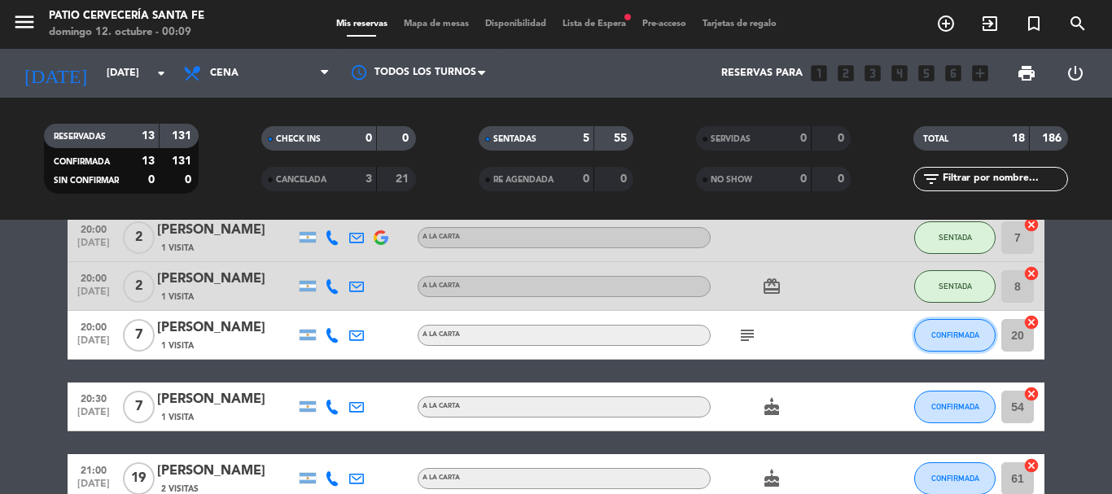
click at [936, 339] on span "CONFIRMADA" at bounding box center [955, 334] width 48 height 9
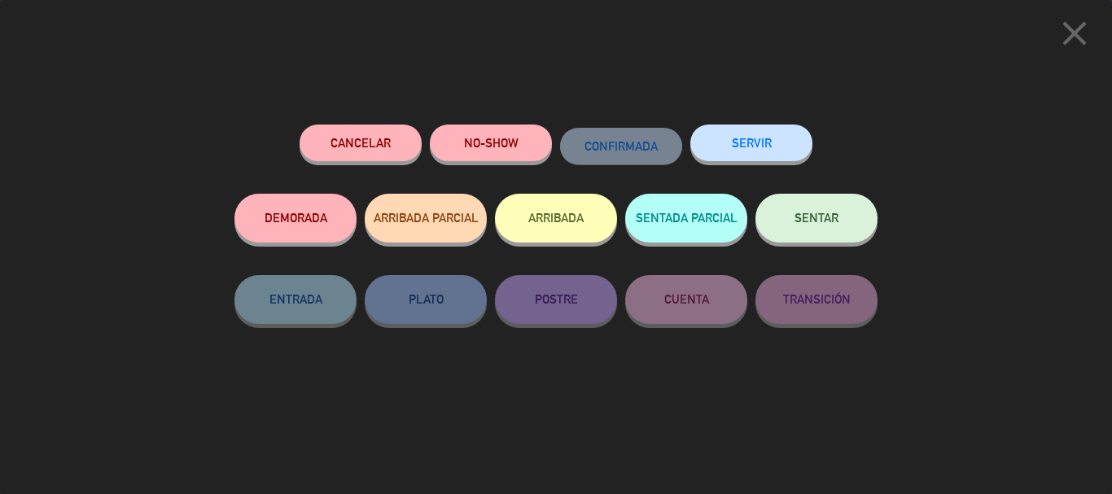
click at [794, 220] on button "SENTAR" at bounding box center [816, 218] width 122 height 49
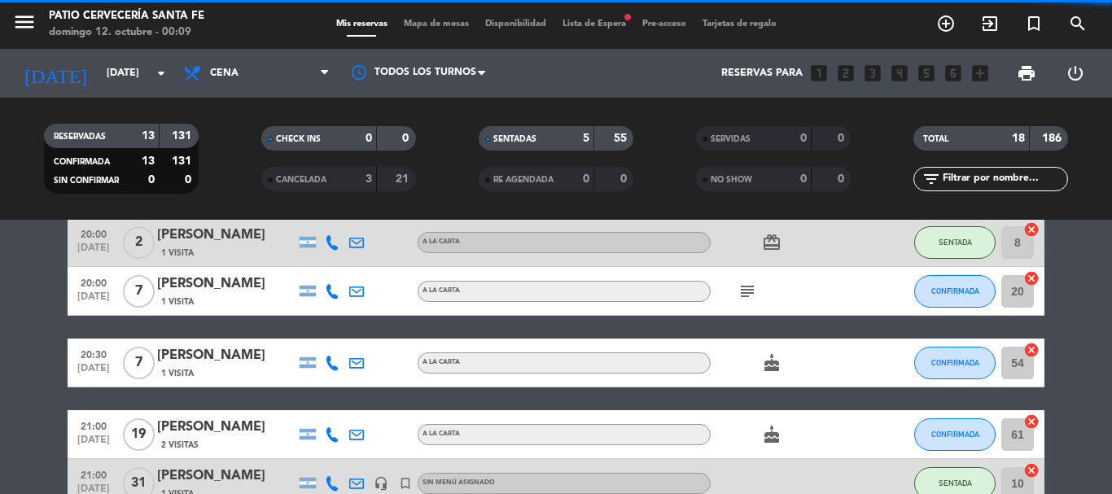
scroll to position [163, 0]
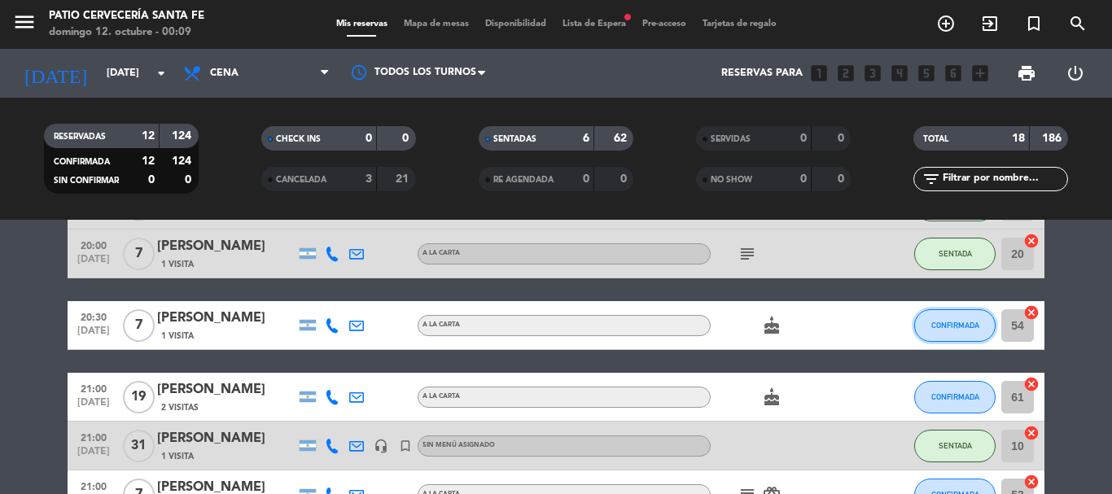
click at [943, 323] on span "CONFIRMADA" at bounding box center [955, 325] width 48 height 9
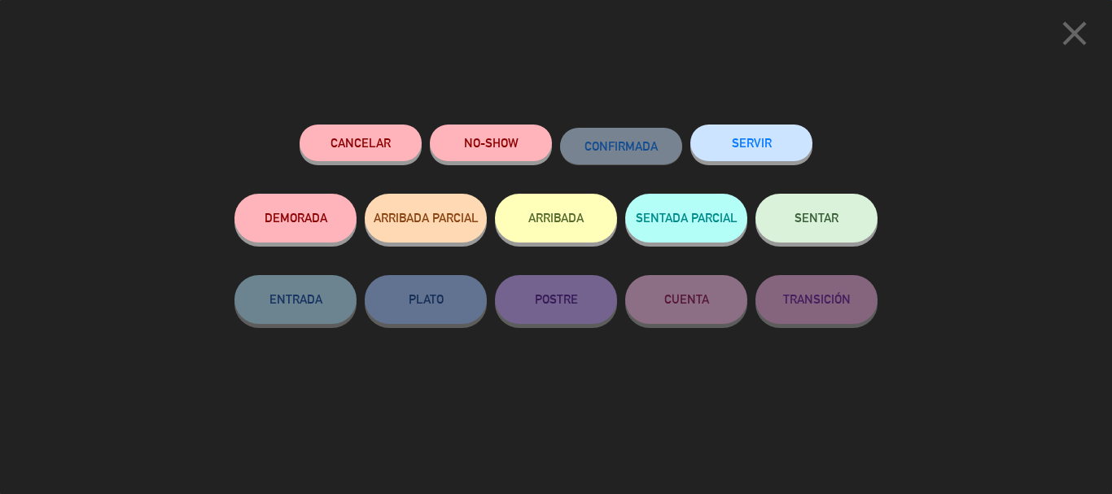
click at [784, 221] on button "SENTAR" at bounding box center [816, 218] width 122 height 49
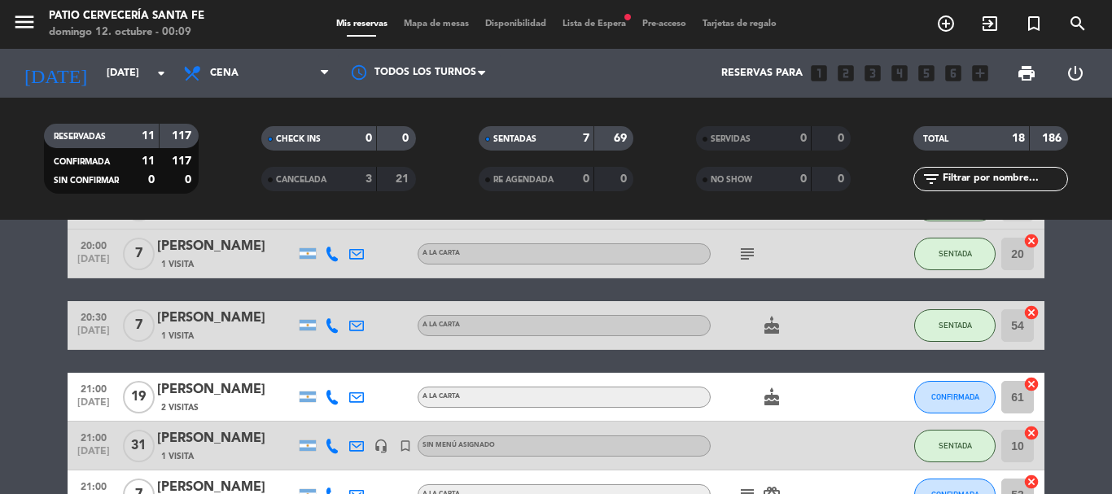
scroll to position [244, 0]
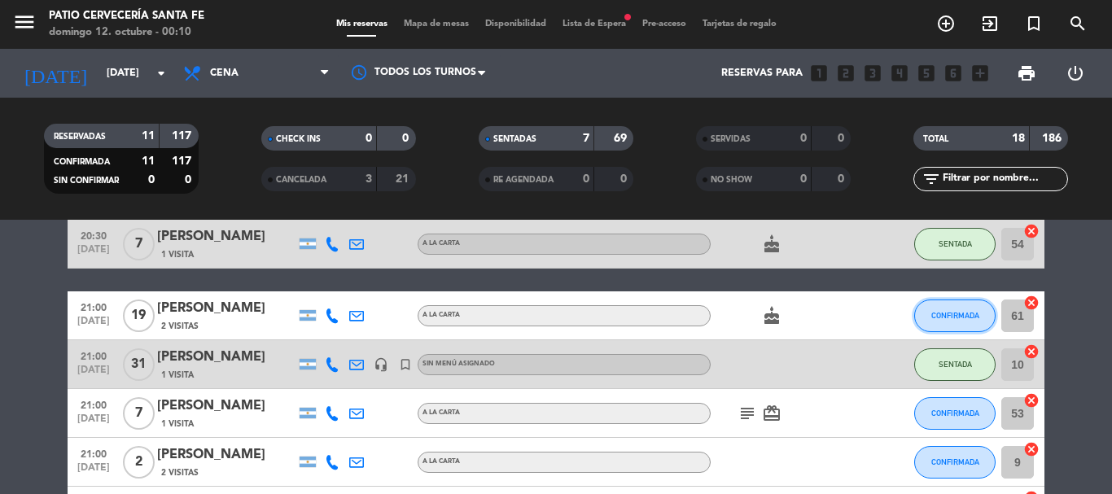
click at [951, 308] on button "CONFIRMADA" at bounding box center [954, 315] width 81 height 33
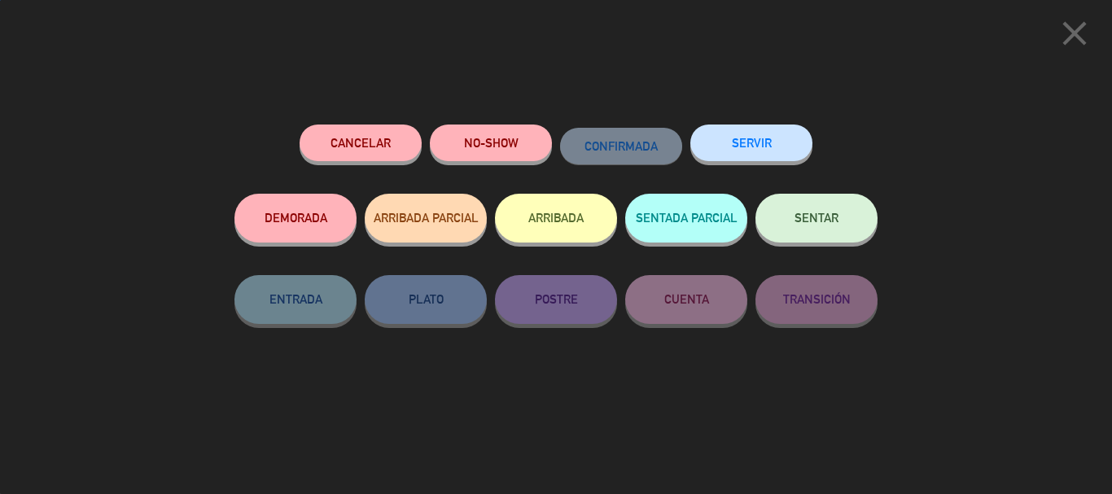
click at [806, 228] on button "SENTAR" at bounding box center [816, 218] width 122 height 49
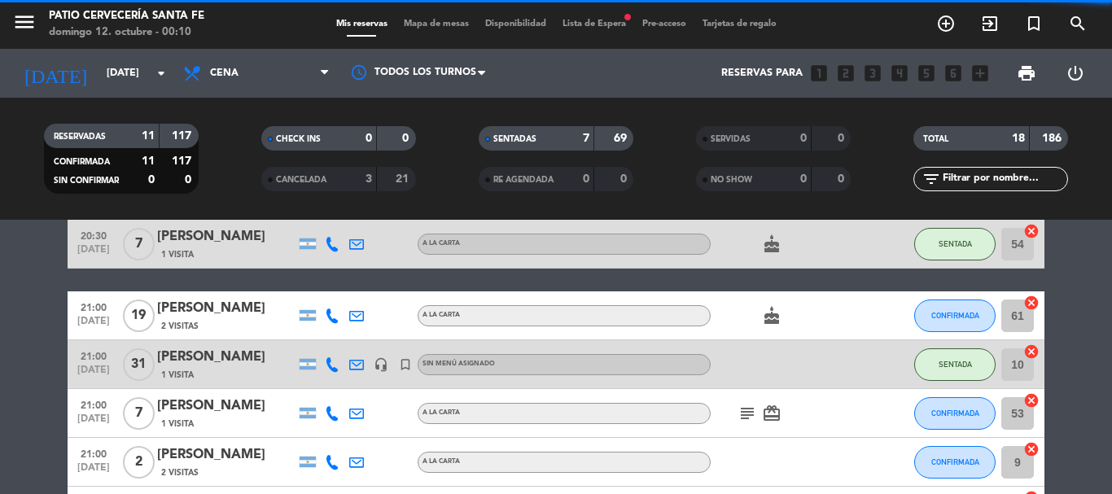
scroll to position [326, 0]
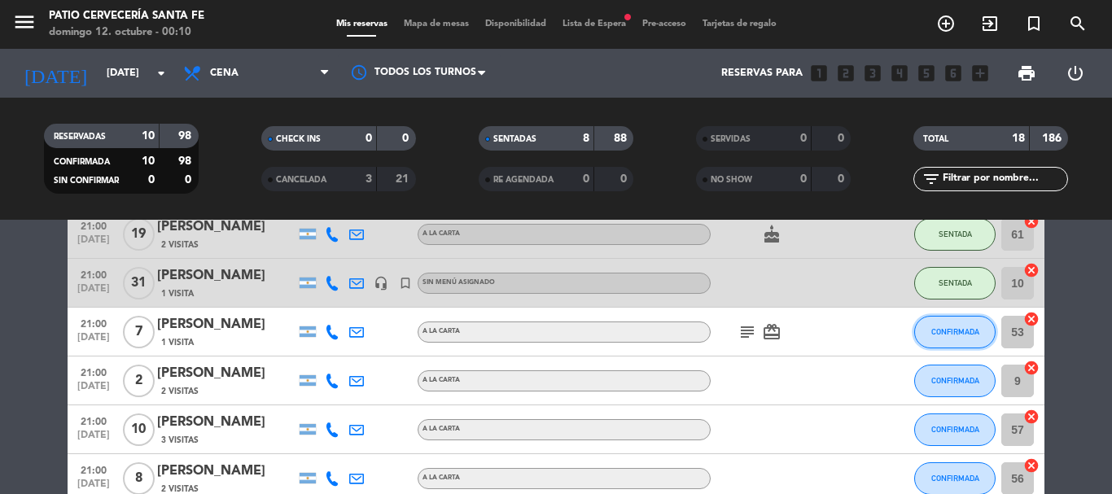
click at [955, 336] on button "CONFIRMADA" at bounding box center [954, 332] width 81 height 33
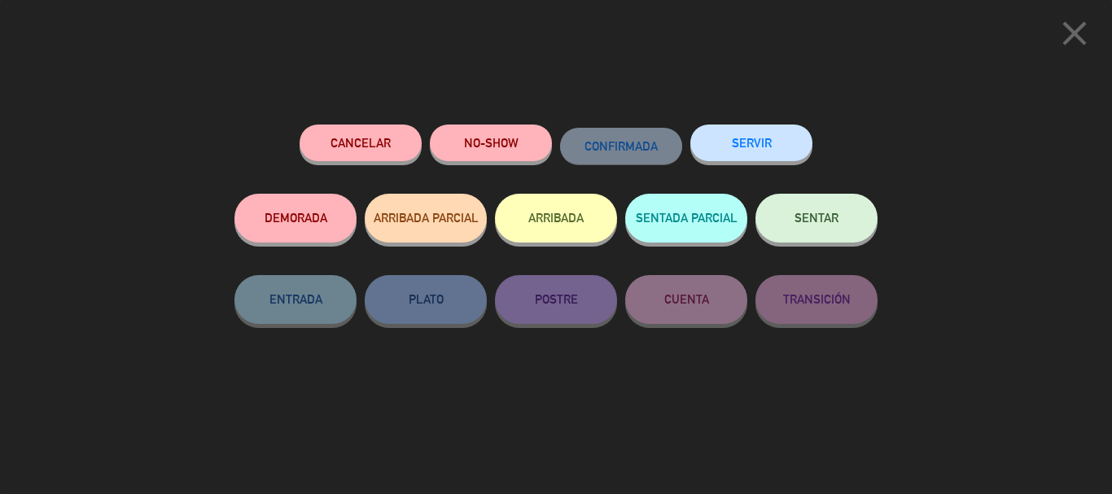
click at [447, 139] on button "NO-SHOW" at bounding box center [491, 143] width 122 height 37
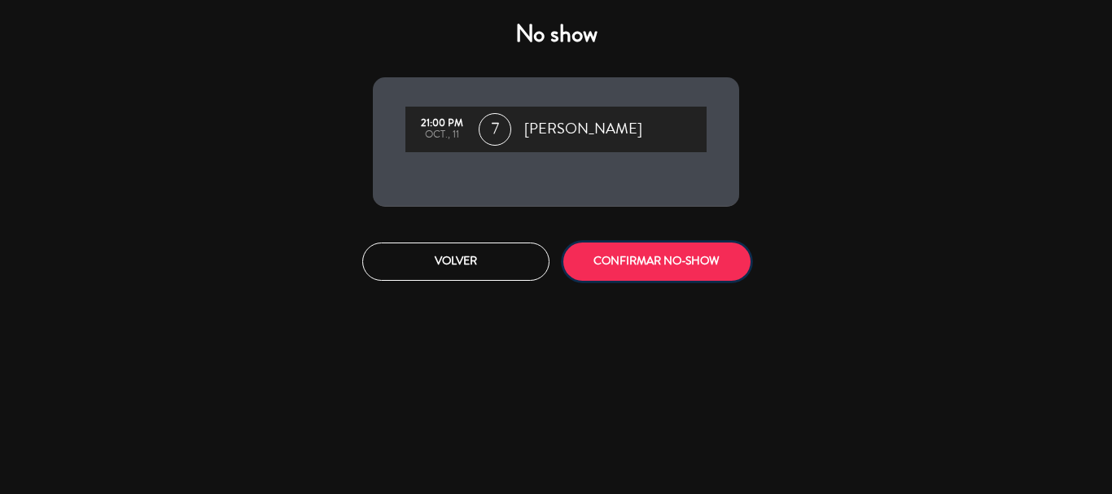
click at [629, 266] on button "CONFIRMAR NO-SHOW" at bounding box center [656, 262] width 187 height 38
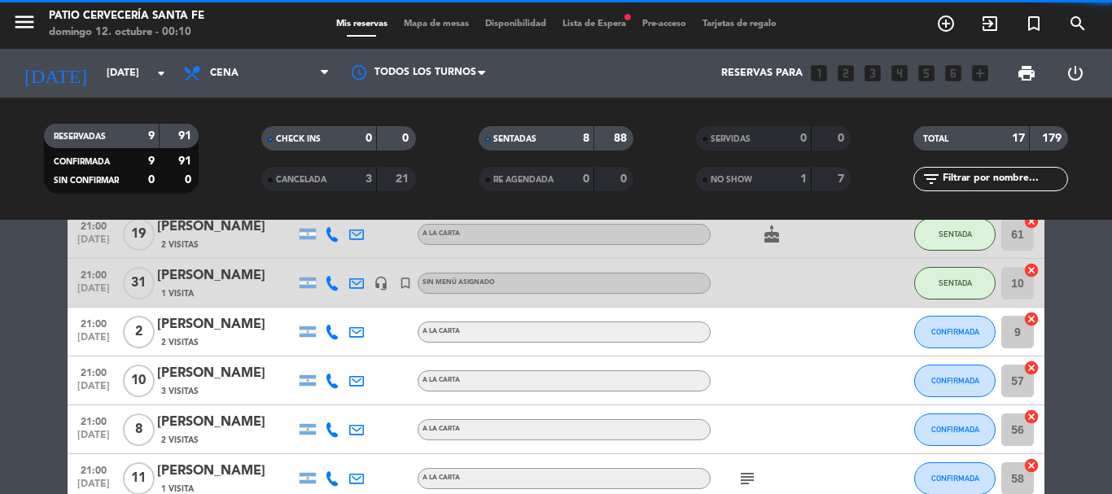
scroll to position [407, 0]
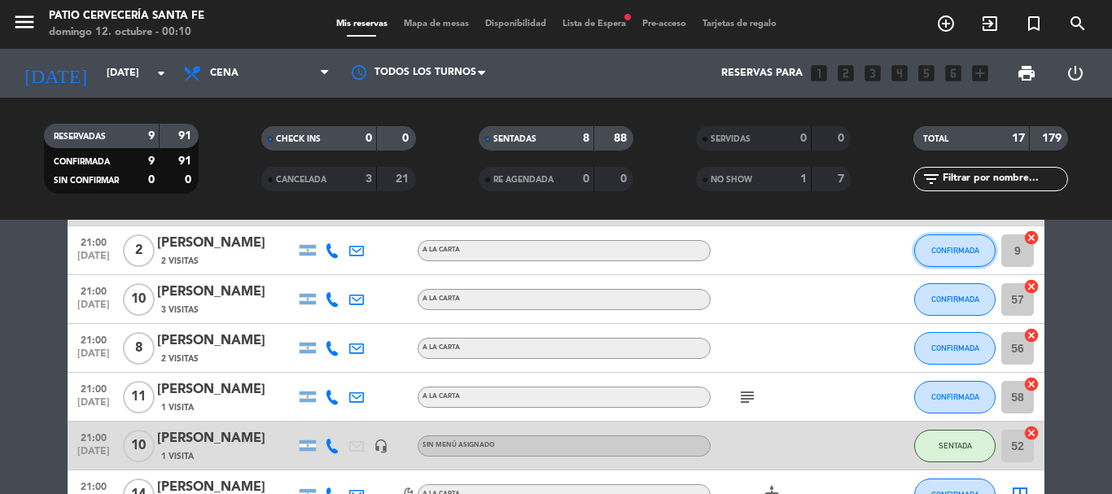
click at [937, 252] on span "CONFIRMADA" at bounding box center [955, 250] width 48 height 9
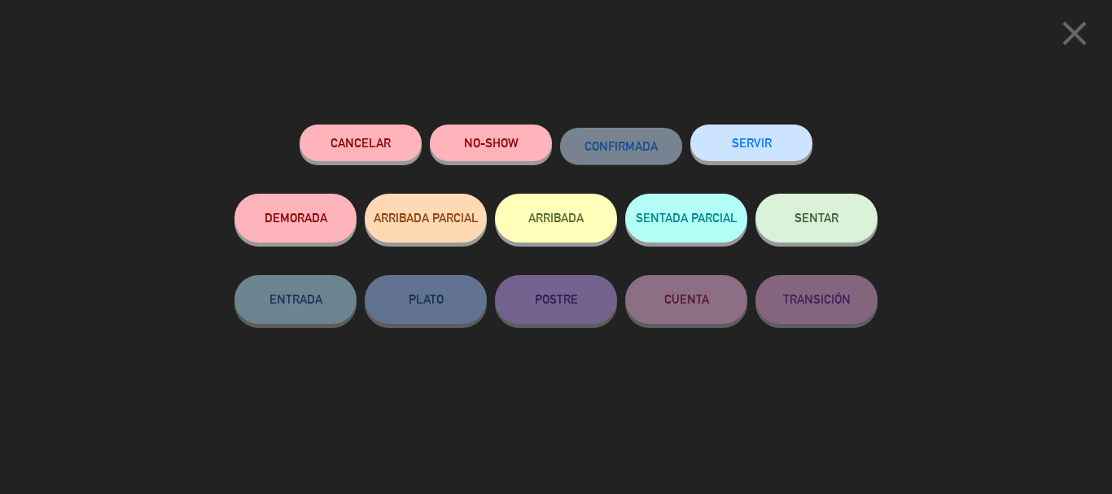
click at [811, 216] on span "SENTAR" at bounding box center [816, 218] width 44 height 14
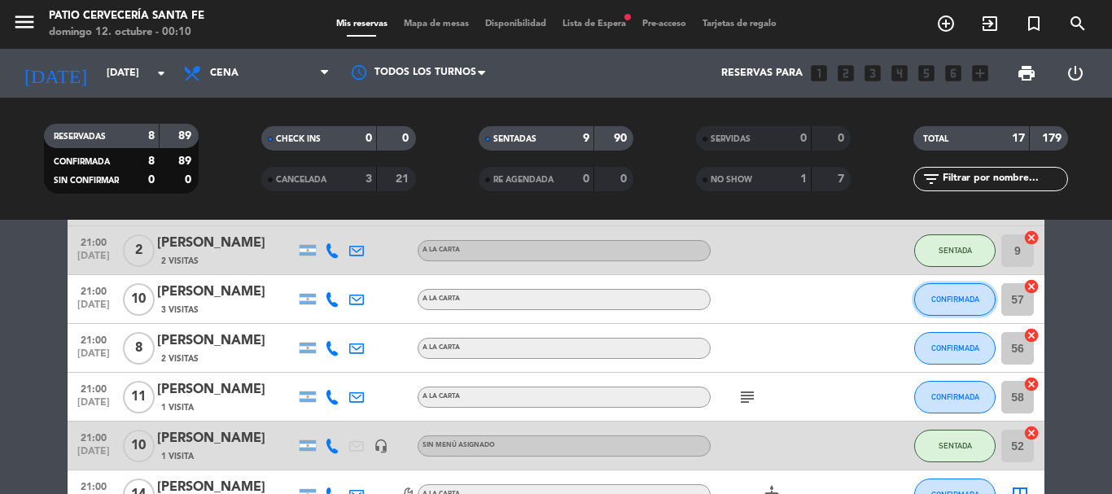
click at [947, 303] on span "CONFIRMADA" at bounding box center [955, 299] width 48 height 9
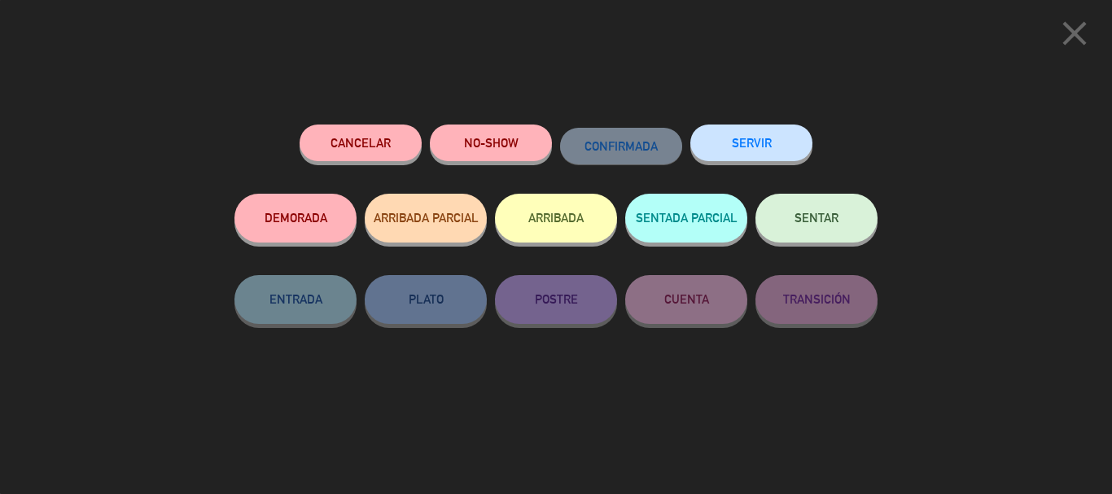
click at [531, 148] on button "NO-SHOW" at bounding box center [491, 143] width 122 height 37
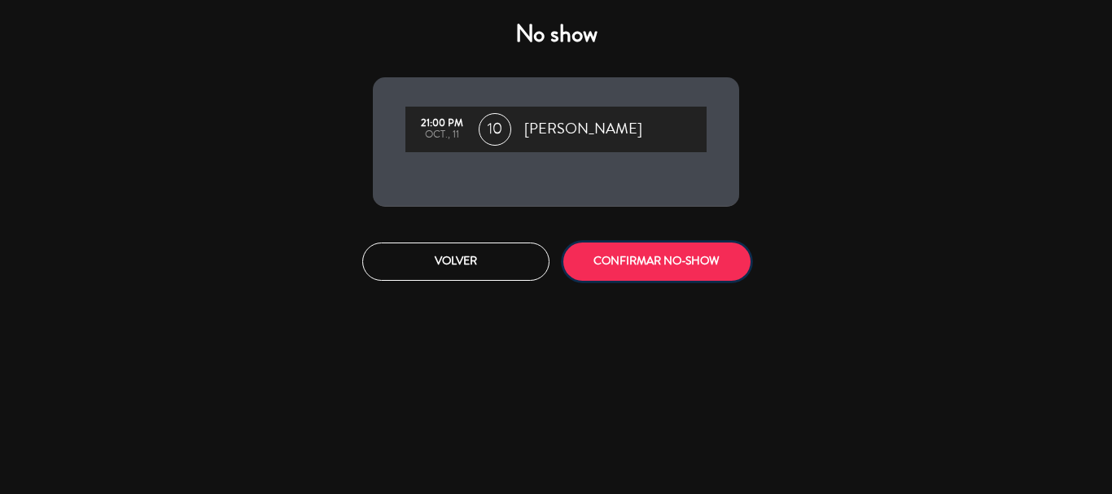
click at [668, 262] on button "CONFIRMAR NO-SHOW" at bounding box center [656, 262] width 187 height 38
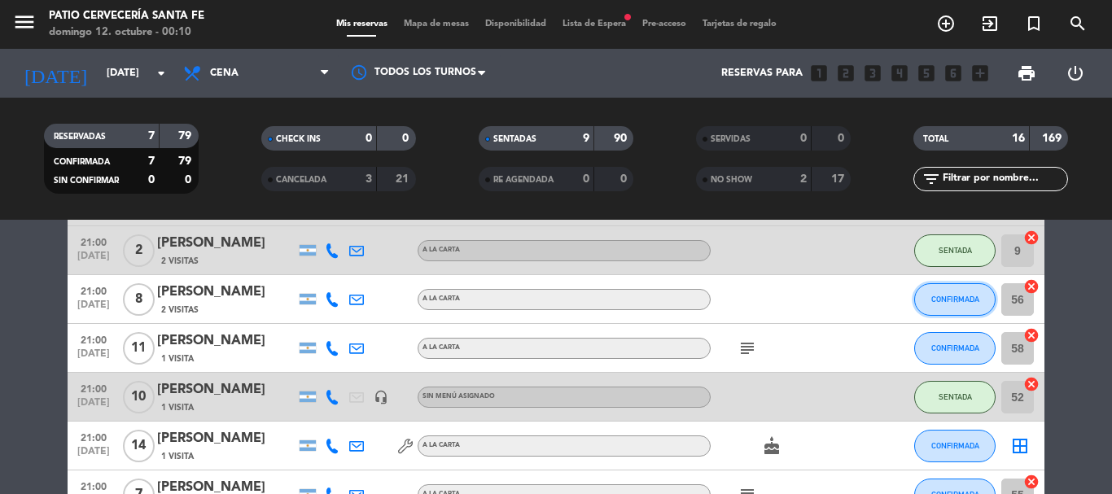
click at [946, 294] on button "CONFIRMADA" at bounding box center [954, 299] width 81 height 33
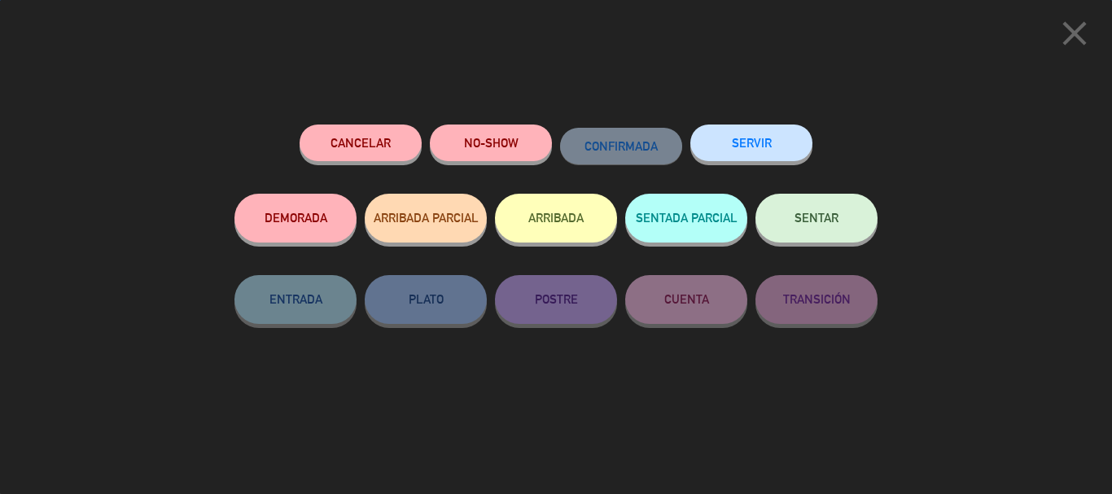
drag, startPoint x: 829, startPoint y: 219, endPoint x: 866, endPoint y: 326, distance: 113.0
click at [837, 219] on span "SENTAR" at bounding box center [816, 218] width 44 height 14
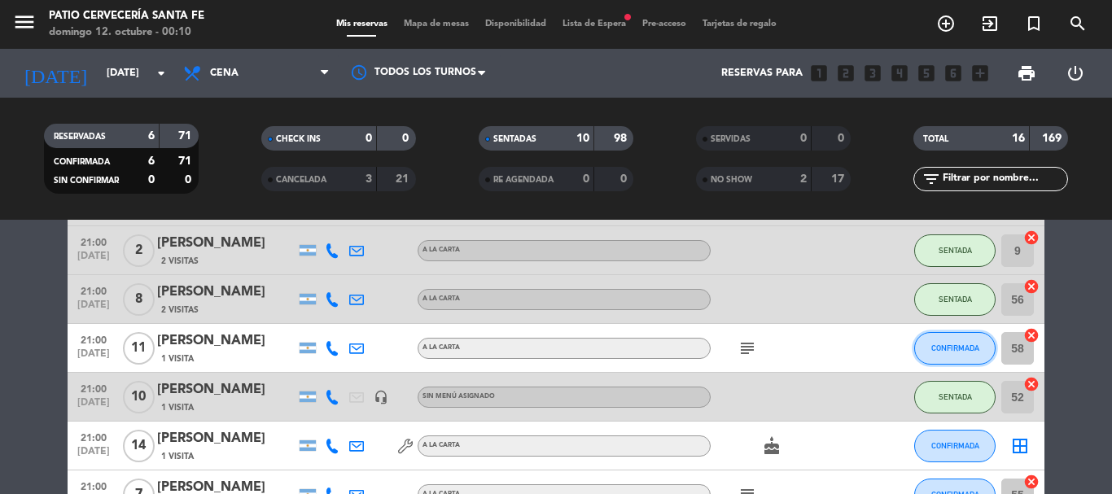
click at [941, 349] on span "CONFIRMADA" at bounding box center [955, 347] width 48 height 9
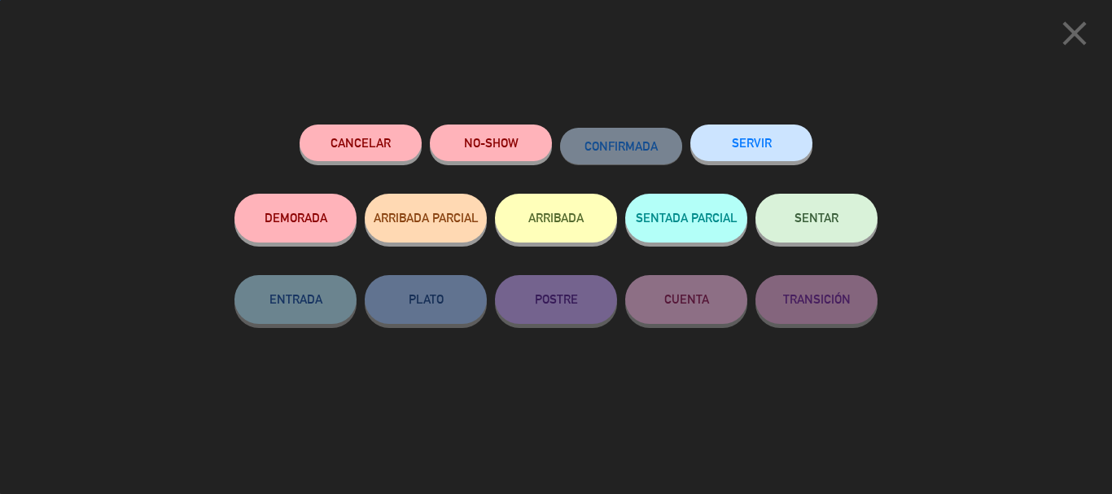
click at [803, 216] on span "SENTAR" at bounding box center [816, 218] width 44 height 14
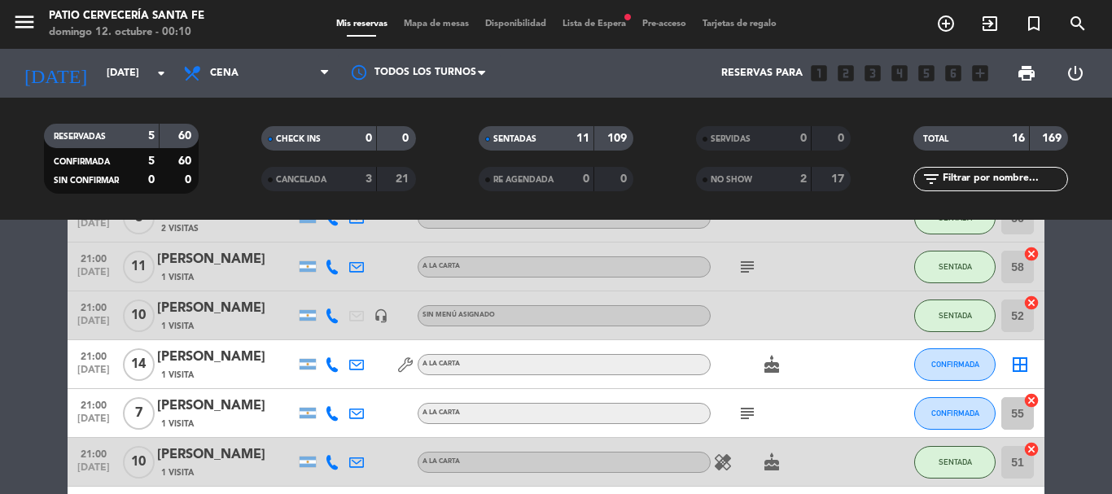
scroll to position [570, 0]
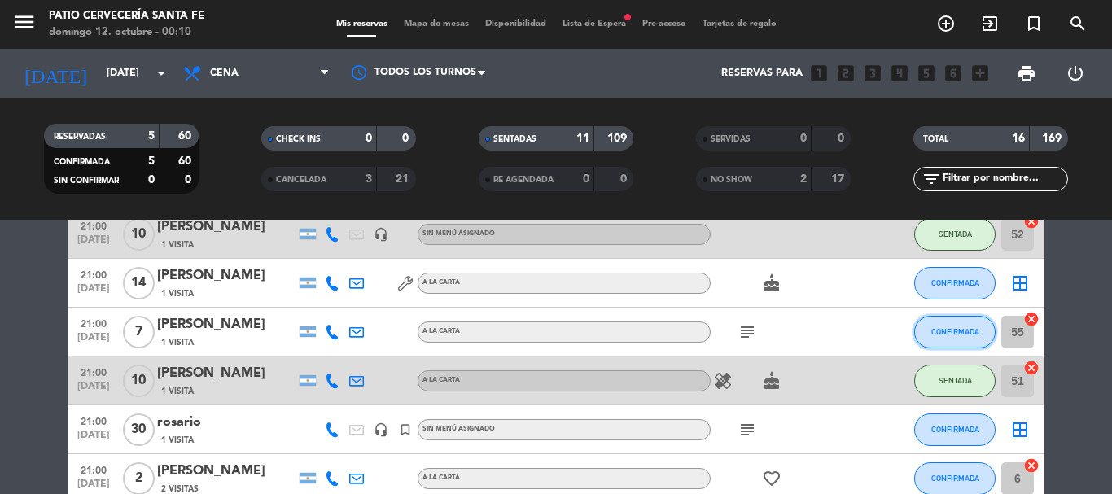
click at [951, 345] on button "CONFIRMADA" at bounding box center [954, 332] width 81 height 33
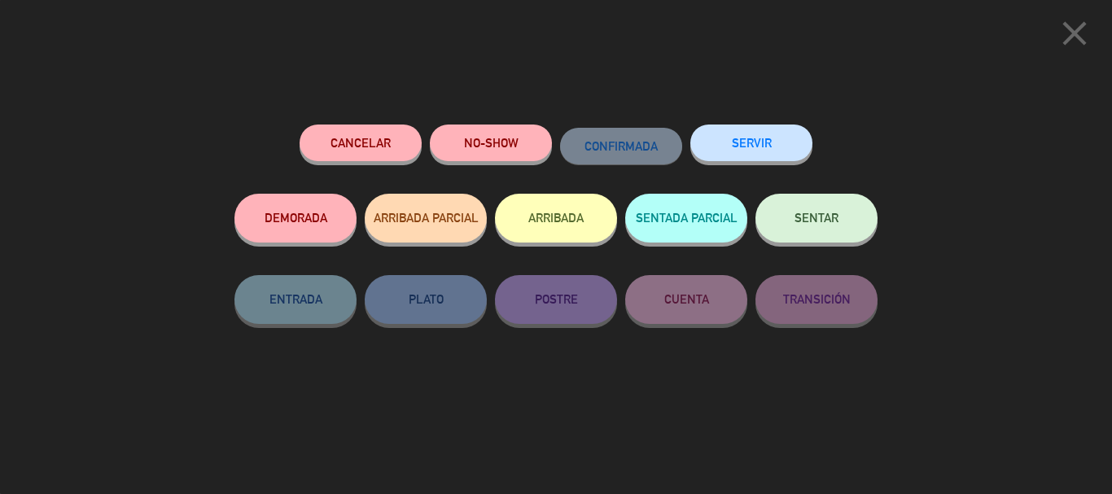
click at [820, 230] on button "SENTAR" at bounding box center [816, 218] width 122 height 49
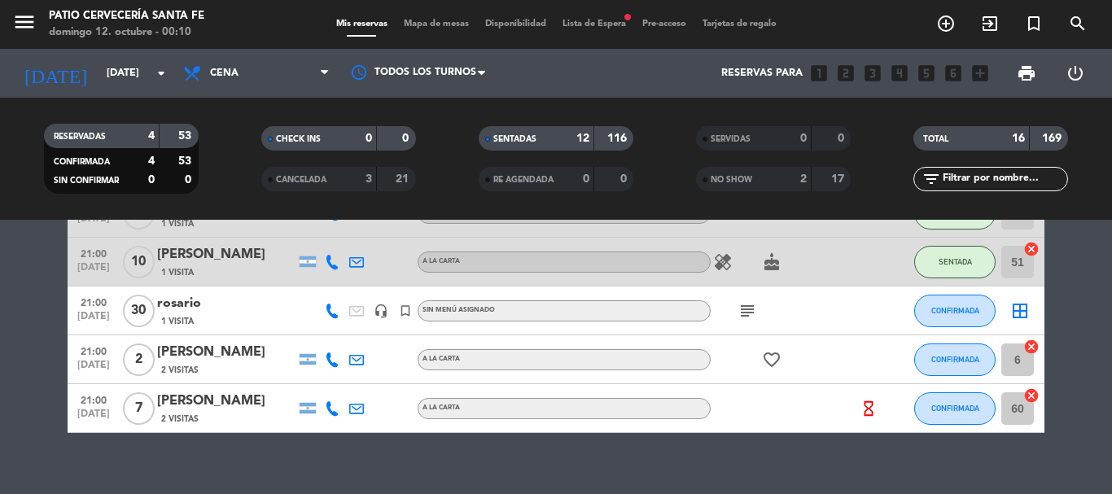
scroll to position [709, 0]
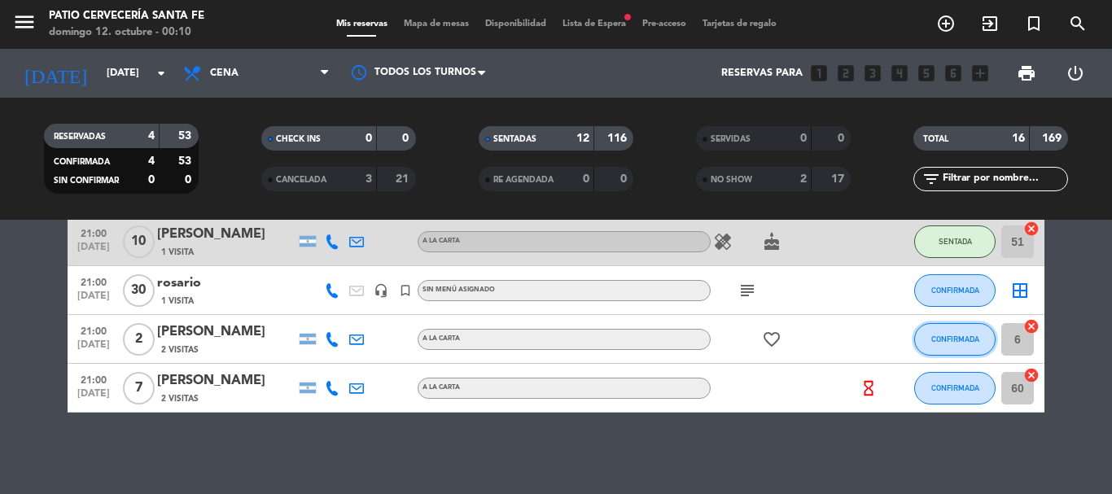
click at [955, 338] on span "CONFIRMADA" at bounding box center [955, 338] width 48 height 9
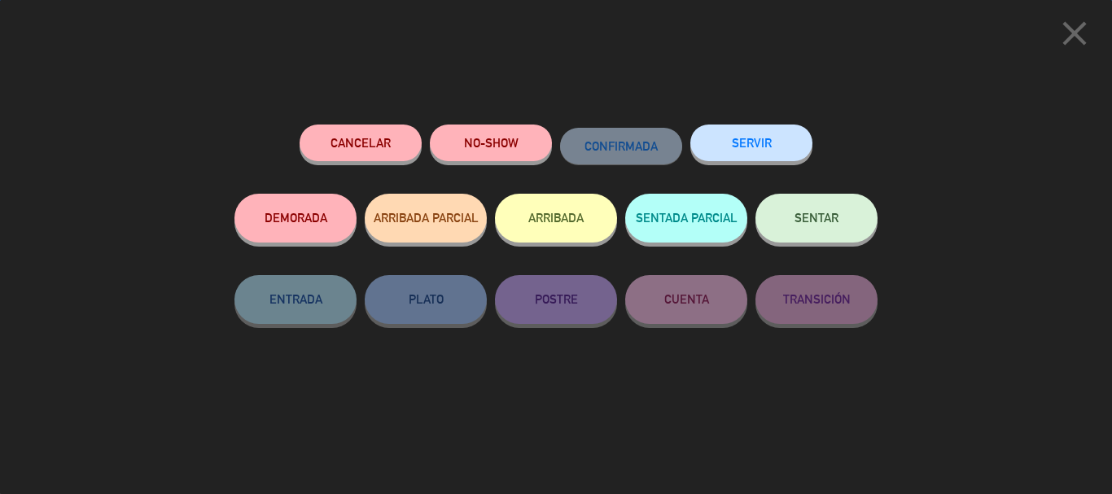
drag, startPoint x: 843, startPoint y: 226, endPoint x: 833, endPoint y: 225, distance: 10.6
click at [842, 225] on button "SENTAR" at bounding box center [816, 218] width 122 height 49
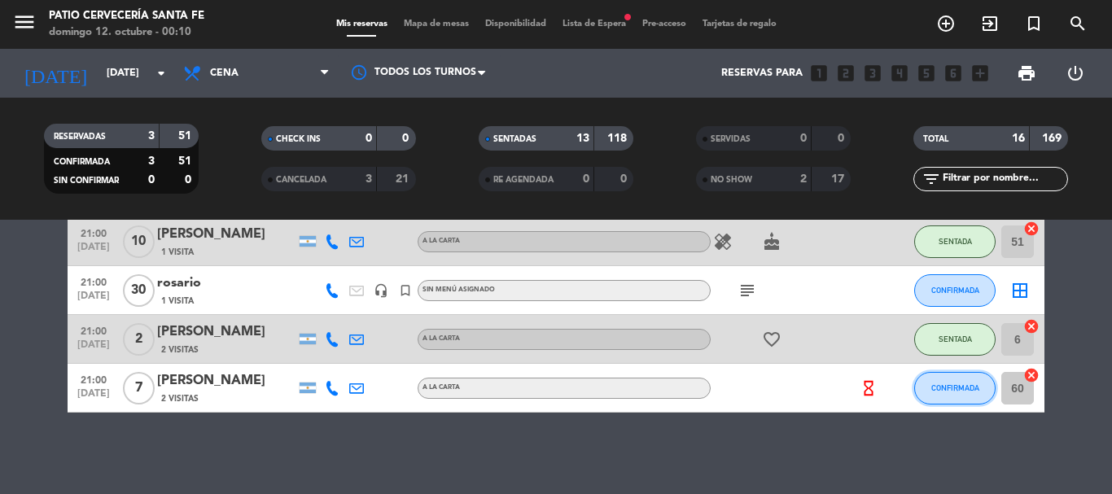
click at [929, 383] on button "CONFIRMADA" at bounding box center [954, 388] width 81 height 33
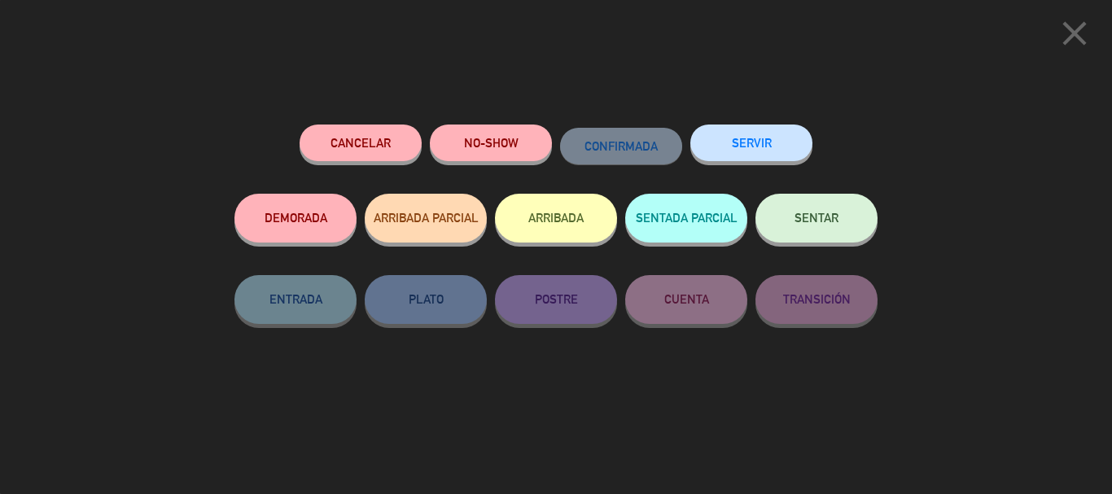
click at [788, 225] on button "SENTAR" at bounding box center [816, 218] width 122 height 49
